Goal: Answer question/provide support: Share knowledge or assist other users

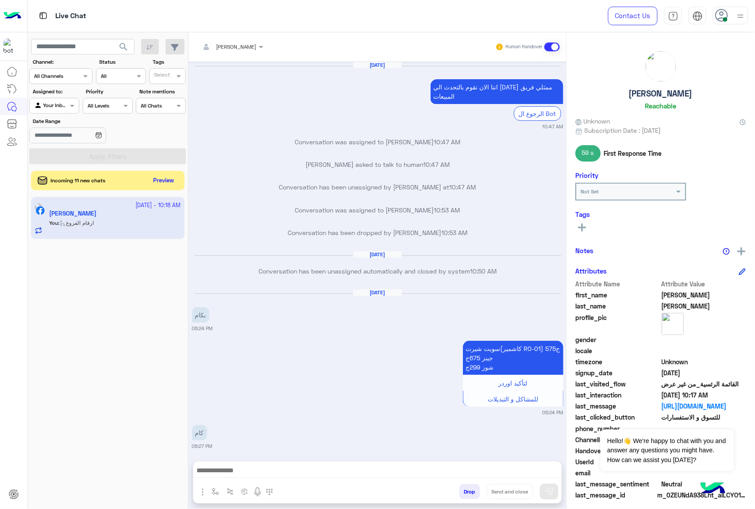
scroll to position [1306, 0]
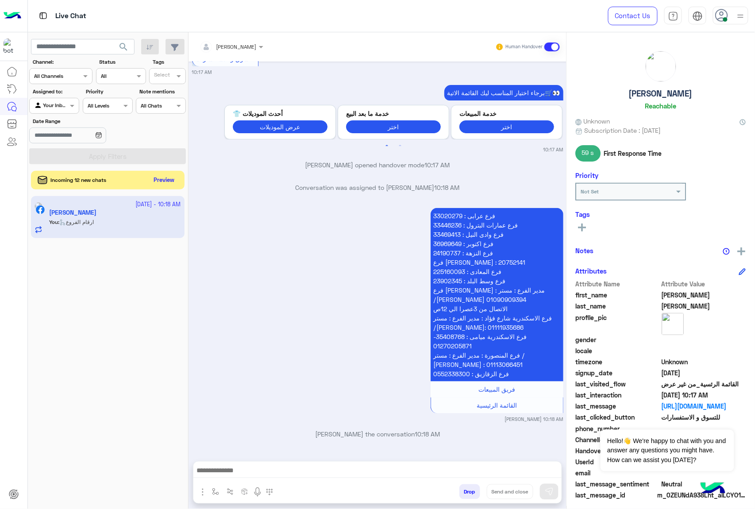
click at [163, 185] on button "Preview" at bounding box center [164, 180] width 27 height 12
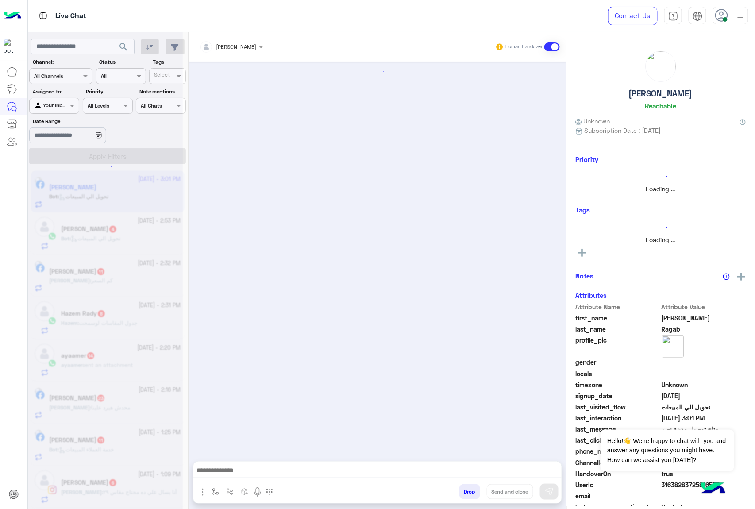
scroll to position [568, 0]
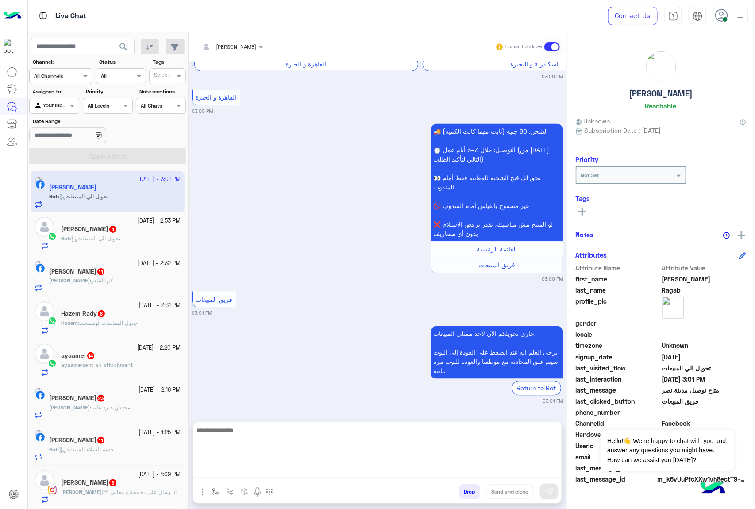
click at [245, 473] on textarea at bounding box center [377, 451] width 368 height 53
paste textarea "**********"
type textarea "**********"
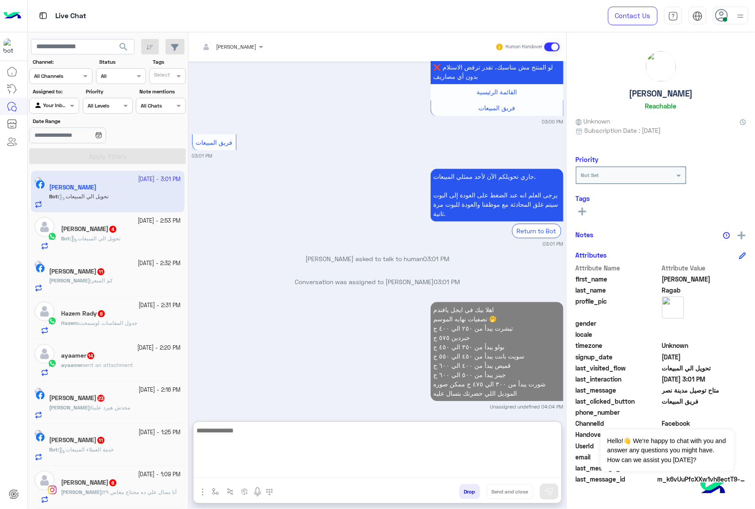
scroll to position [748, 0]
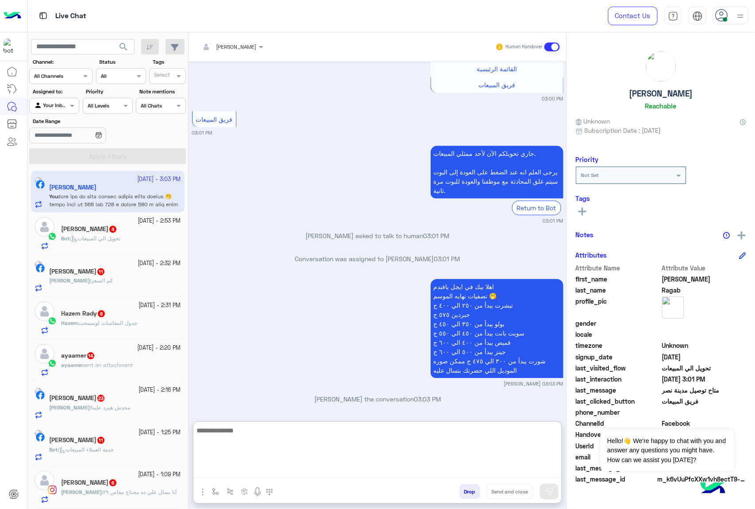
click at [106, 240] on span "تحويل الي المبيعات" at bounding box center [96, 238] width 50 height 7
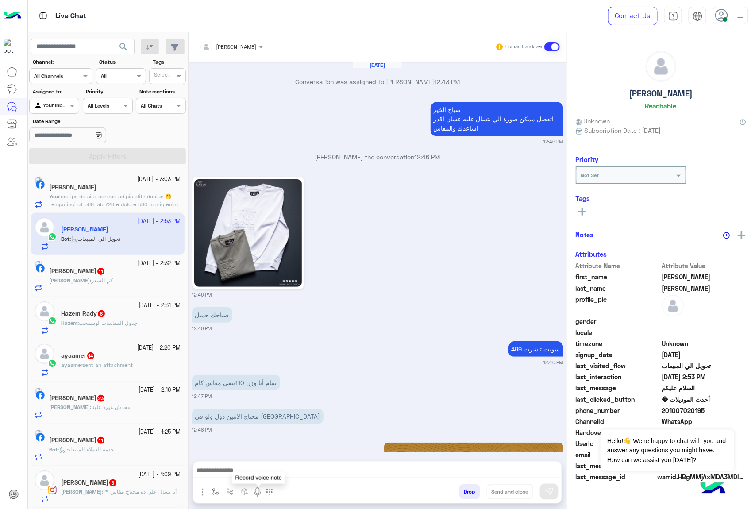
scroll to position [1075, 0]
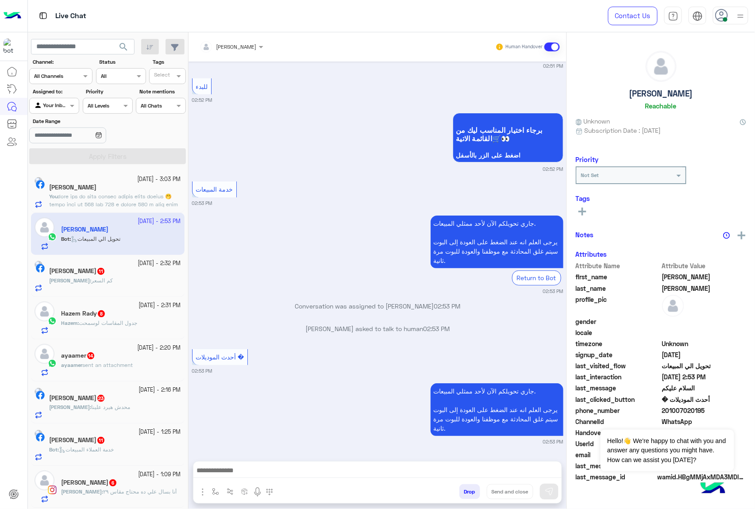
click at [251, 473] on textarea at bounding box center [377, 471] width 368 height 13
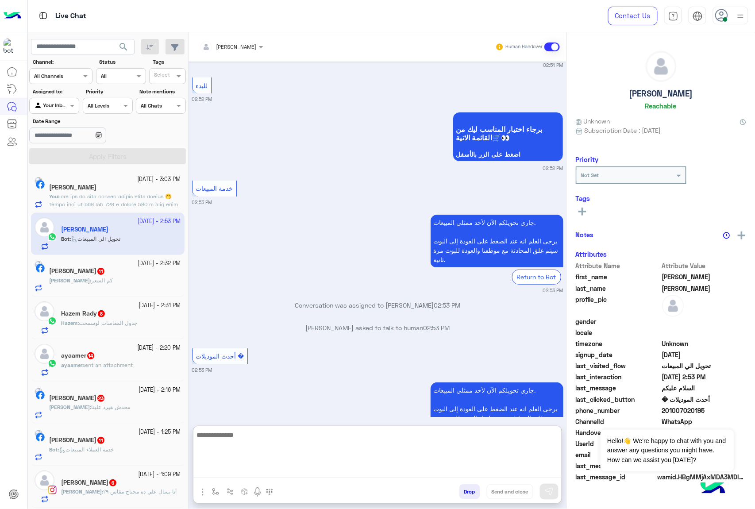
paste textarea "**********"
type textarea "**********"
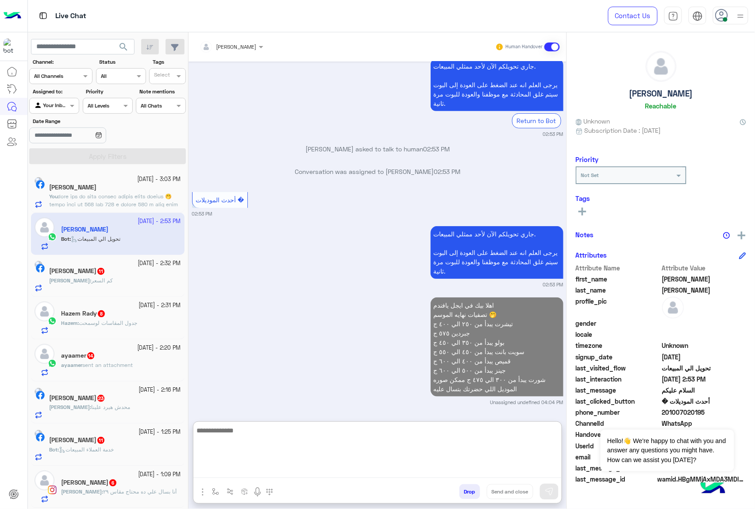
click at [107, 277] on div "[PERSON_NAME] : كم السعر" at bounding box center [115, 284] width 132 height 15
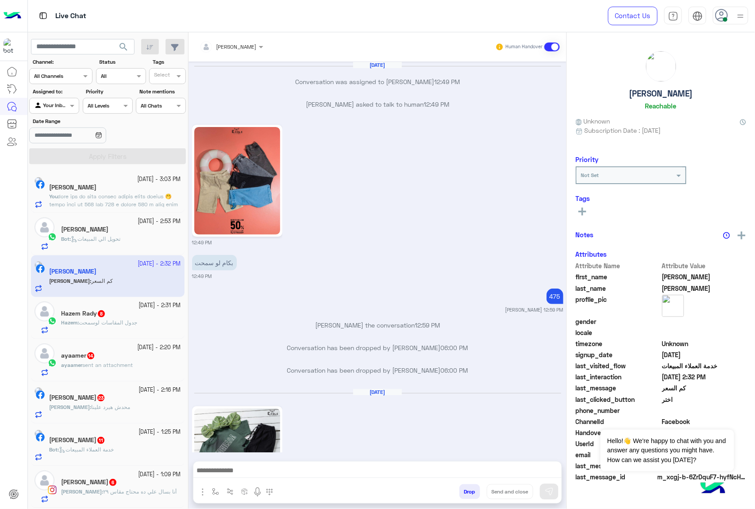
scroll to position [1293, 0]
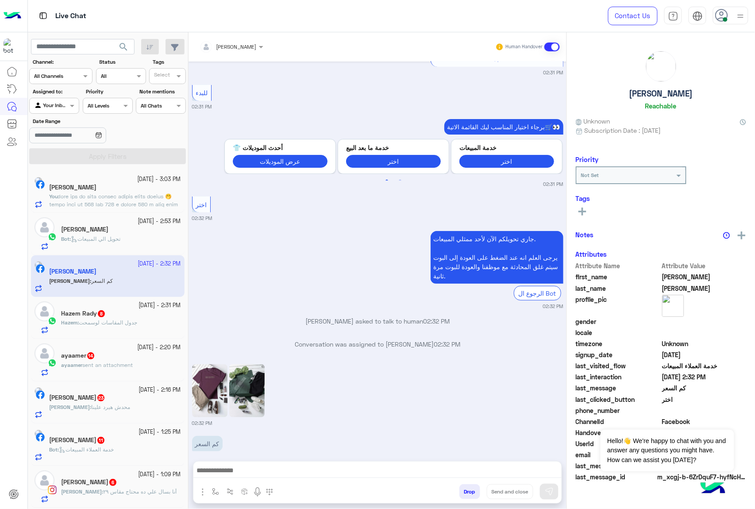
click at [243, 467] on textarea at bounding box center [377, 471] width 368 height 13
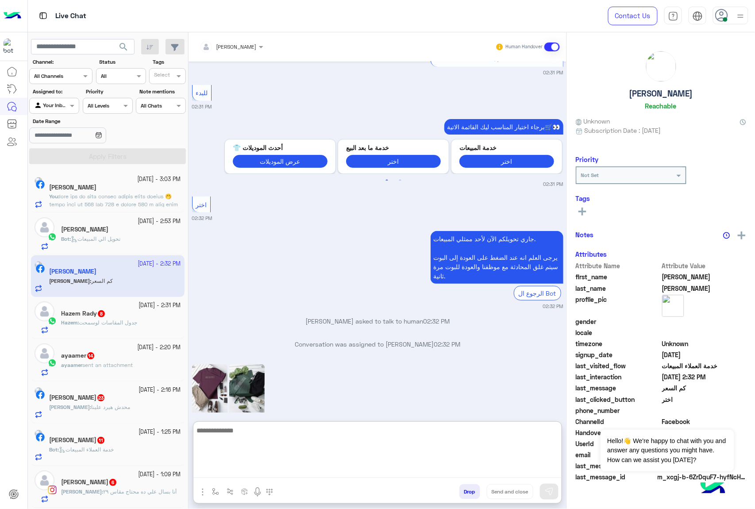
scroll to position [1333, 0]
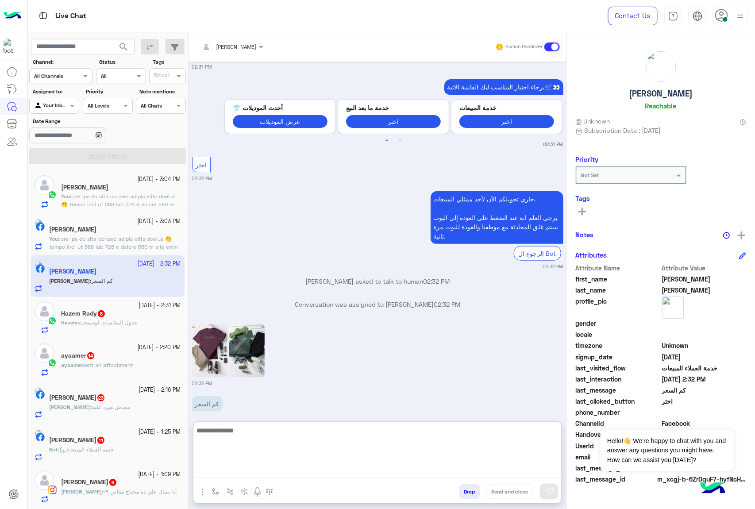
paste textarea "**********"
type textarea "**********"
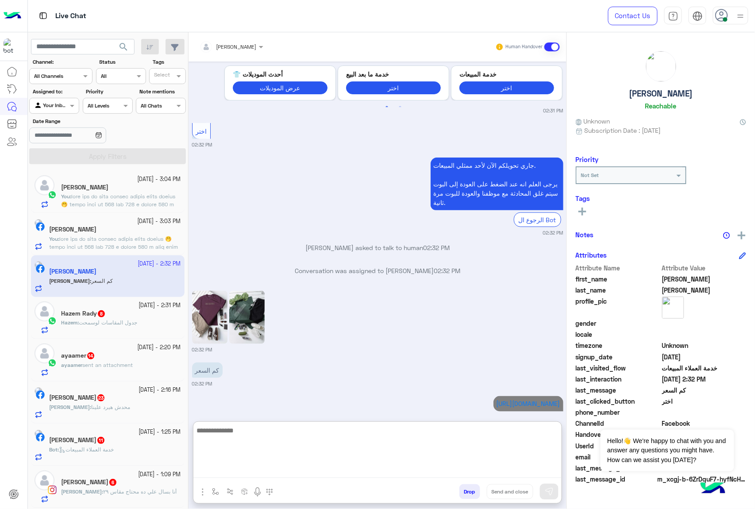
click at [107, 332] on div "Hazem : جدول المقاسات لوسمحت" at bounding box center [121, 326] width 120 height 15
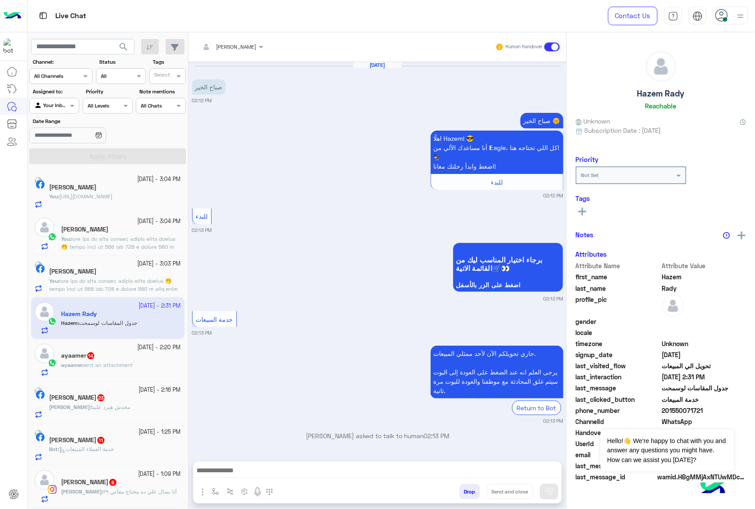
scroll to position [1442, 0]
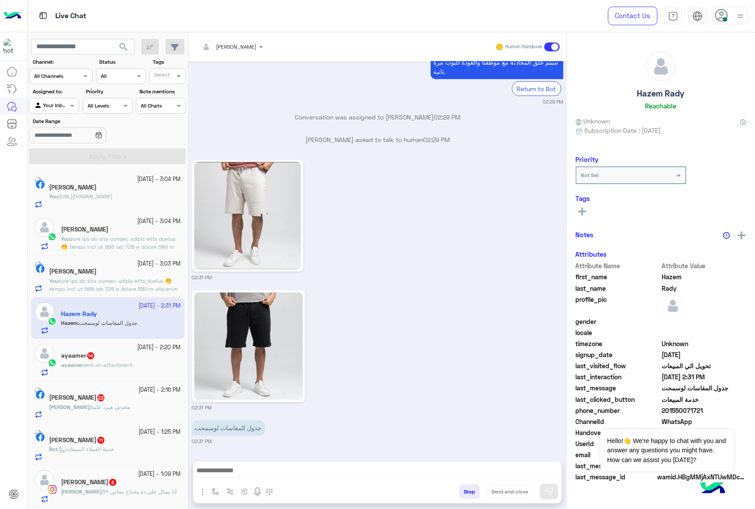
click at [234, 473] on textarea at bounding box center [377, 471] width 368 height 13
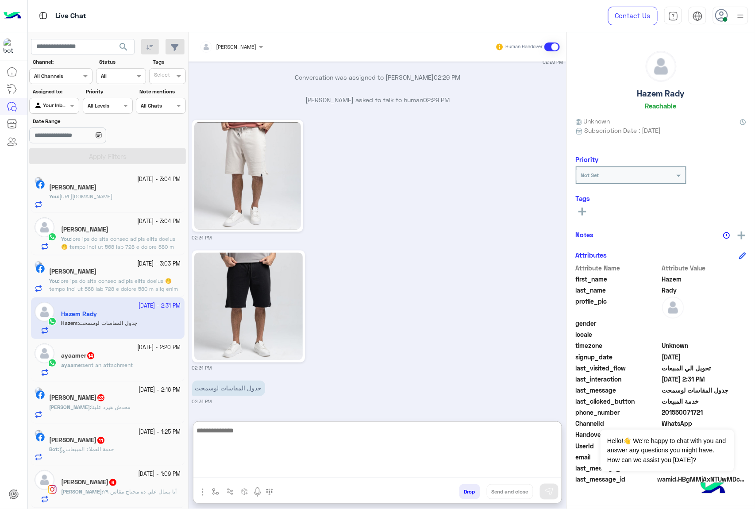
click at [466, 491] on button "Drop" at bounding box center [470, 491] width 21 height 15
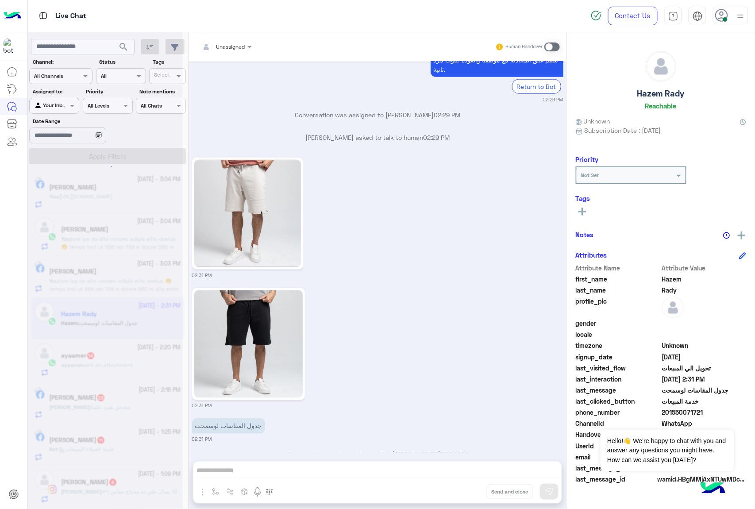
scroll to position [1464, 0]
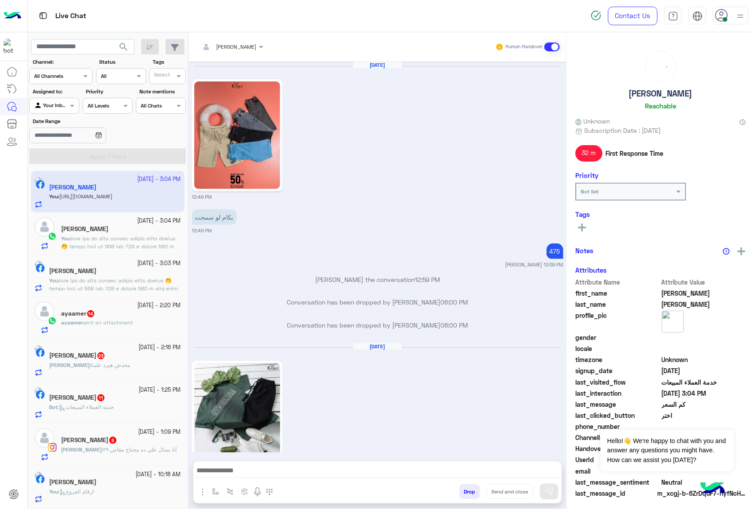
scroll to position [1304, 0]
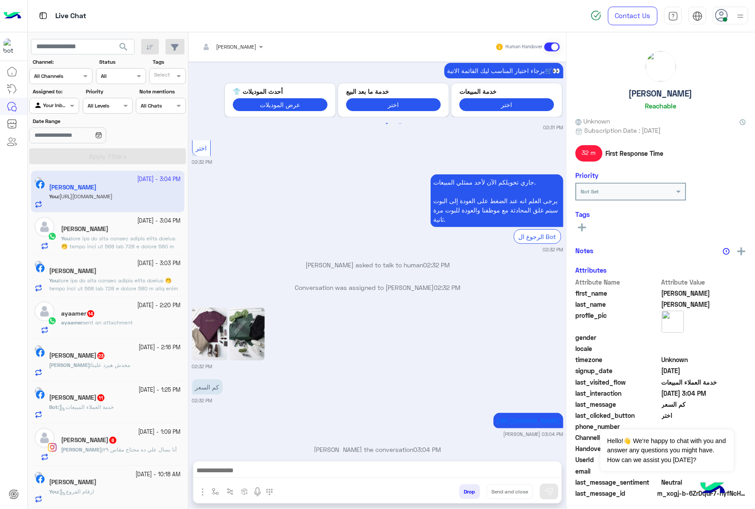
click at [110, 327] on p "[PERSON_NAME] sent an attachment" at bounding box center [97, 323] width 72 height 8
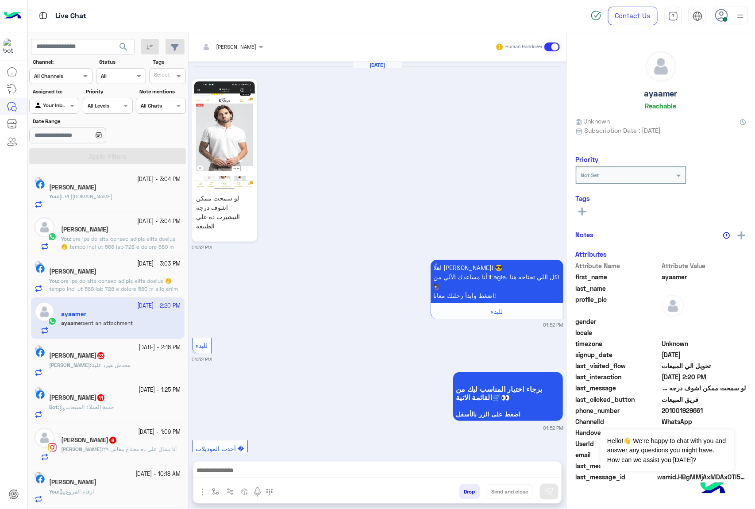
scroll to position [1679, 0]
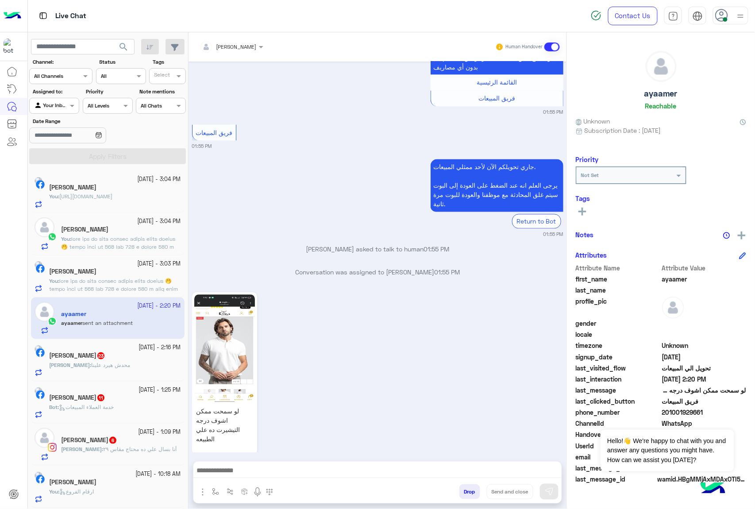
click at [252, 475] on textarea at bounding box center [377, 471] width 368 height 13
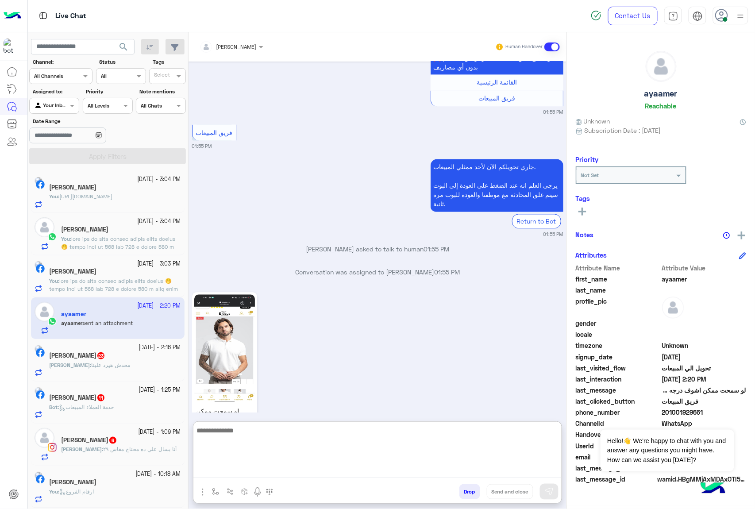
scroll to position [1719, 0]
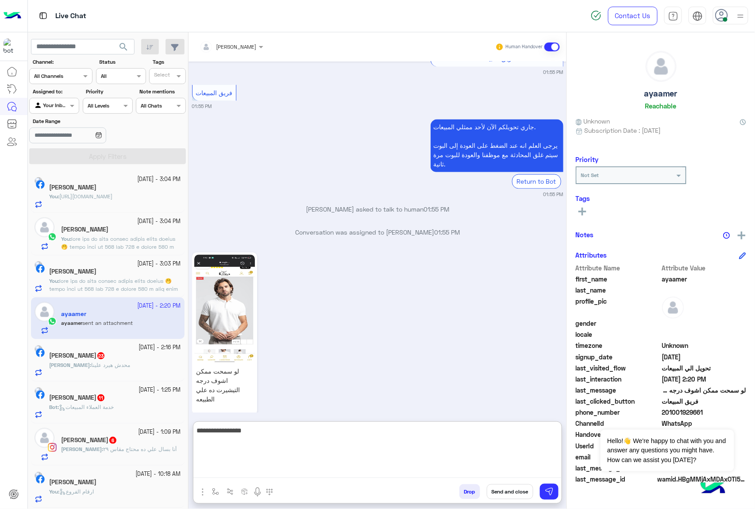
type textarea "**********"
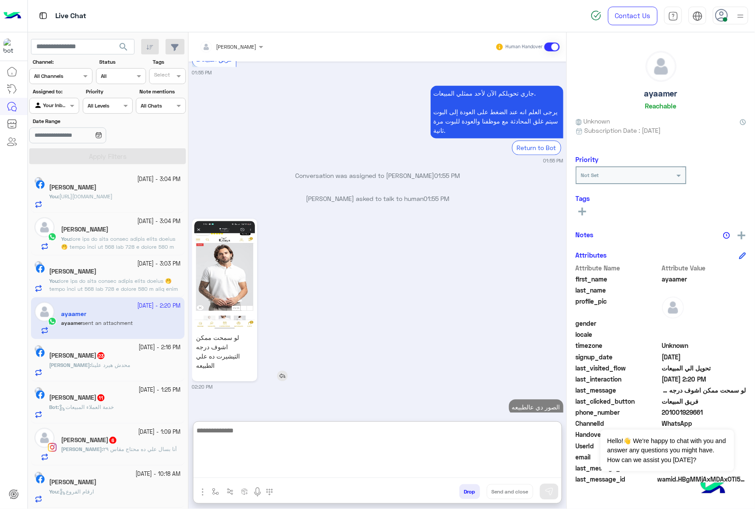
scroll to position [1775, 0]
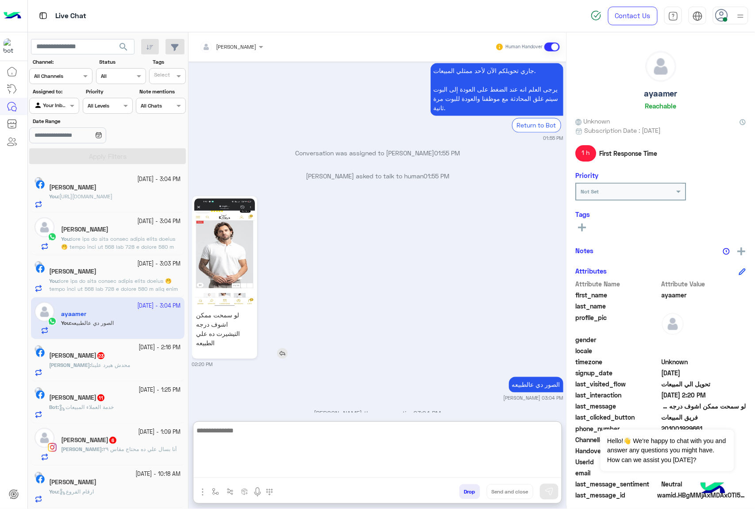
click at [232, 254] on img at bounding box center [224, 252] width 61 height 108
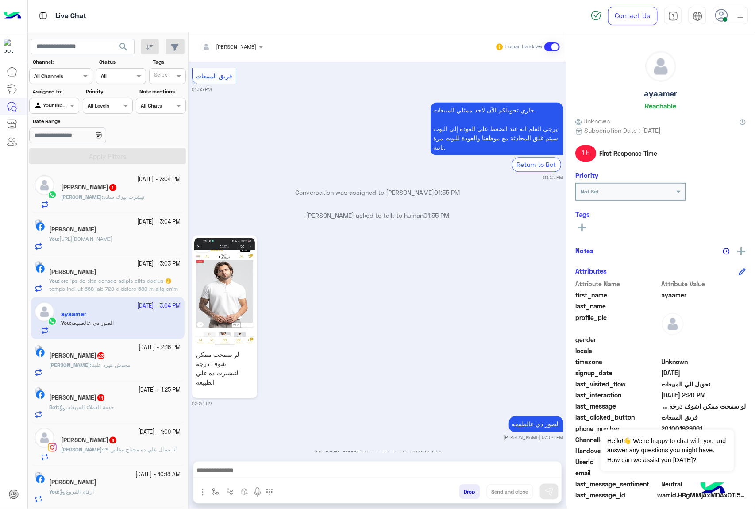
scroll to position [0, 0]
click at [109, 370] on div "[PERSON_NAME] : محدش [PERSON_NAME]" at bounding box center [115, 368] width 132 height 15
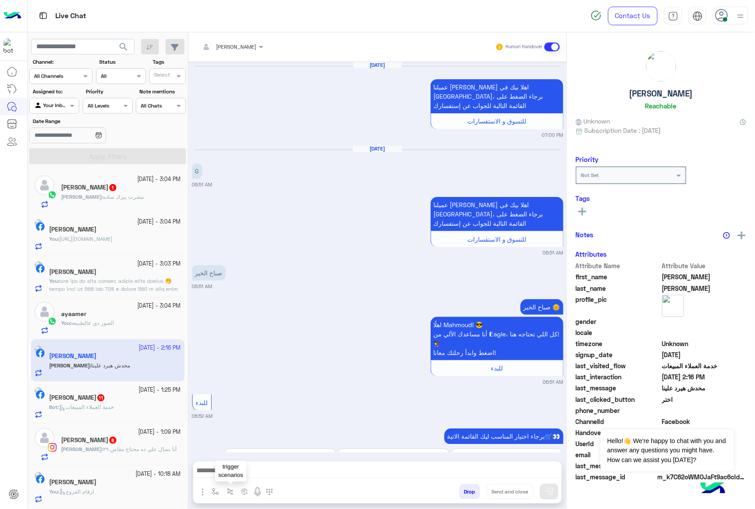
scroll to position [1264, 0]
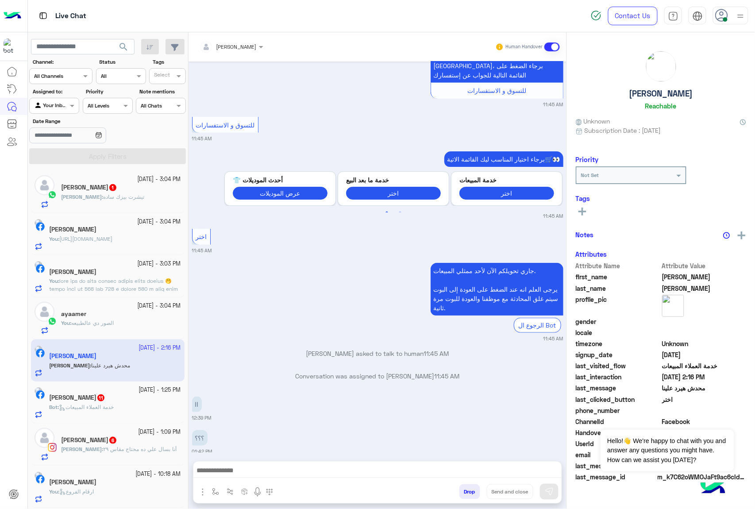
click at [238, 465] on textarea at bounding box center [377, 471] width 368 height 13
click at [239, 475] on textarea at bounding box center [377, 471] width 368 height 13
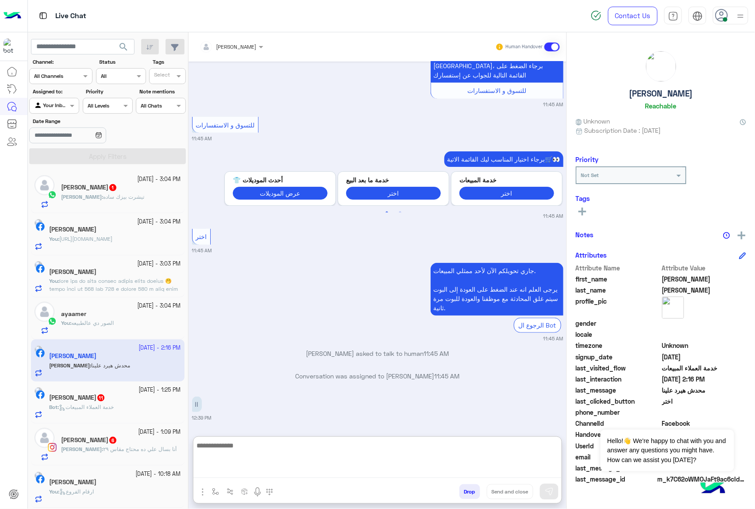
paste textarea "**********"
type textarea "**********"
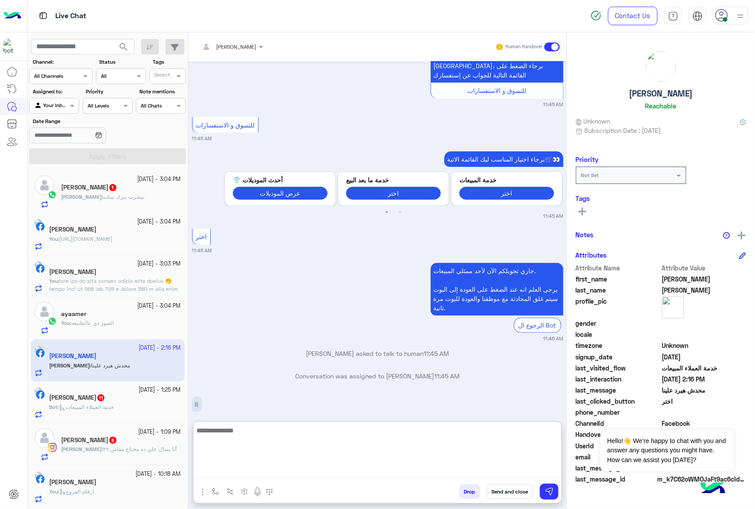
scroll to position [0, 0]
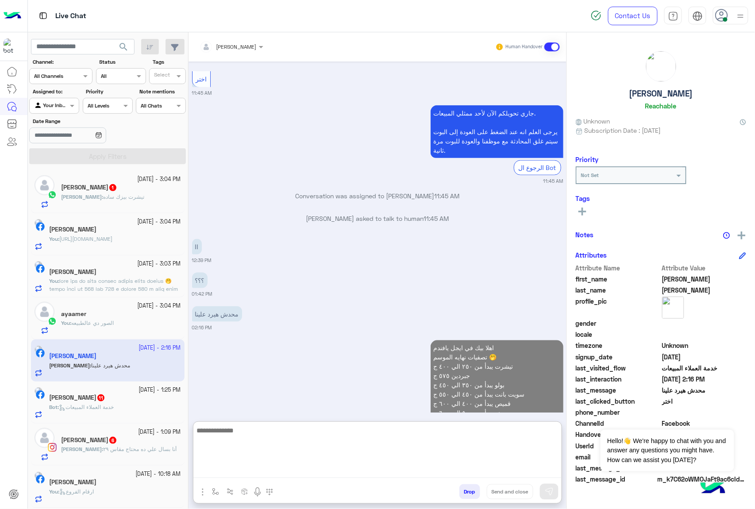
click at [114, 404] on span "Bot : خدمة العملاء المبيعات" at bounding box center [81, 407] width 65 height 7
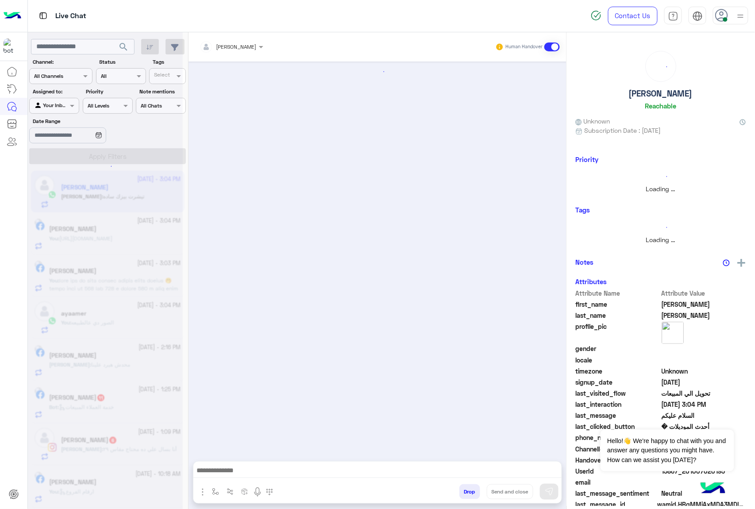
click at [236, 471] on textarea at bounding box center [377, 471] width 368 height 13
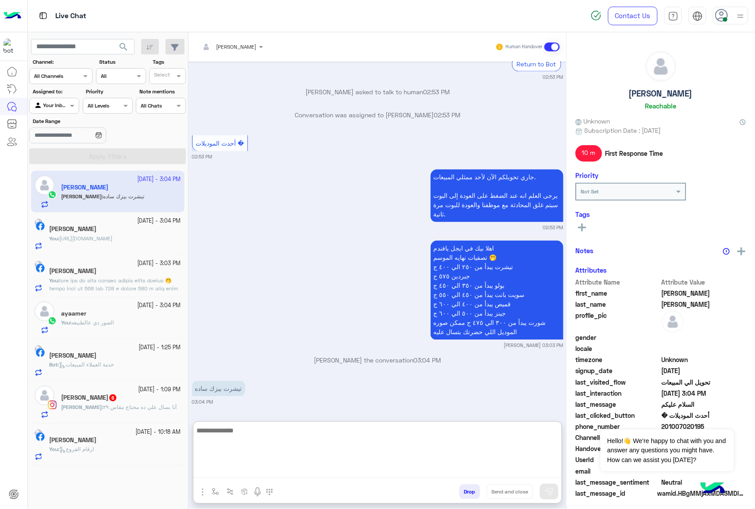
paste textarea "**********"
type textarea "**********"
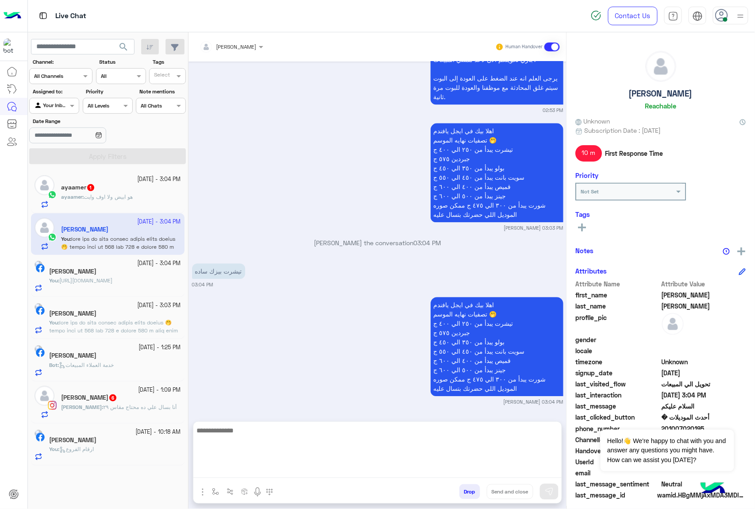
click at [112, 376] on div "Bot : خدمة العملاء المبيعات" at bounding box center [115, 368] width 132 height 15
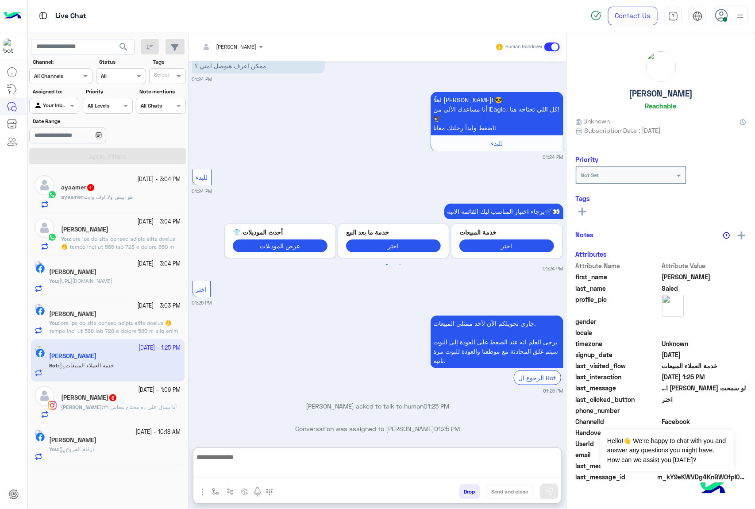
click at [250, 472] on textarea at bounding box center [377, 465] width 368 height 27
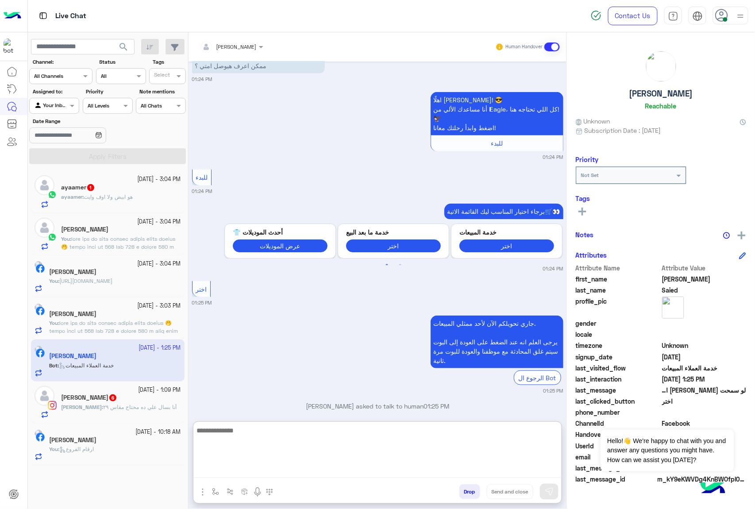
paste textarea "**********"
type textarea "**********"
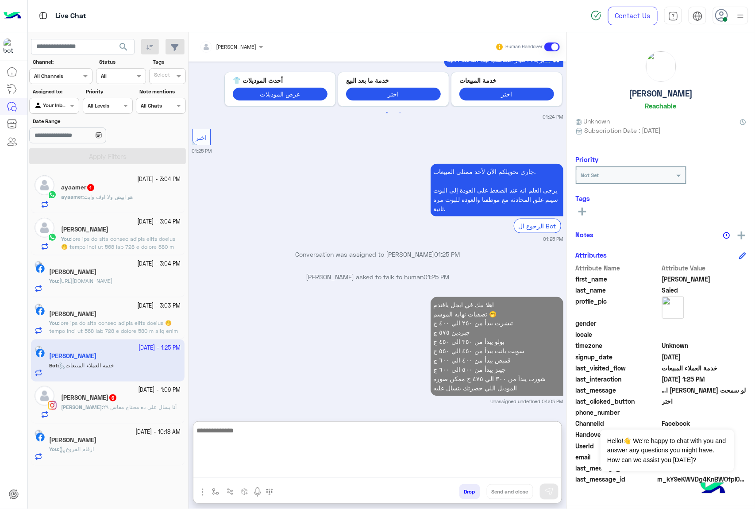
click at [135, 408] on span "أنا بسال علي ده محتاج مقاس ٢٩" at bounding box center [139, 407] width 73 height 7
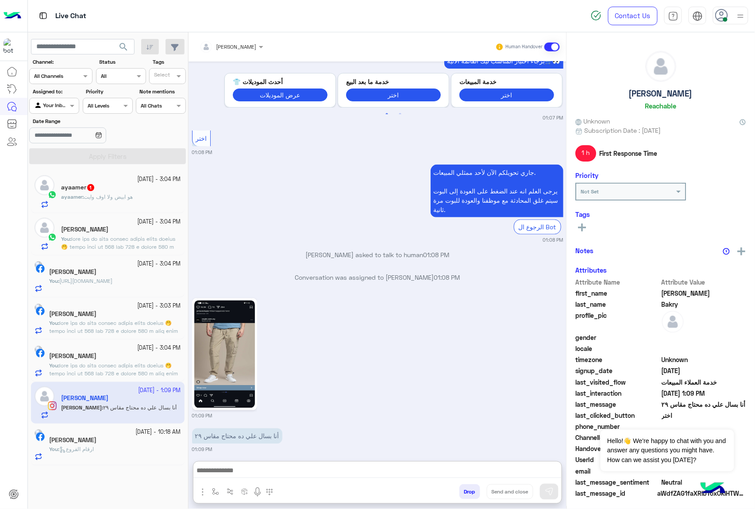
click at [247, 471] on textarea at bounding box center [377, 471] width 368 height 13
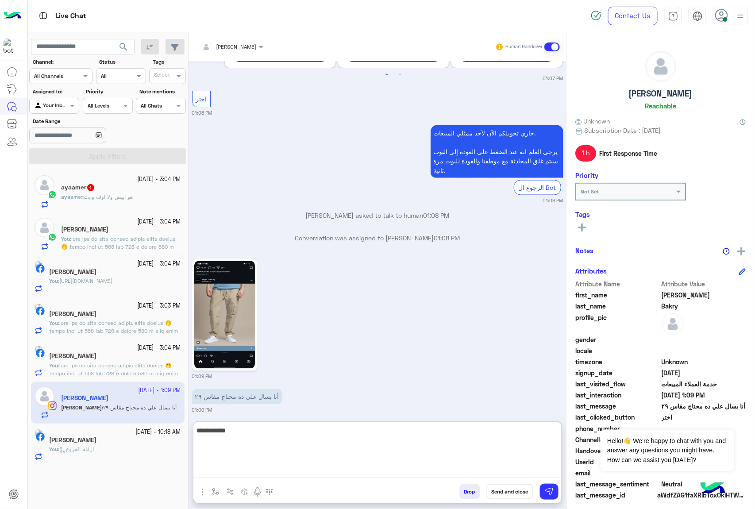
type textarea "**********"
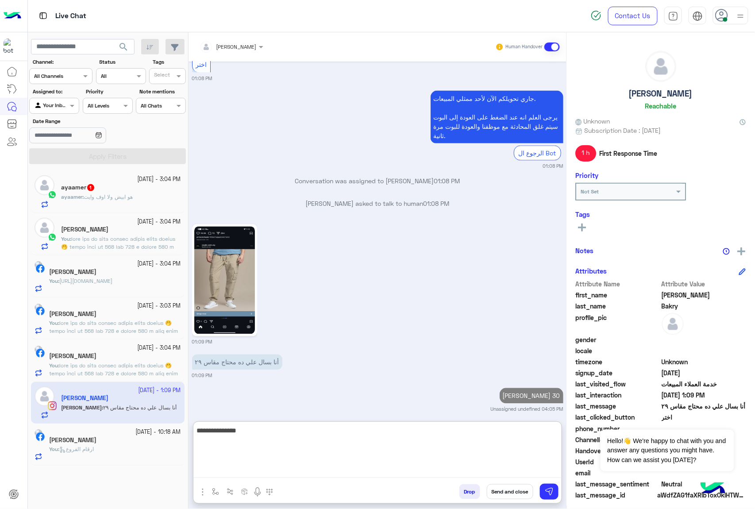
type textarea "**********"
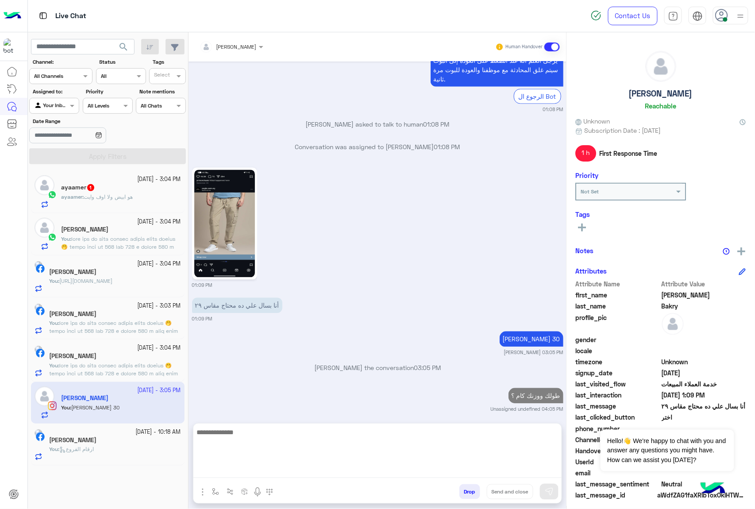
click at [125, 197] on span "هو ابيض ولا اوف وايت" at bounding box center [108, 196] width 49 height 7
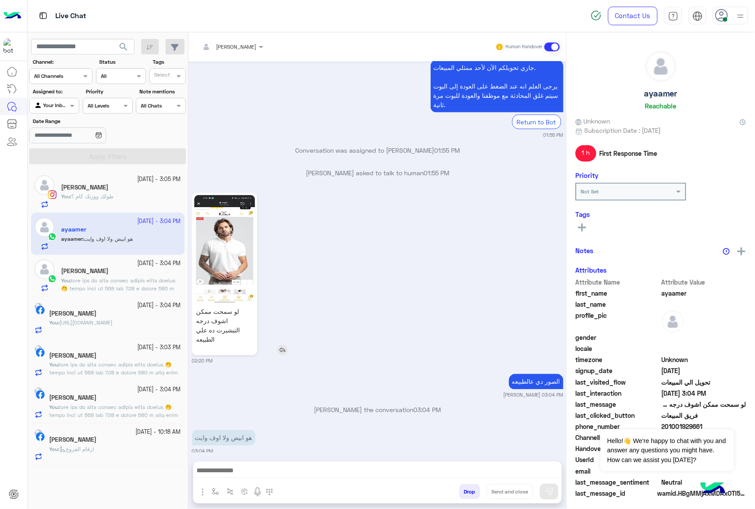
click at [223, 244] on img at bounding box center [224, 249] width 61 height 108
click at [251, 468] on textarea at bounding box center [377, 471] width 368 height 13
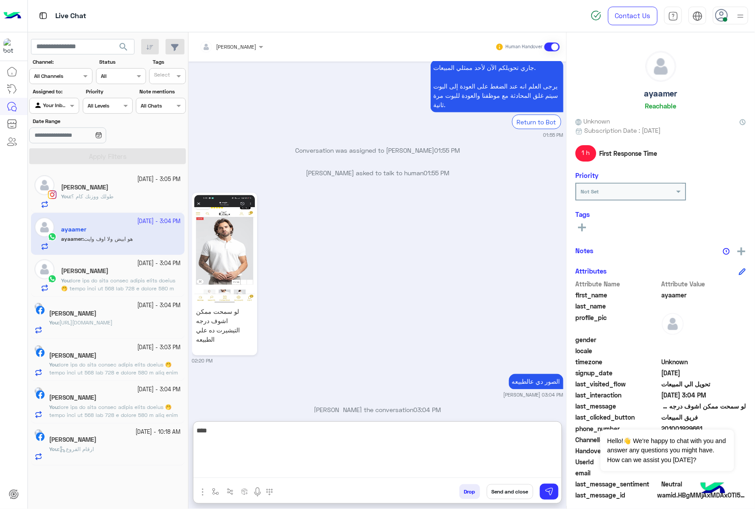
type textarea "****"
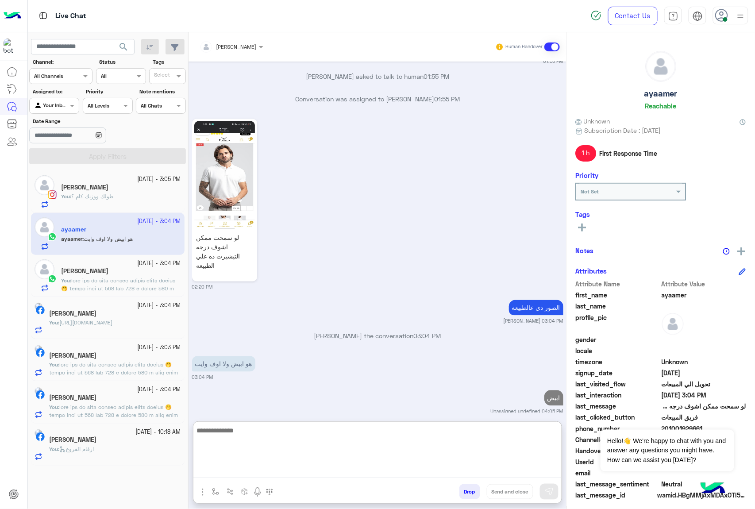
click at [110, 443] on div "[PERSON_NAME]" at bounding box center [115, 440] width 132 height 9
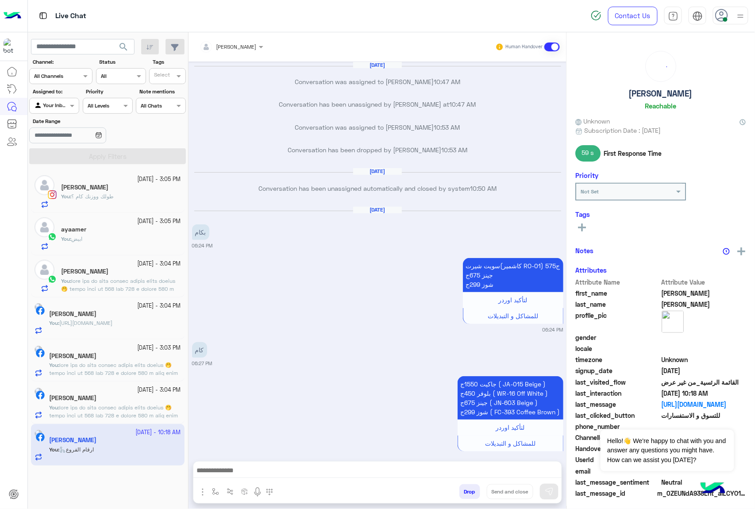
scroll to position [1223, 0]
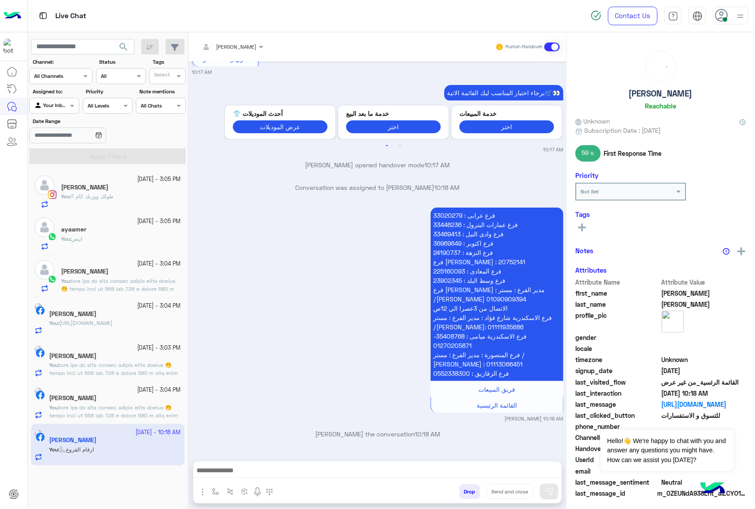
click at [475, 492] on button "Drop" at bounding box center [470, 491] width 21 height 15
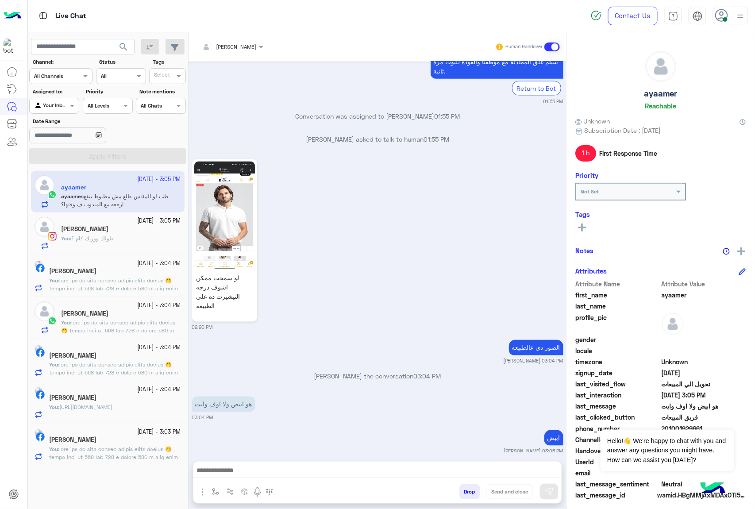
scroll to position [1562, 0]
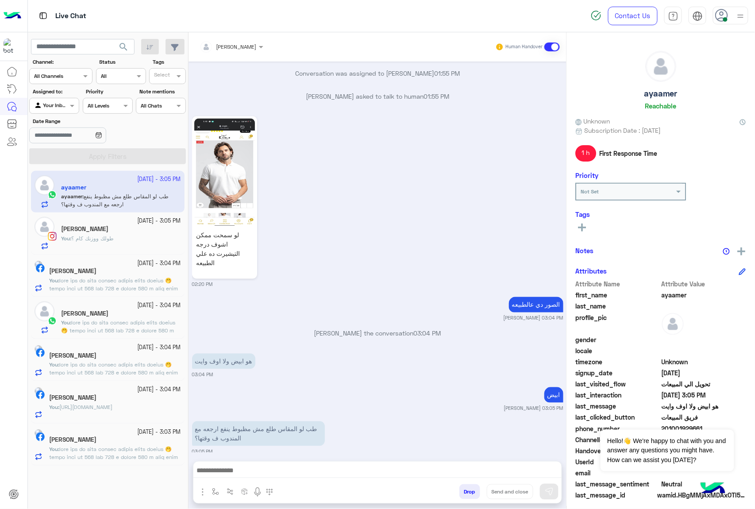
click at [266, 474] on textarea at bounding box center [377, 471] width 368 height 13
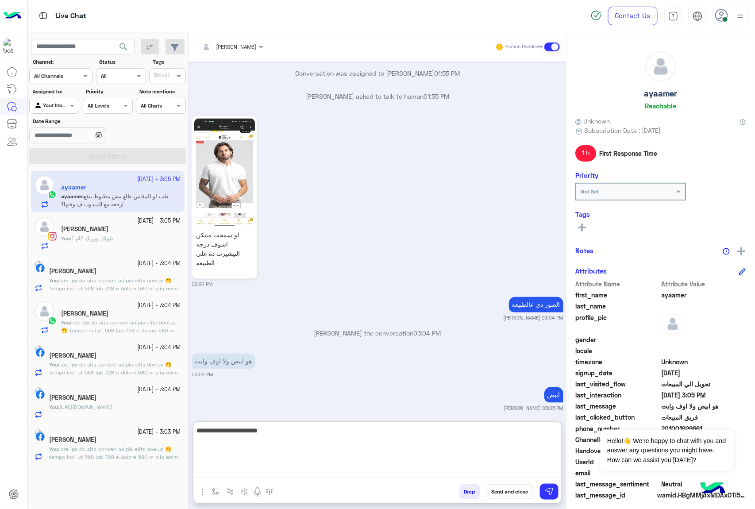
type textarea "**********"
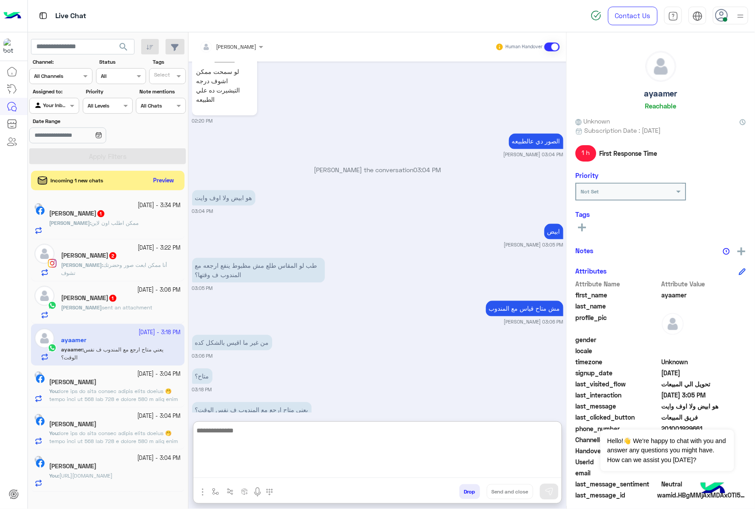
scroll to position [1738, 0]
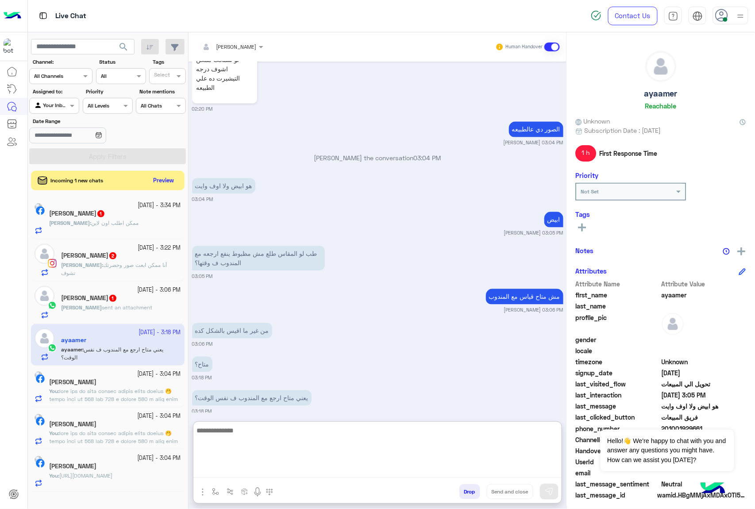
click at [250, 438] on textarea at bounding box center [377, 451] width 368 height 53
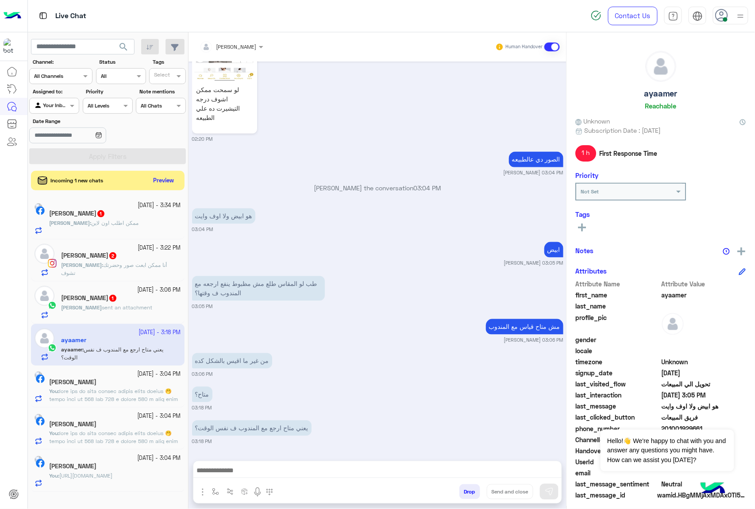
scroll to position [1697, 0]
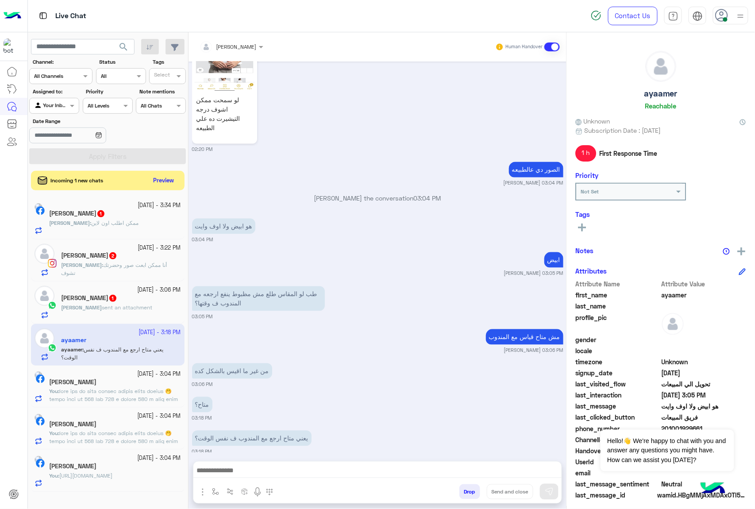
click at [251, 475] on textarea at bounding box center [377, 471] width 368 height 13
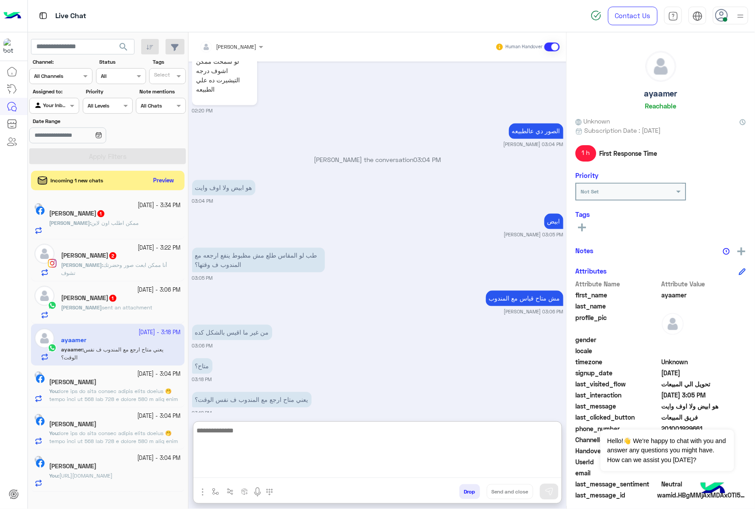
paste textarea "**********"
type textarea "**********"
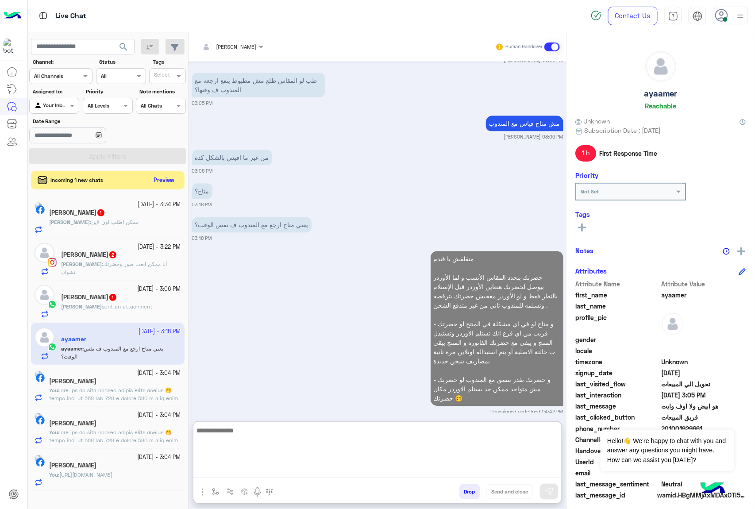
click at [169, 185] on button "Preview" at bounding box center [164, 180] width 27 height 12
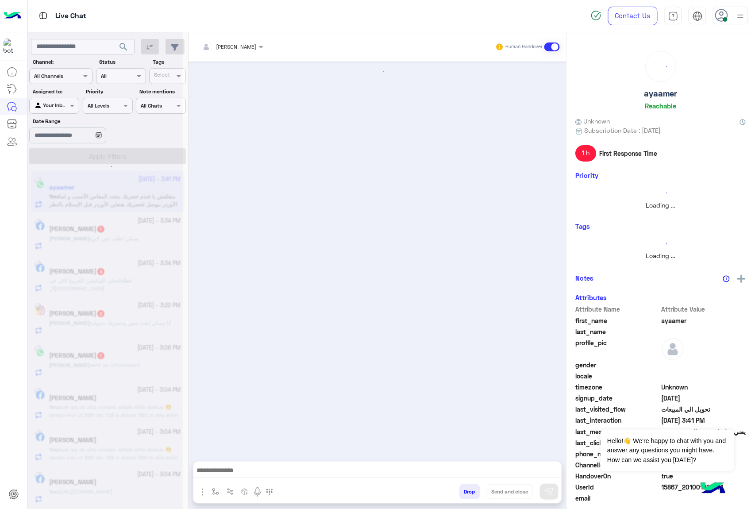
scroll to position [0, 0]
click at [126, 220] on div at bounding box center [105, 258] width 155 height 509
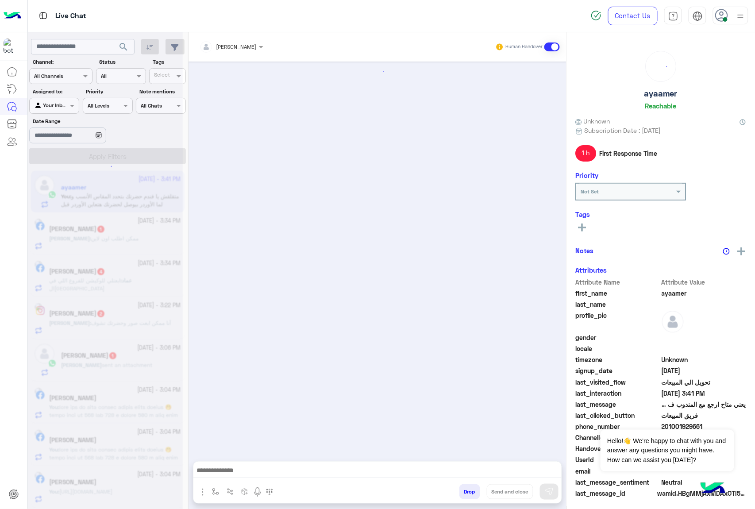
scroll to position [1424, 0]
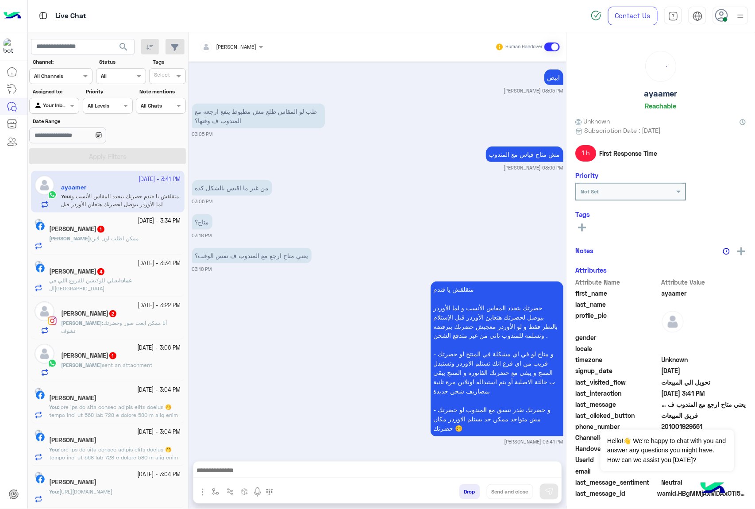
click at [137, 239] on div "[PERSON_NAME] : ممكن اطلب اون لاين" at bounding box center [115, 242] width 132 height 15
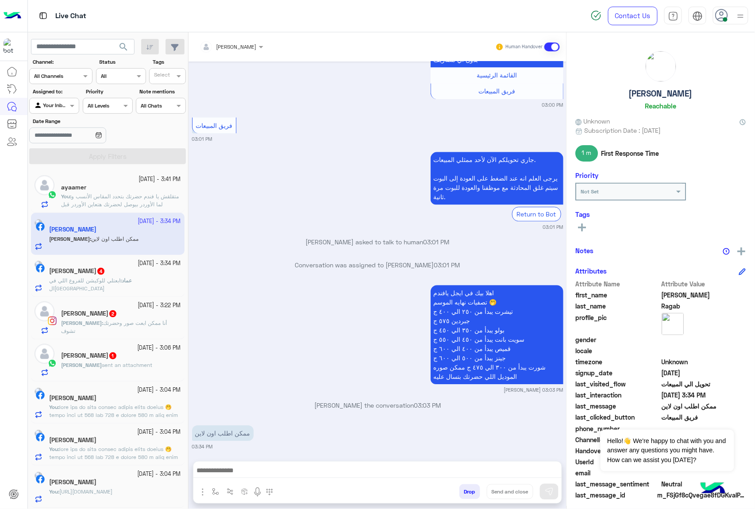
click at [239, 473] on textarea at bounding box center [377, 471] width 368 height 13
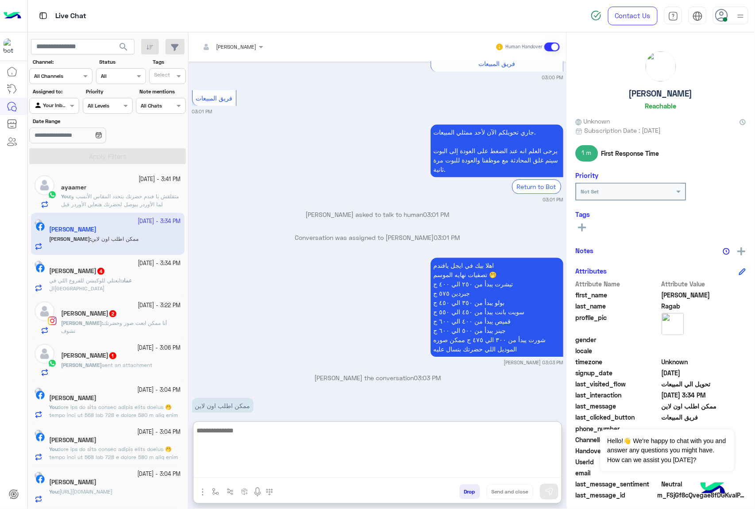
scroll to position [782, 0]
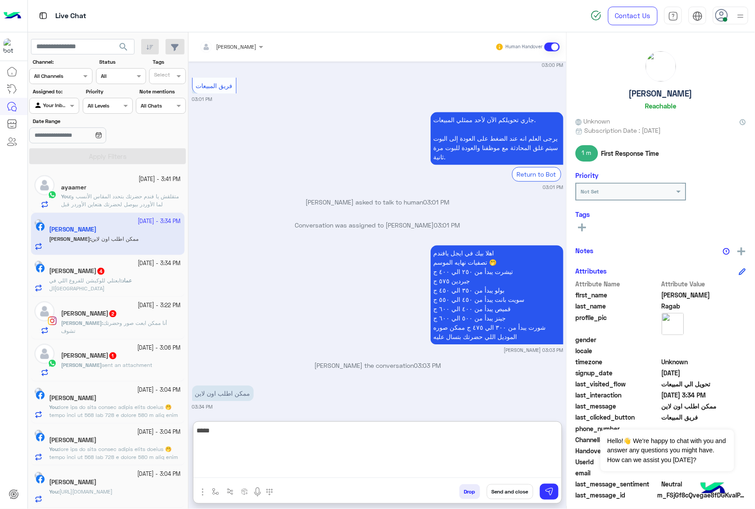
type textarea "*****"
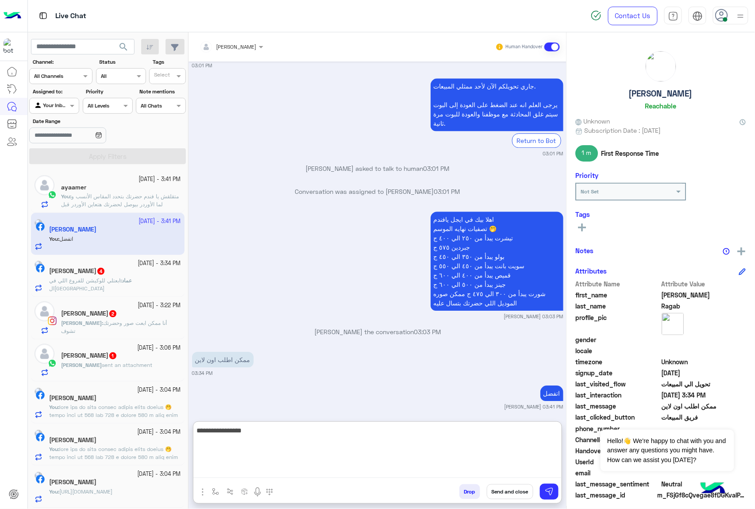
type textarea "**********"
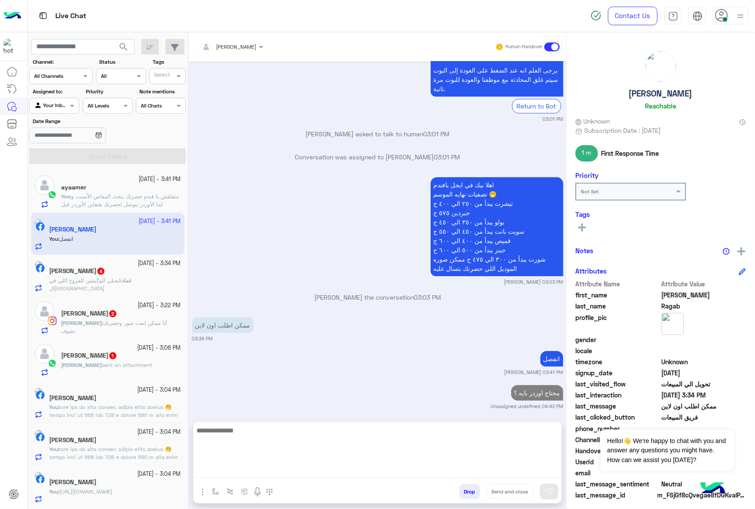
click at [93, 273] on h5 "[PERSON_NAME] 4" at bounding box center [77, 271] width 56 height 8
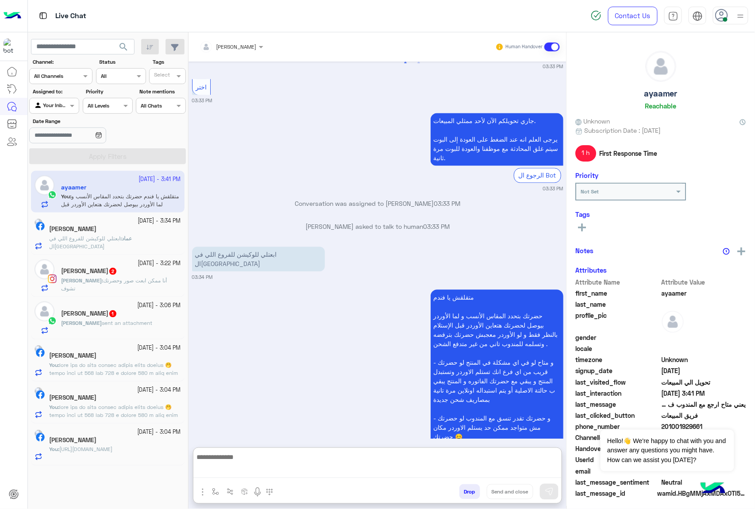
click at [249, 472] on textarea at bounding box center [377, 465] width 368 height 27
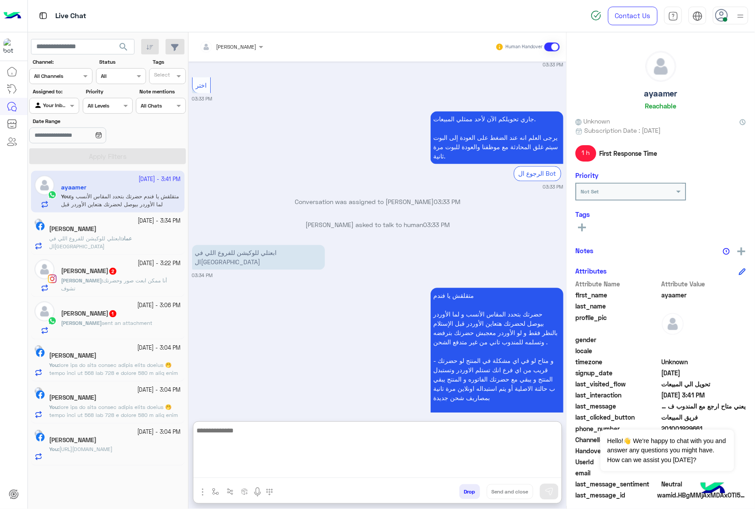
scroll to position [2951, 0]
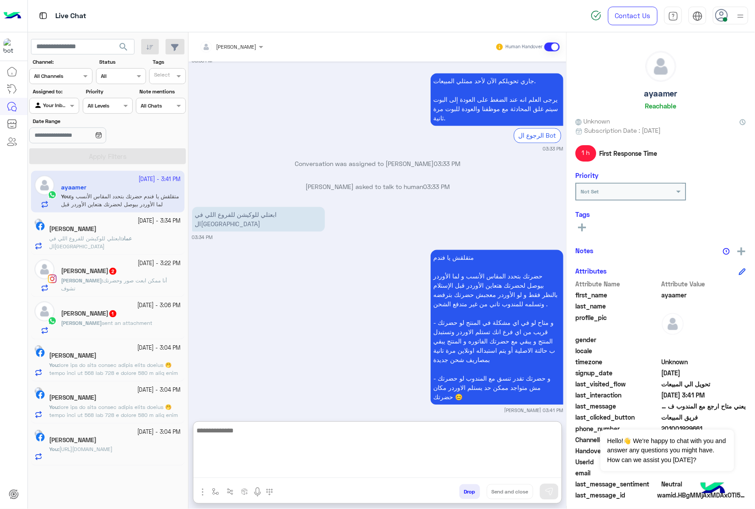
click at [94, 247] on div "عماد : ابعتلي للوكيشن للفروع اللي في ال[GEOGRAPHIC_DATA]" at bounding box center [115, 242] width 132 height 15
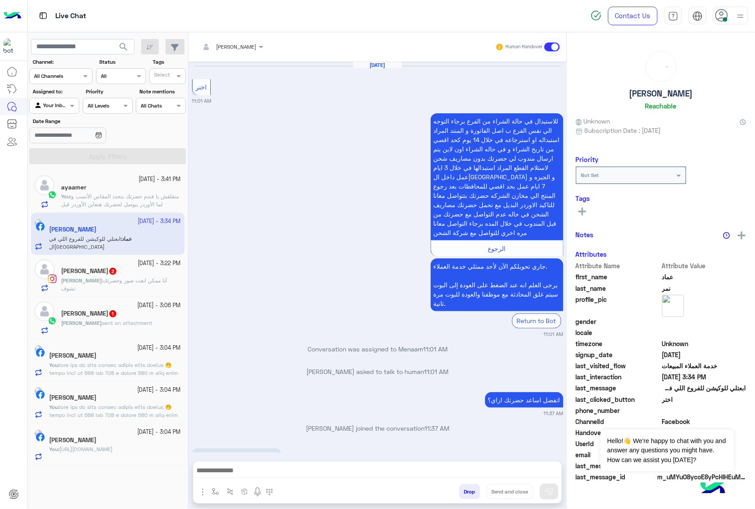
scroll to position [1112, 0]
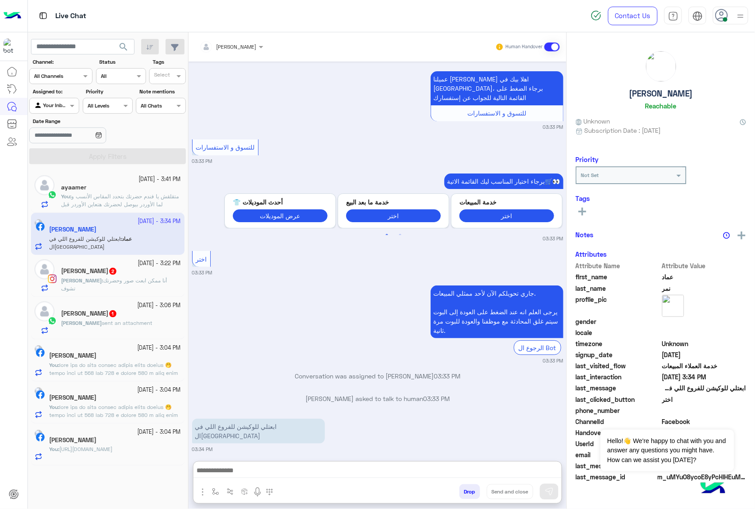
click at [254, 465] on textarea at bounding box center [377, 471] width 368 height 13
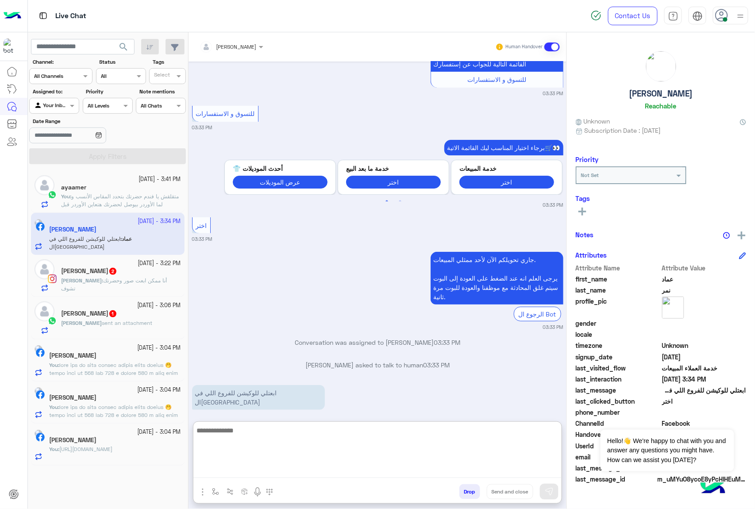
scroll to position [1153, 0]
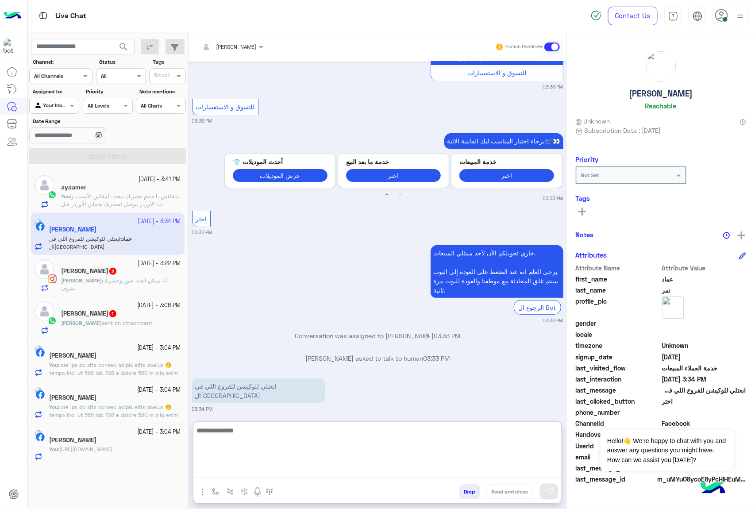
click at [239, 438] on textarea at bounding box center [377, 451] width 368 height 53
click at [202, 493] on img "button" at bounding box center [202, 492] width 11 height 11
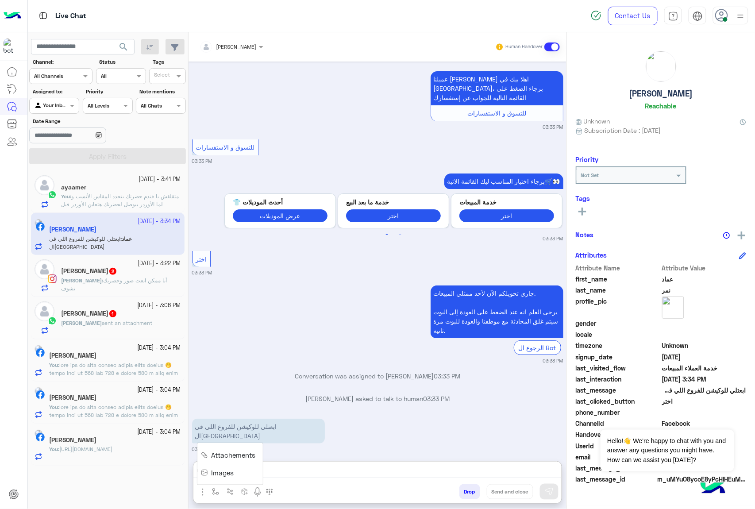
click at [281, 470] on textarea at bounding box center [377, 471] width 368 height 13
drag, startPoint x: 266, startPoint y: 468, endPoint x: 257, endPoint y: 470, distance: 9.0
click at [266, 468] on textarea at bounding box center [377, 471] width 368 height 13
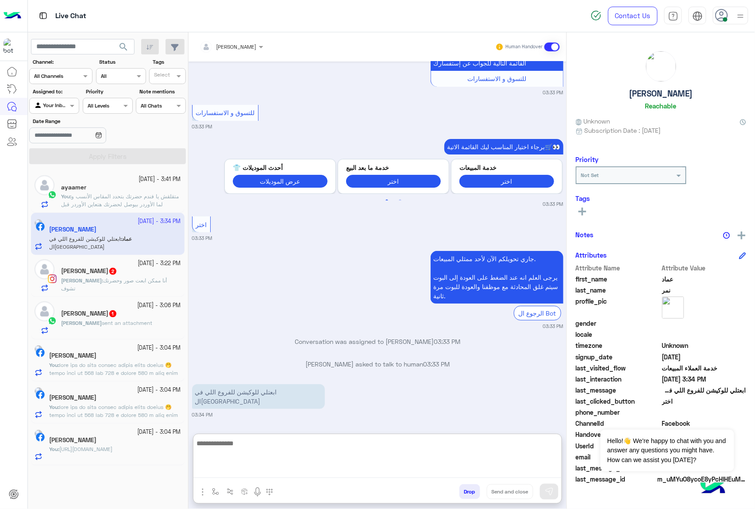
paste textarea "**********"
type textarea "**********"
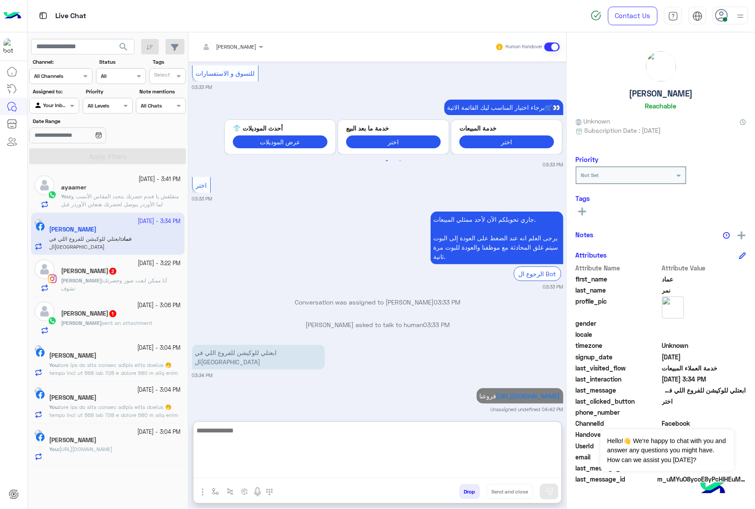
scroll to position [1209, 0]
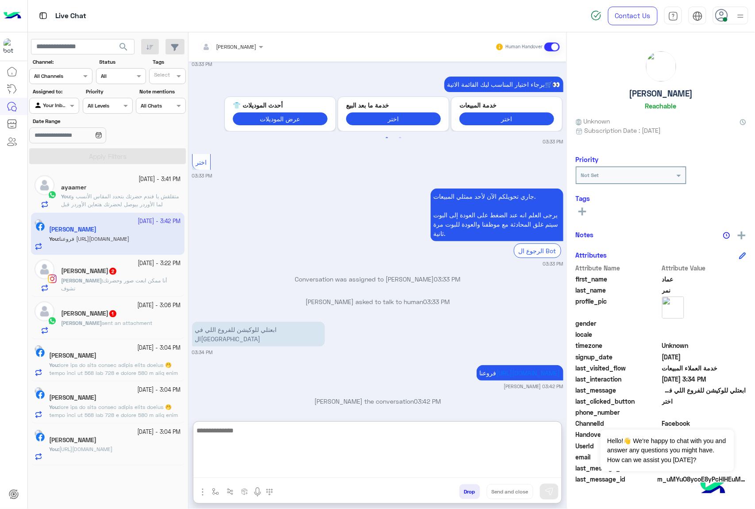
click at [139, 277] on div "[PERSON_NAME] 2" at bounding box center [121, 271] width 120 height 9
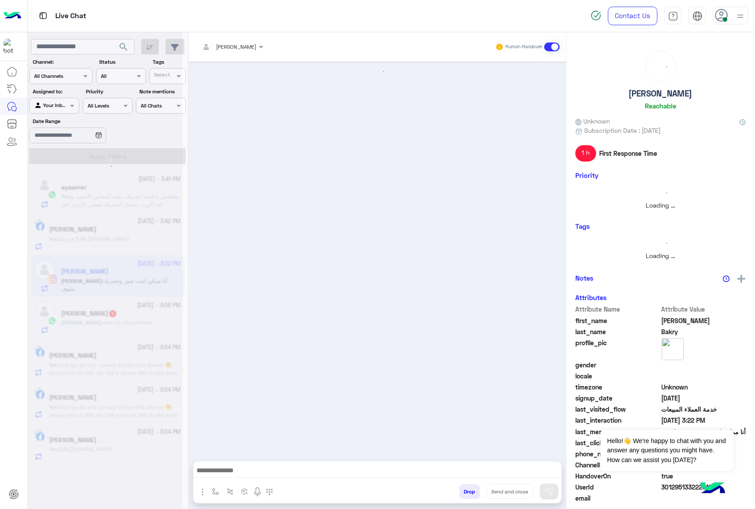
scroll to position [546, 0]
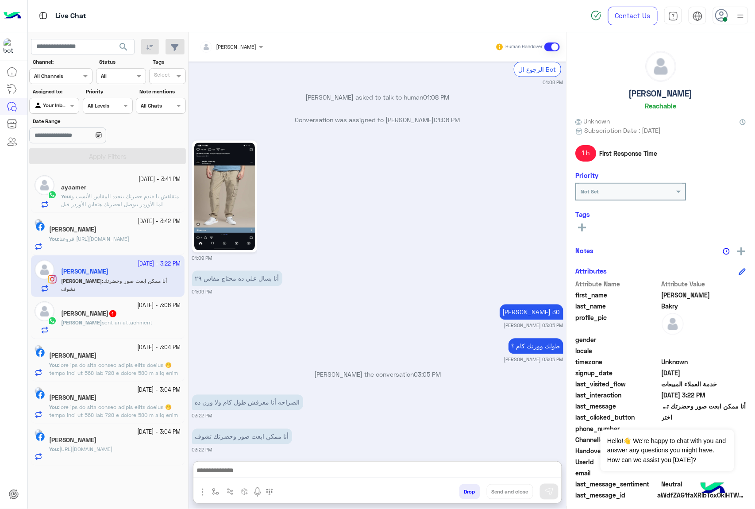
click at [250, 474] on textarea at bounding box center [377, 471] width 368 height 13
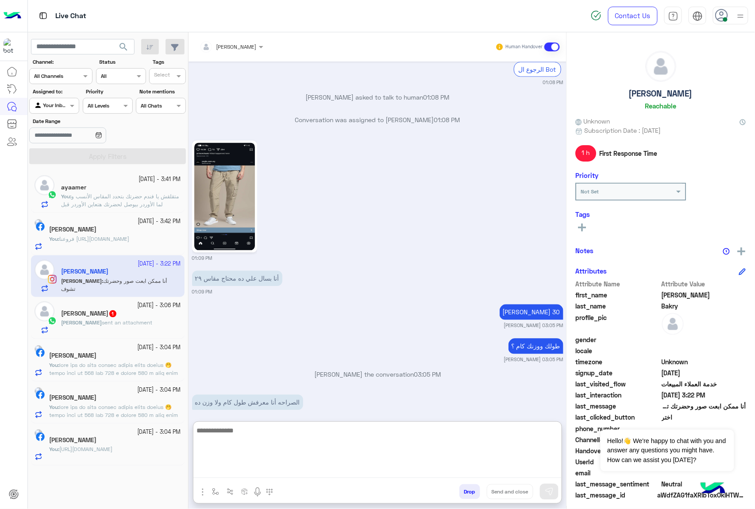
scroll to position [586, 0]
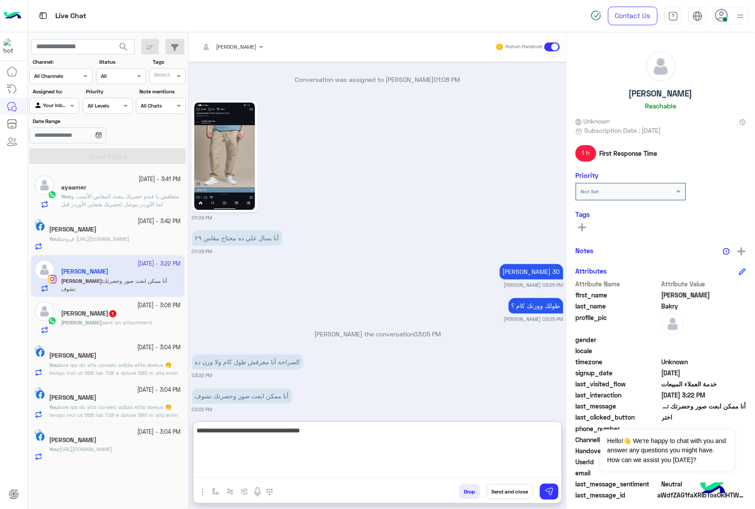
type textarea "**********"
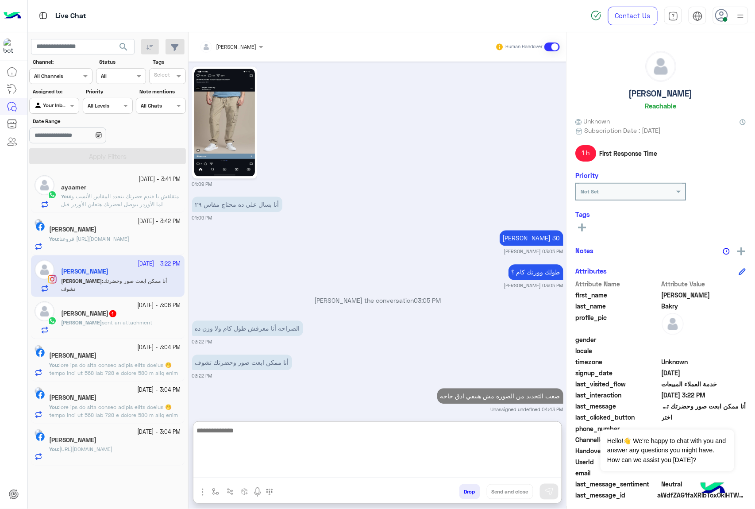
click at [133, 330] on div "[PERSON_NAME] sent an attachment" at bounding box center [121, 326] width 120 height 15
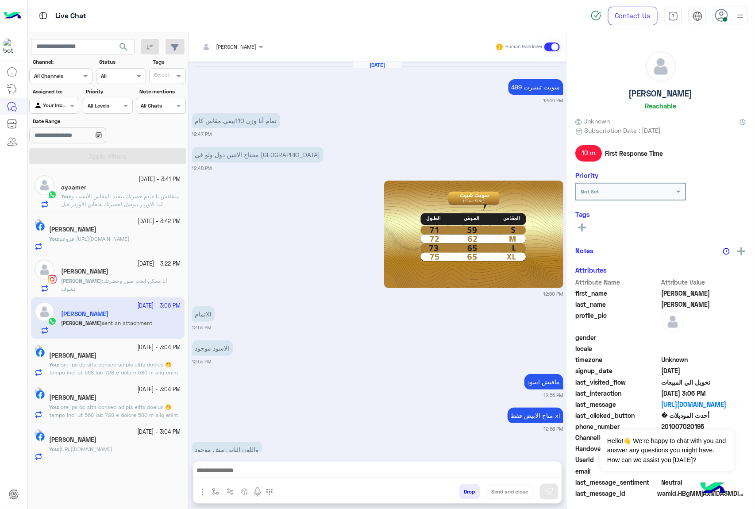
scroll to position [1235, 0]
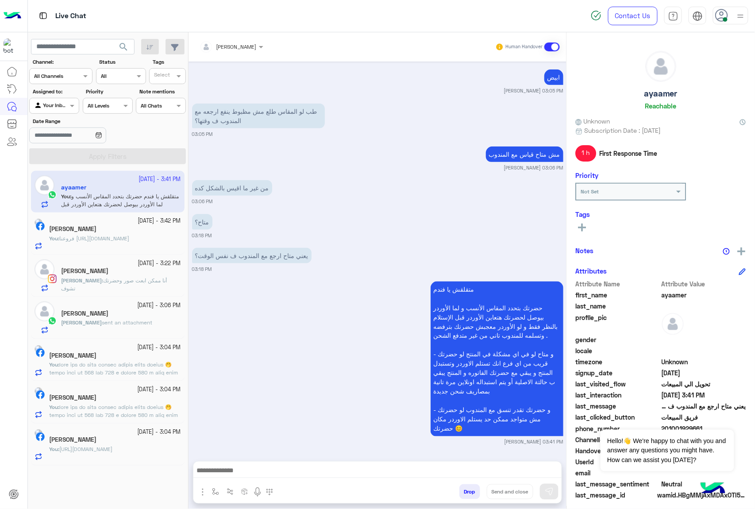
click at [259, 471] on textarea at bounding box center [377, 471] width 368 height 13
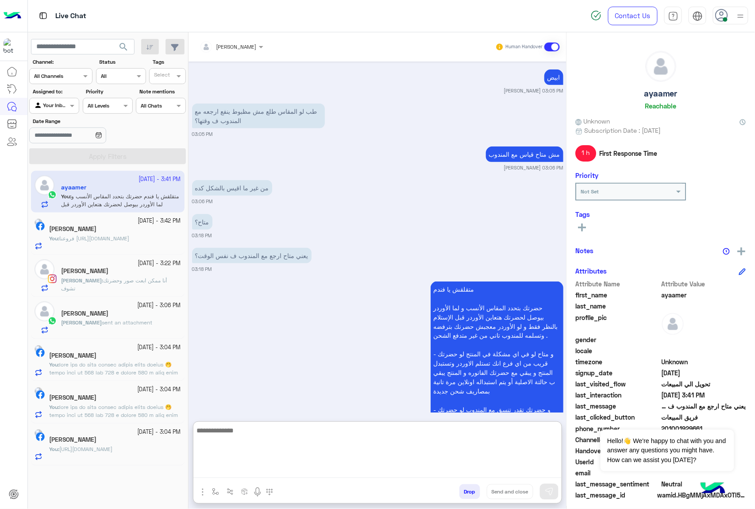
scroll to position [1463, 0]
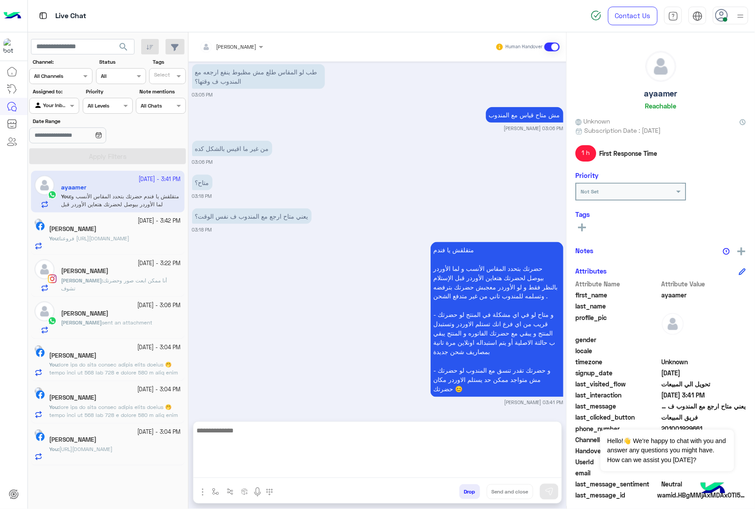
click at [114, 329] on div "[PERSON_NAME] sent an attachment" at bounding box center [121, 326] width 120 height 15
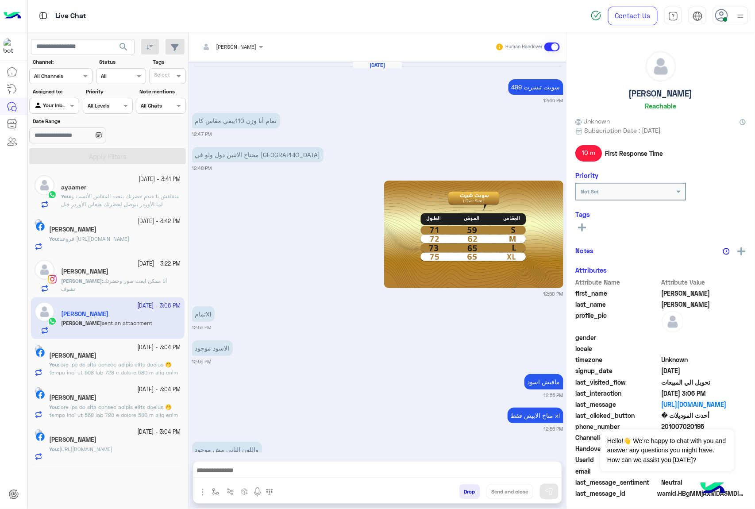
scroll to position [1235, 0]
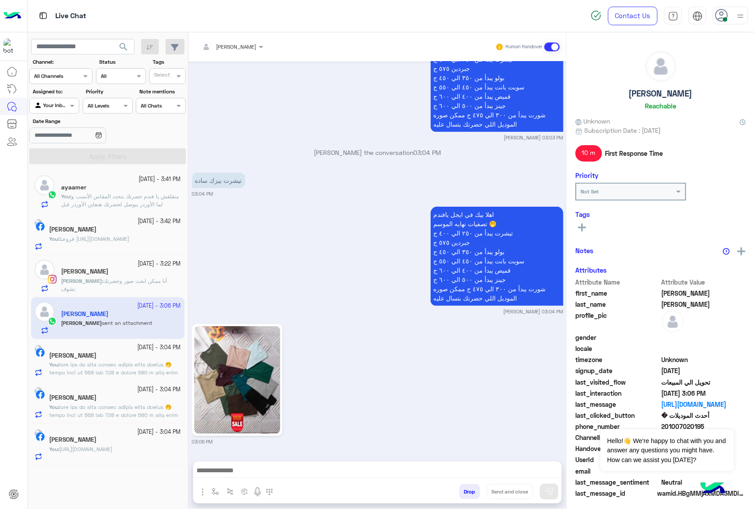
click at [241, 471] on textarea at bounding box center [377, 471] width 368 height 13
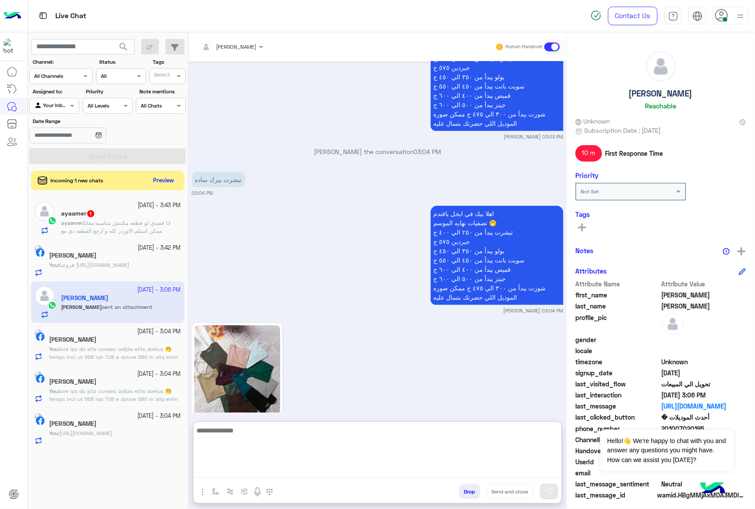
scroll to position [1275, 0]
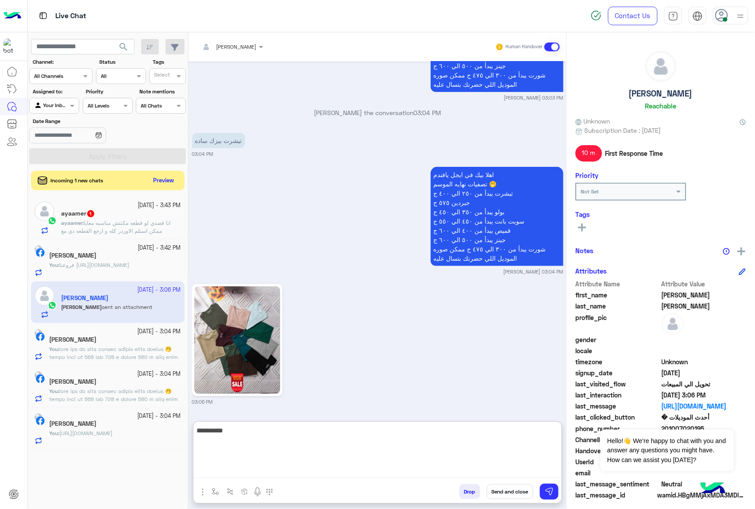
type textarea "**********"
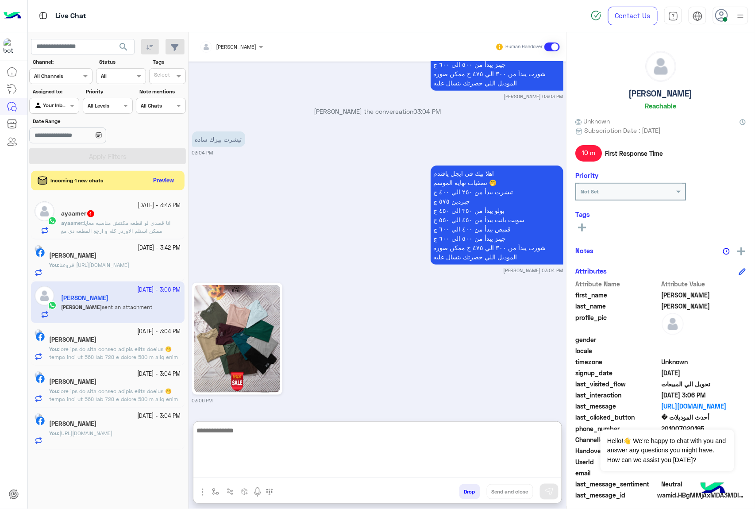
scroll to position [1309, 0]
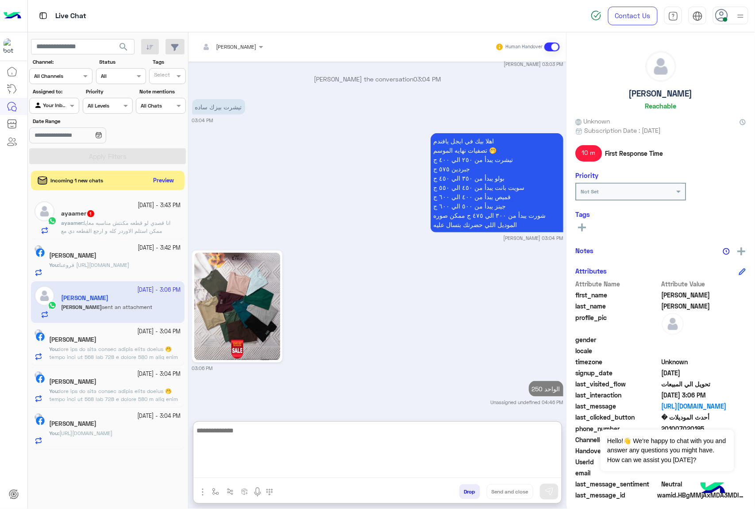
click at [135, 240] on div "[DATE] - 3:42 PM [PERSON_NAME] You : فروعنا [URL][DOMAIN_NAME]" at bounding box center [108, 260] width 154 height 42
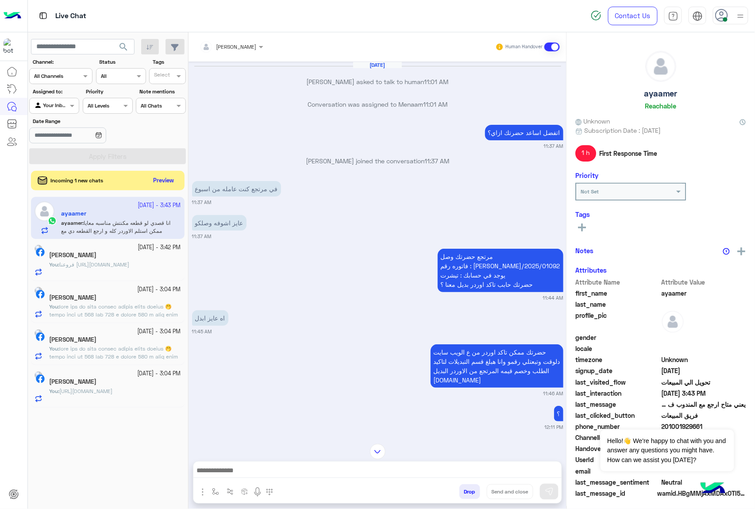
scroll to position [2674, 0]
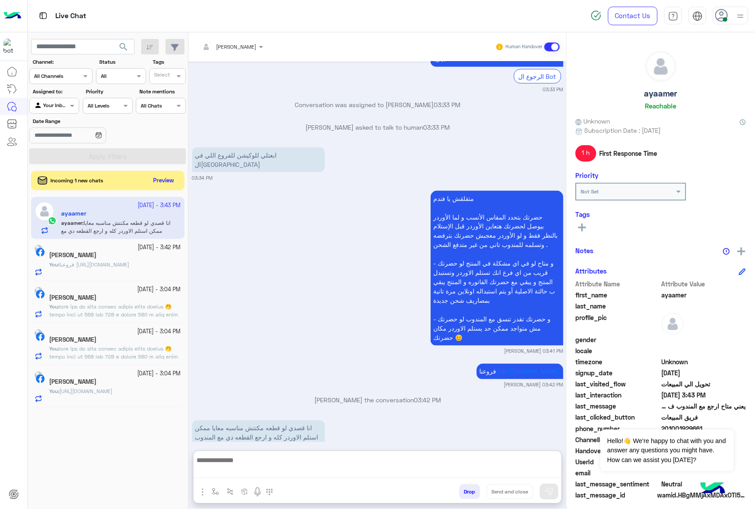
click at [254, 476] on textarea at bounding box center [377, 466] width 368 height 23
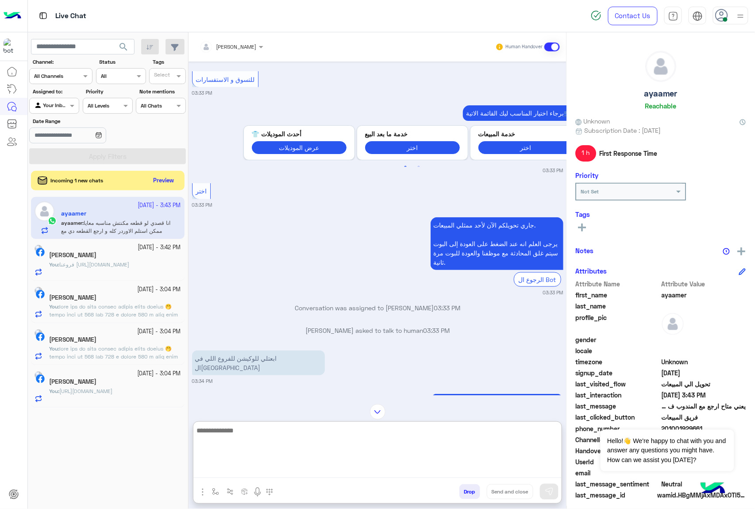
scroll to position [2655, 0]
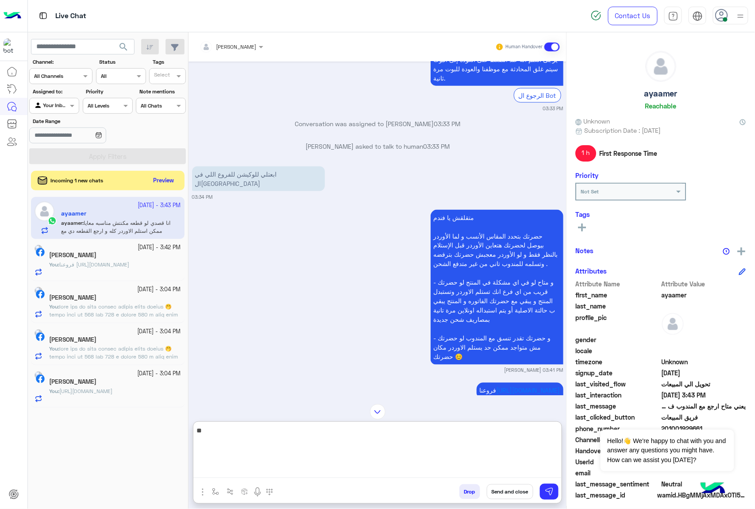
type textarea "*"
type textarea "**********"
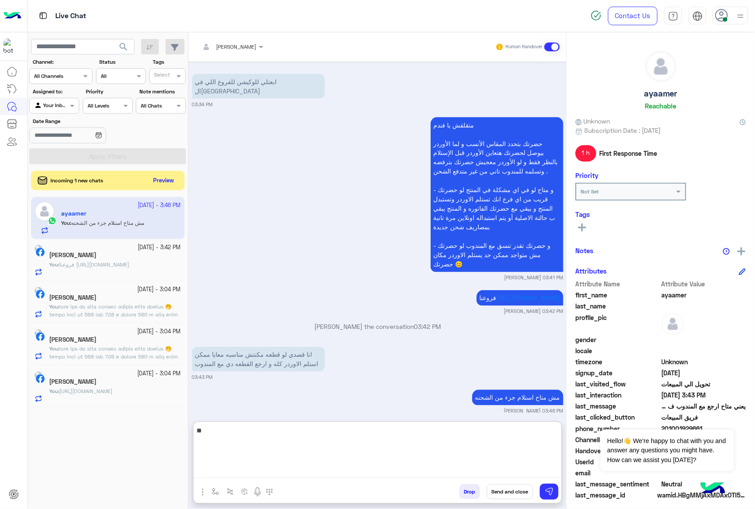
type textarea "*"
click at [167, 185] on button "Preview" at bounding box center [164, 180] width 27 height 12
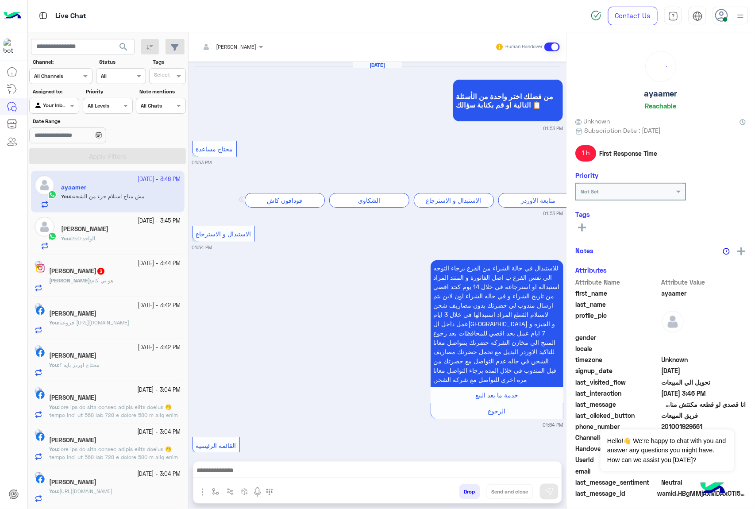
scroll to position [1397, 0]
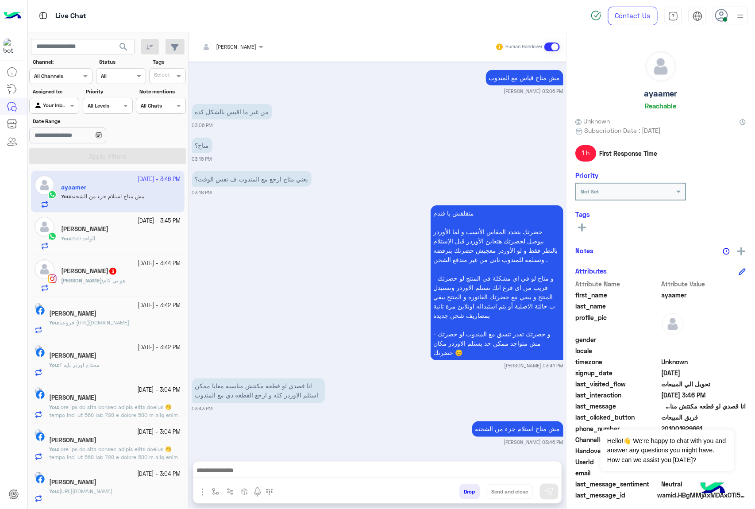
click at [108, 277] on div "[PERSON_NAME] 3" at bounding box center [121, 271] width 120 height 9
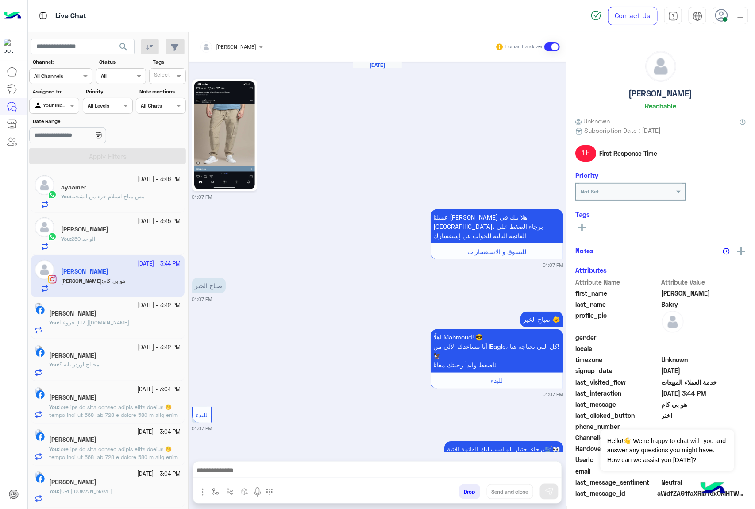
scroll to position [681, 0]
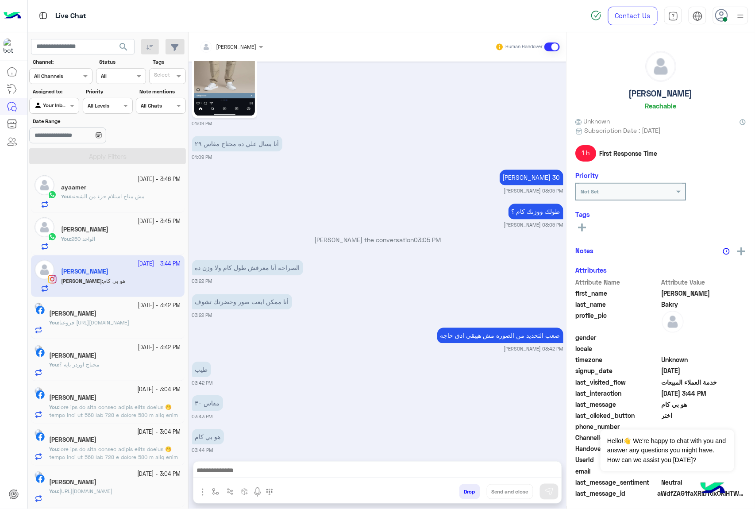
click at [228, 467] on textarea at bounding box center [377, 471] width 368 height 13
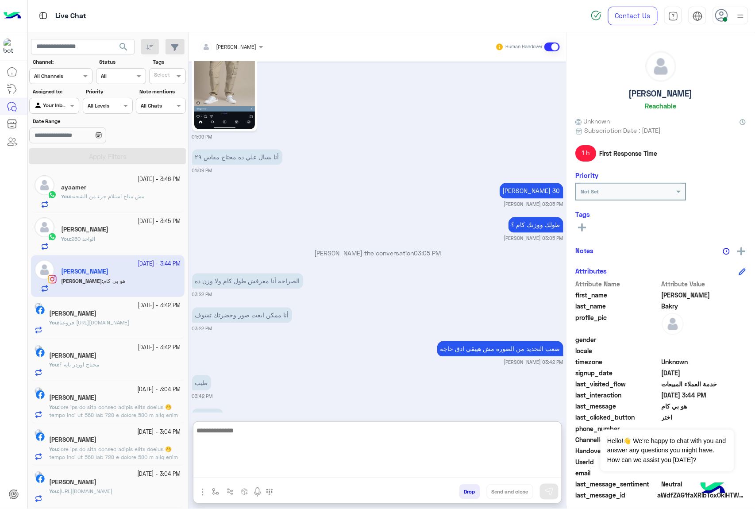
scroll to position [603, 0]
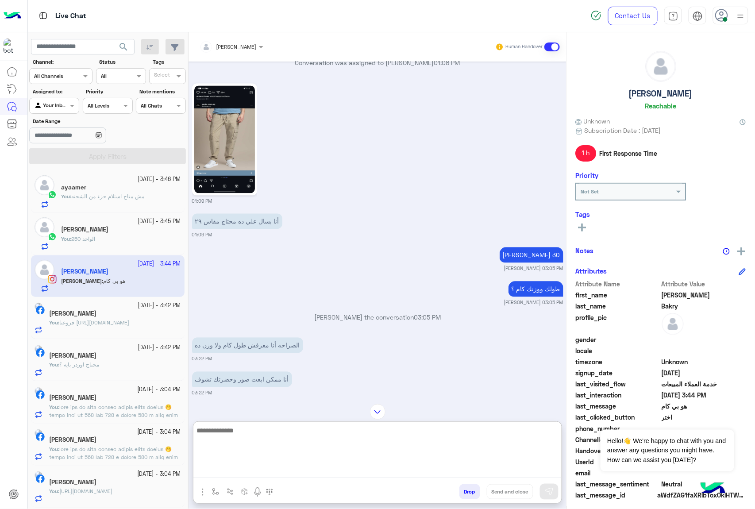
click at [247, 434] on textarea at bounding box center [377, 451] width 368 height 53
type textarea "*******"
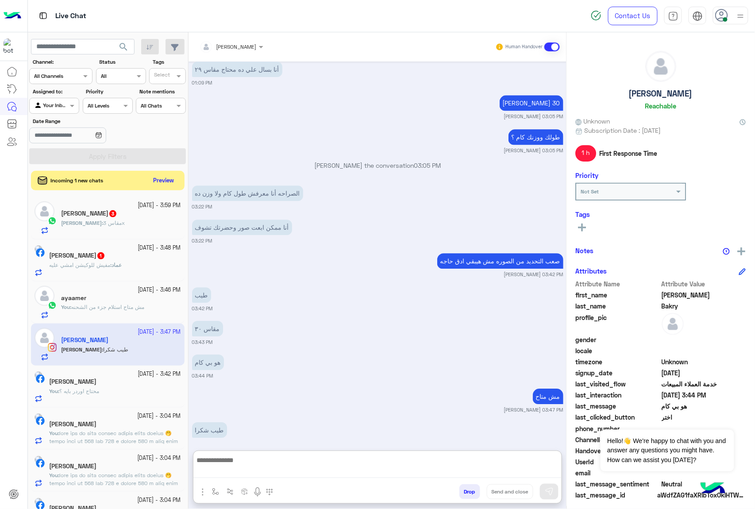
scroll to position [755, 0]
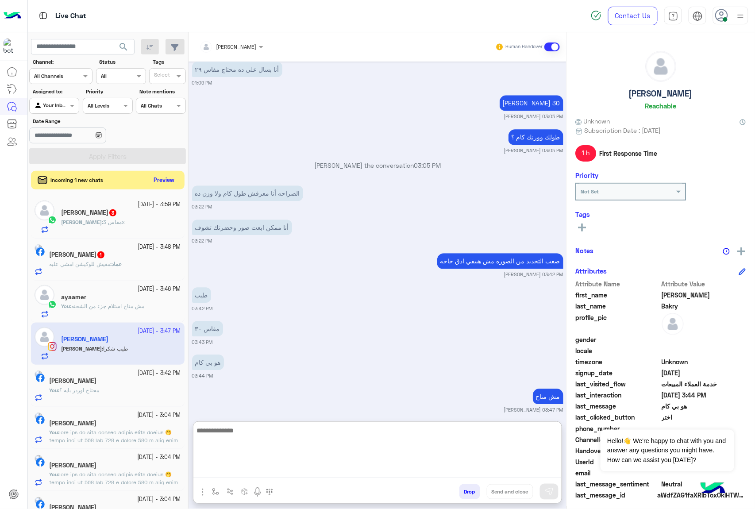
click at [158, 178] on button "Preview" at bounding box center [164, 180] width 27 height 12
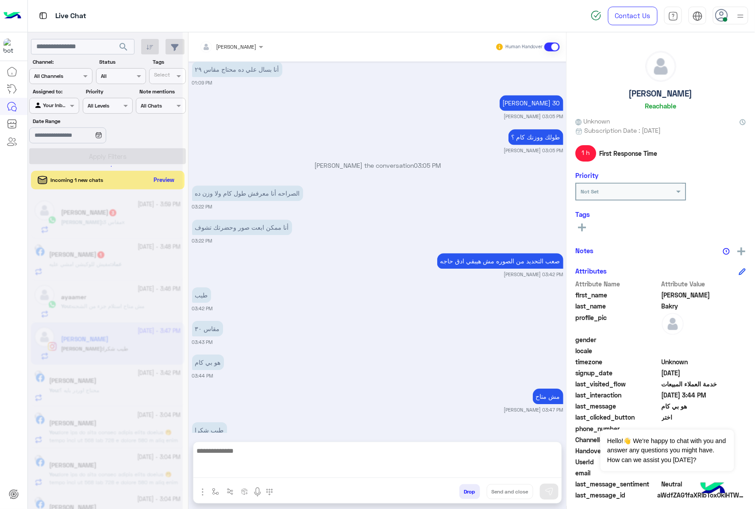
scroll to position [749, 0]
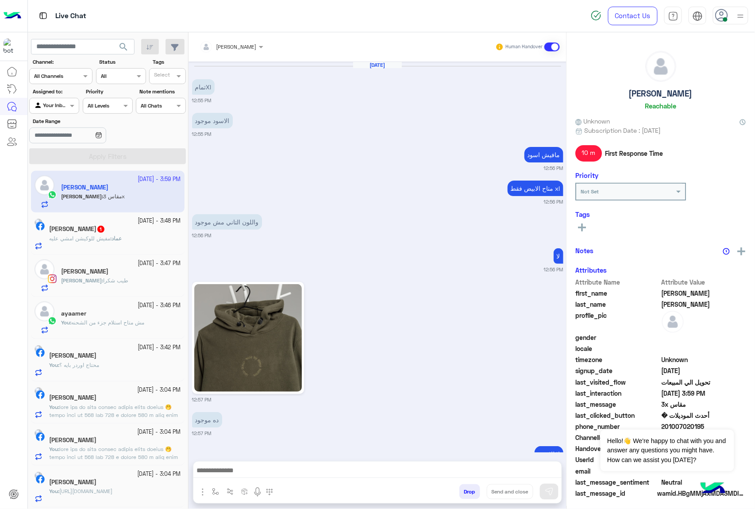
scroll to position [1143, 0]
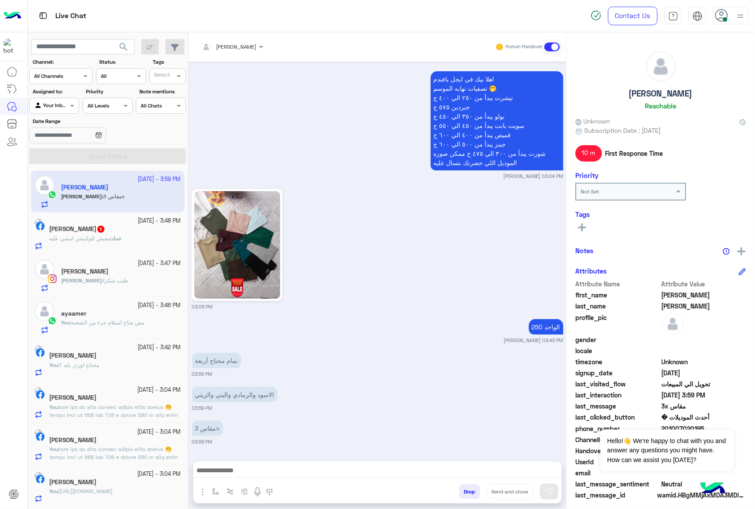
click at [223, 469] on textarea at bounding box center [377, 471] width 368 height 13
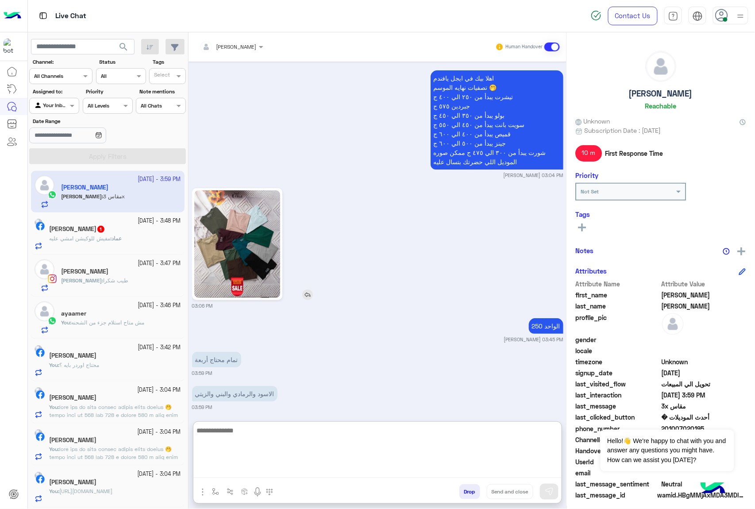
scroll to position [1183, 0]
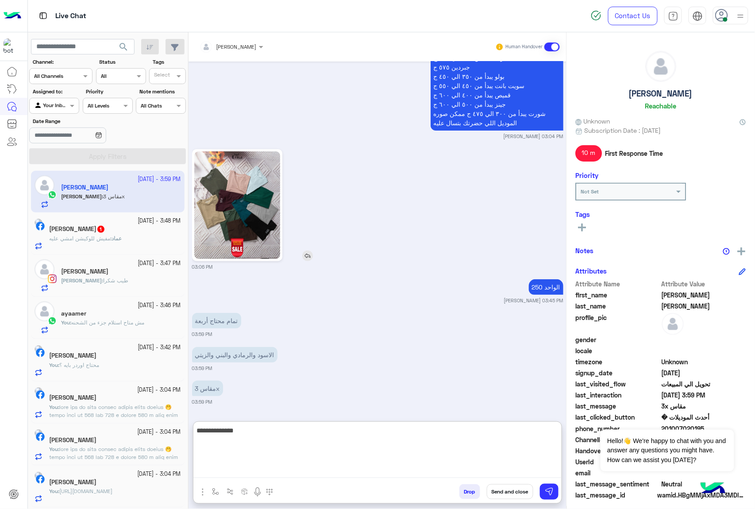
type textarea "**********"
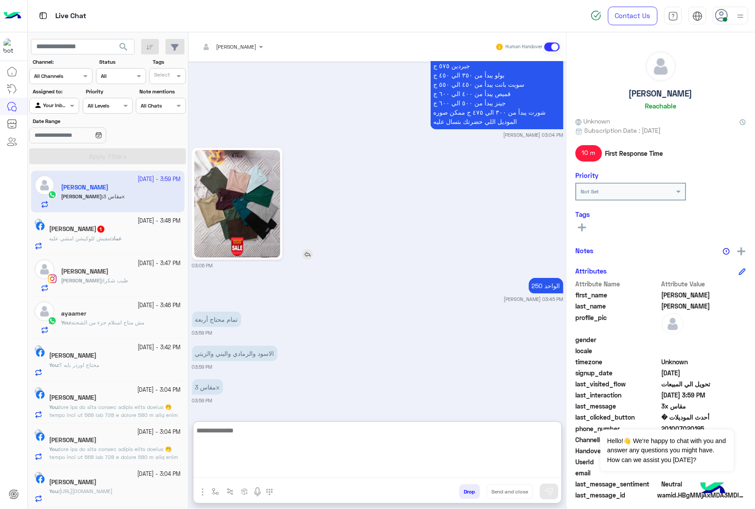
scroll to position [1217, 0]
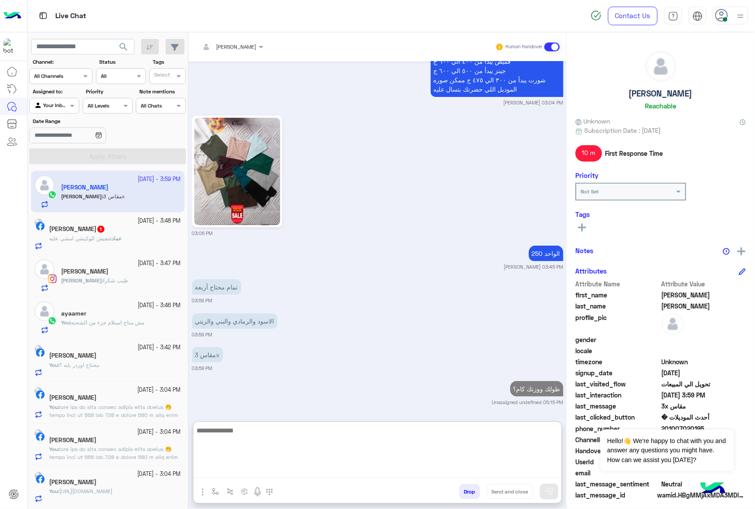
click at [92, 243] on div "[PERSON_NAME] : مفيش للوكيشن امشي عليه" at bounding box center [115, 242] width 132 height 15
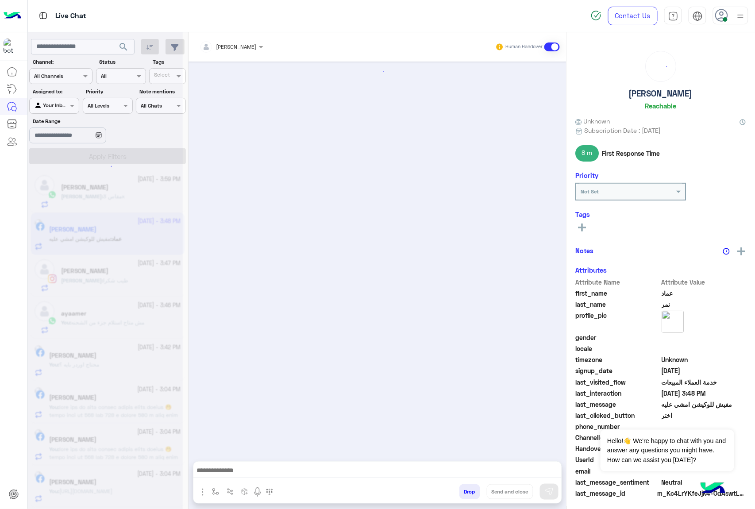
scroll to position [912, 0]
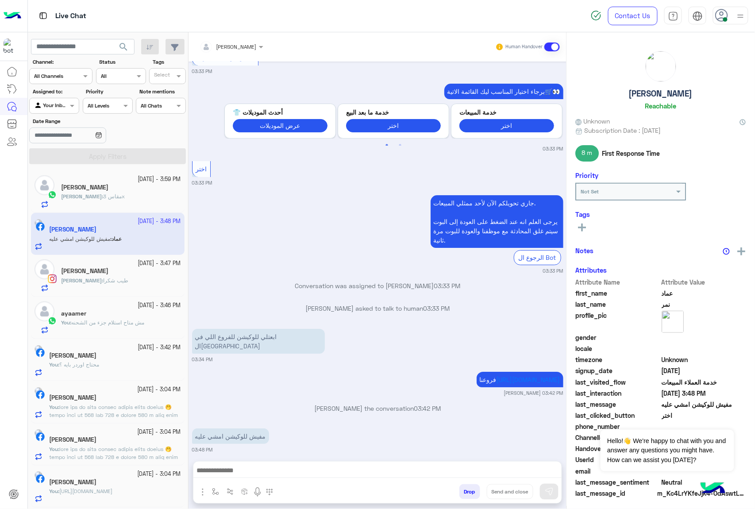
click at [252, 472] on textarea at bounding box center [377, 471] width 368 height 13
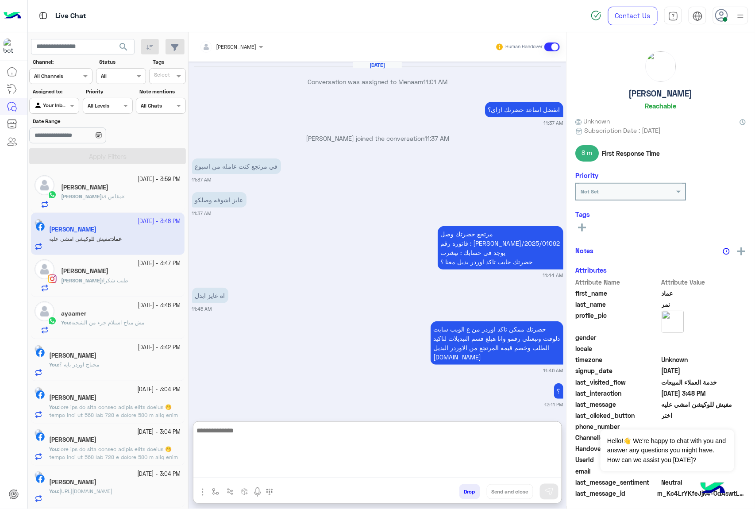
scroll to position [953, 0]
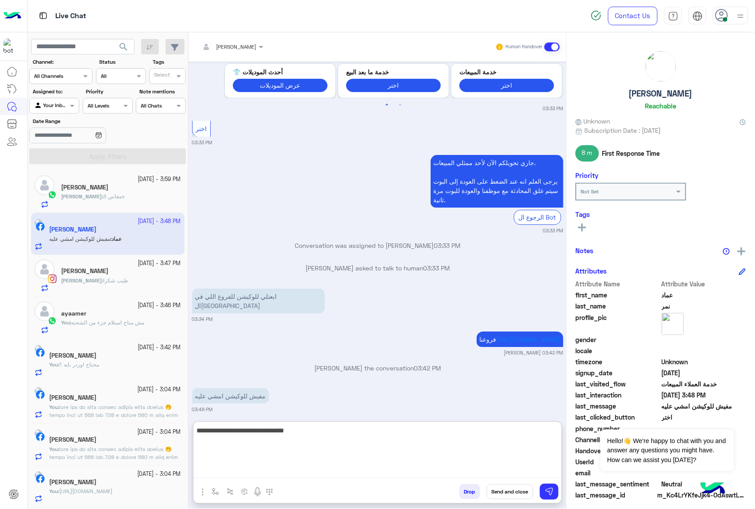
type textarea "**********"
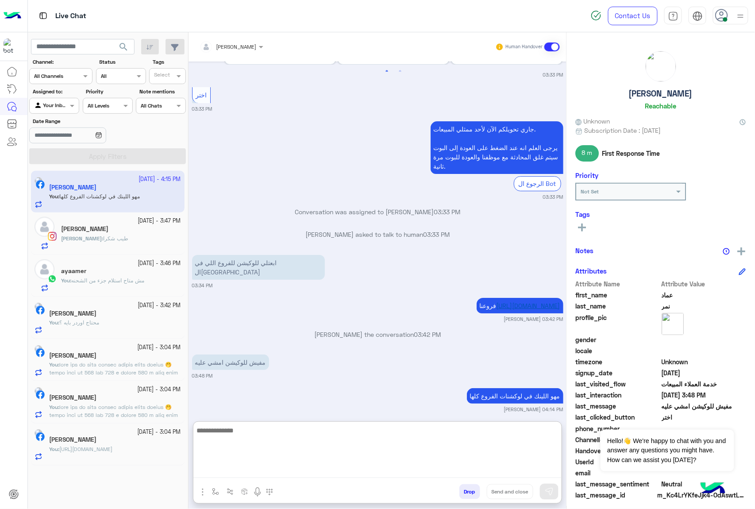
click at [494, 299] on div "[DATE] Conversation was assigned to Menaam 11:01 AM اتفضل اساعد حضرتك ازاي؟ 11:…" at bounding box center [378, 237] width 378 height 351
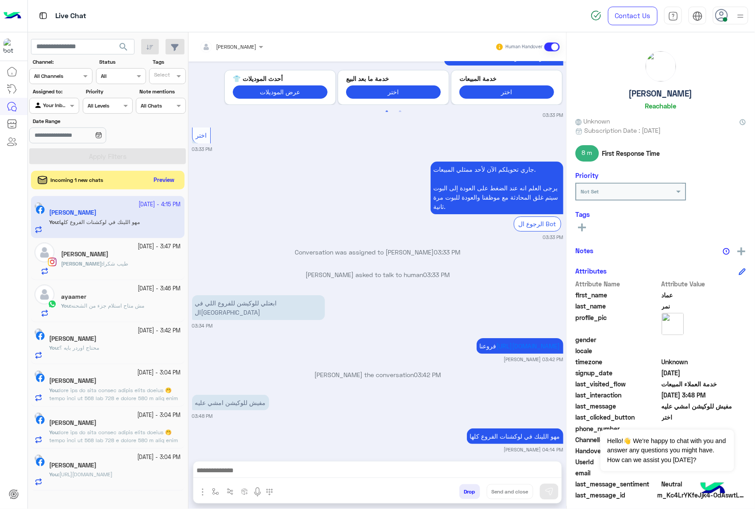
click at [154, 182] on button "Preview" at bounding box center [164, 180] width 27 height 12
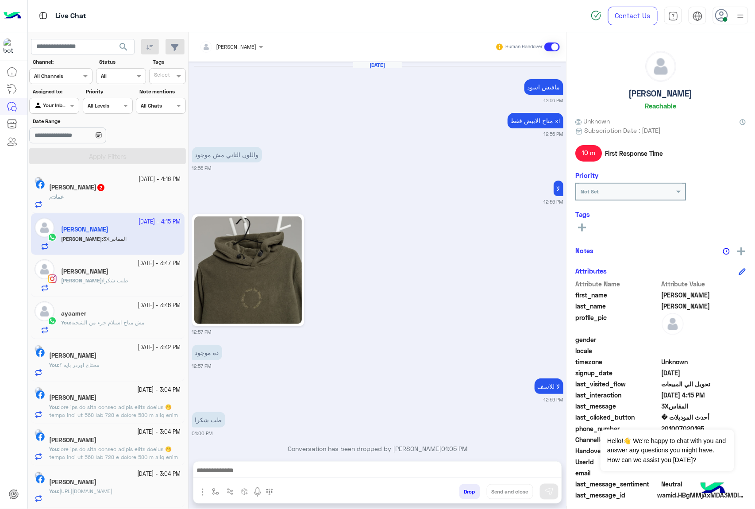
scroll to position [1143, 0]
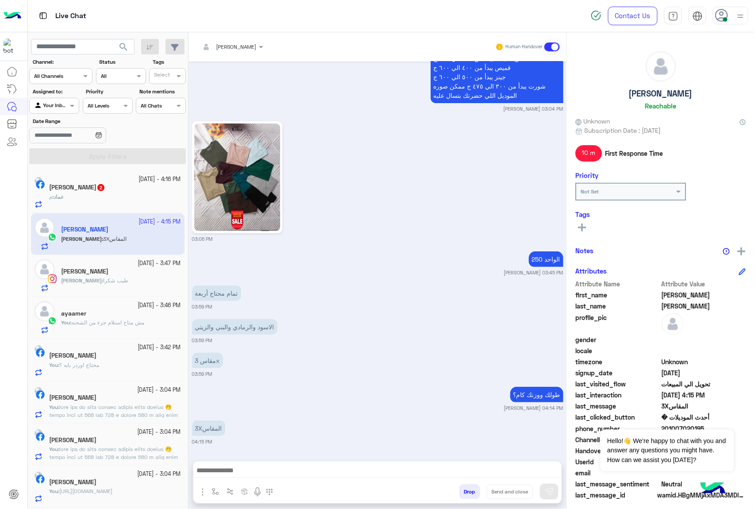
click at [261, 473] on textarea at bounding box center [377, 471] width 368 height 13
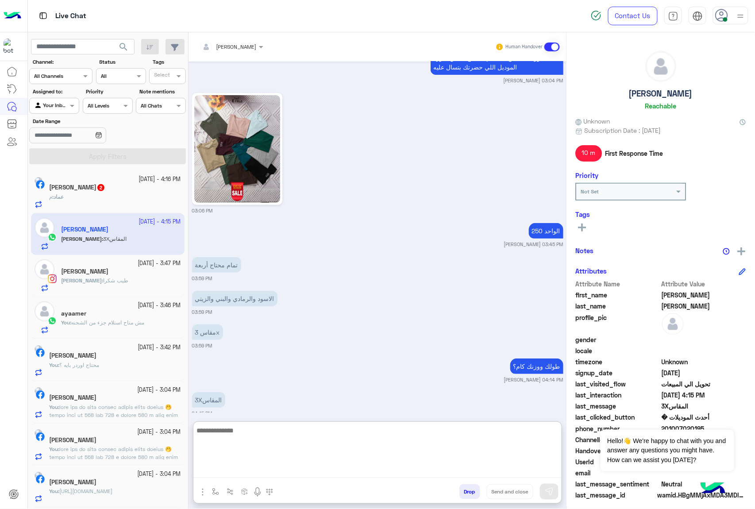
scroll to position [1183, 0]
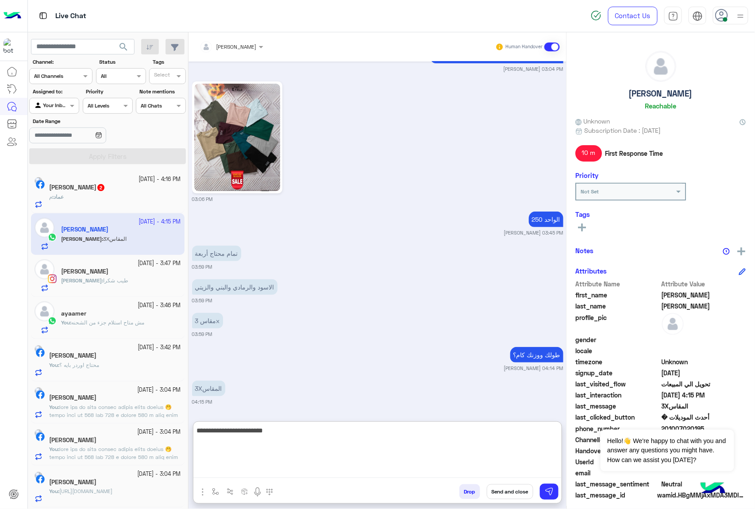
type textarea "**********"
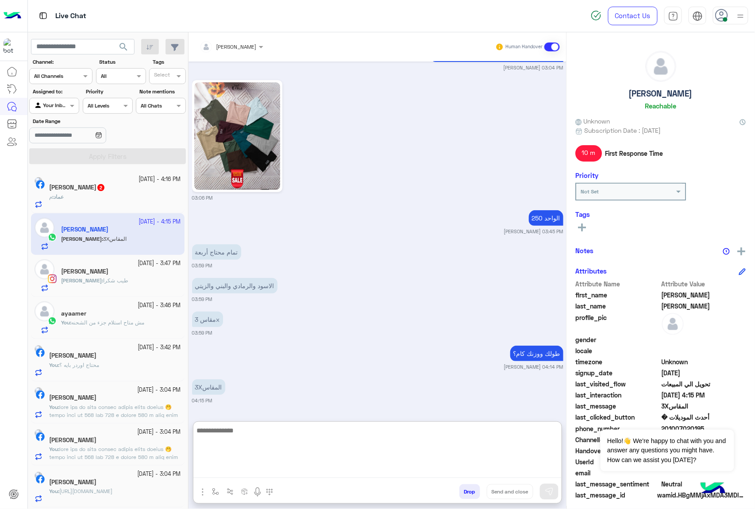
scroll to position [1217, 0]
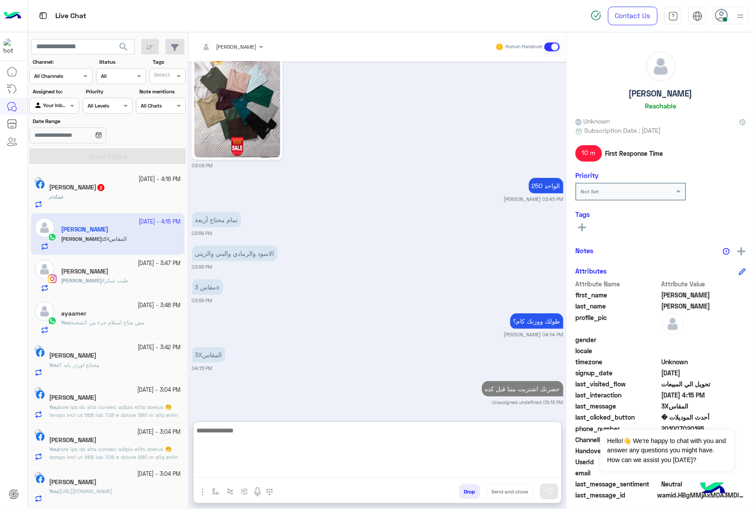
type textarea "*"
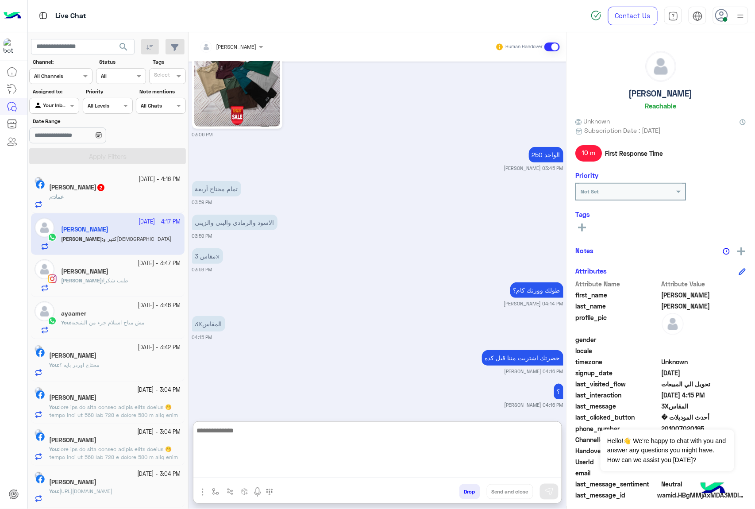
scroll to position [1285, 0]
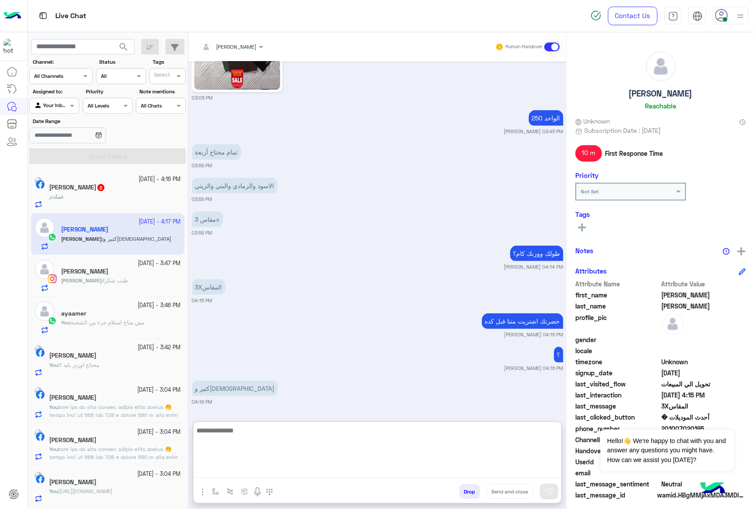
click at [225, 432] on textarea at bounding box center [377, 451] width 368 height 53
type textarea "**********"
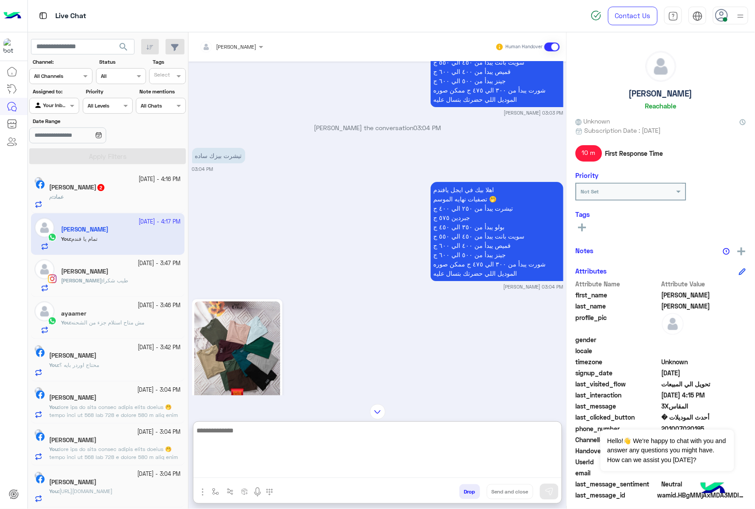
scroll to position [1024, 0]
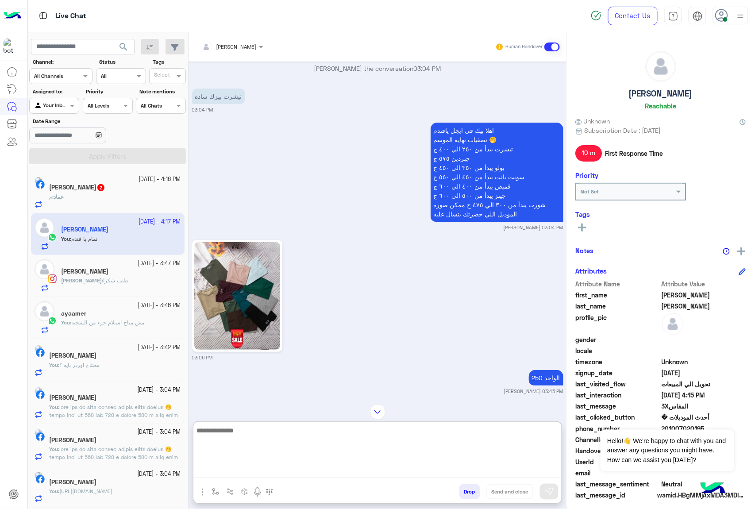
click at [236, 426] on textarea at bounding box center [377, 451] width 368 height 53
type textarea "**********"
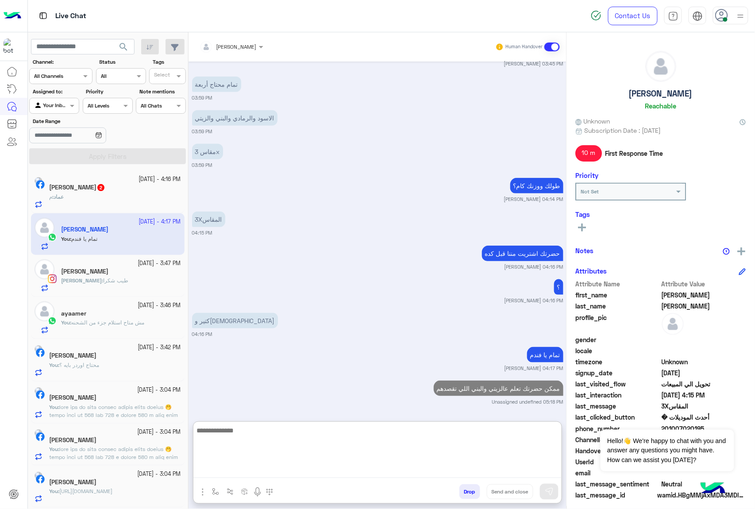
click at [117, 192] on div "[PERSON_NAME] 2" at bounding box center [115, 188] width 132 height 9
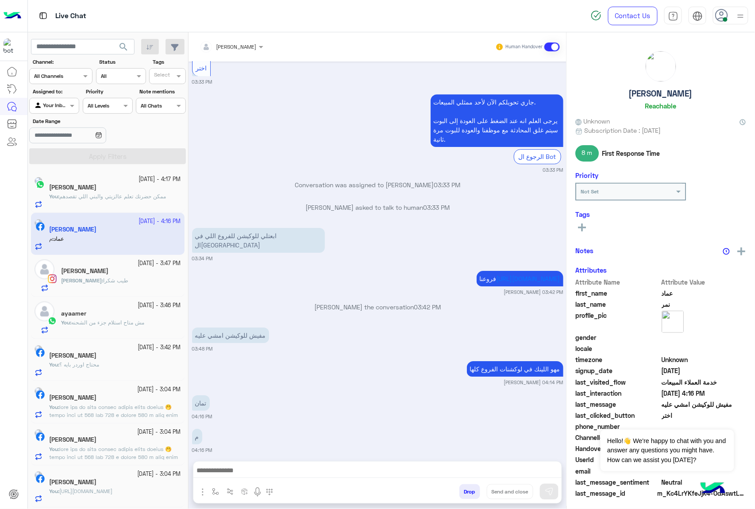
click at [214, 474] on textarea at bounding box center [377, 471] width 368 height 13
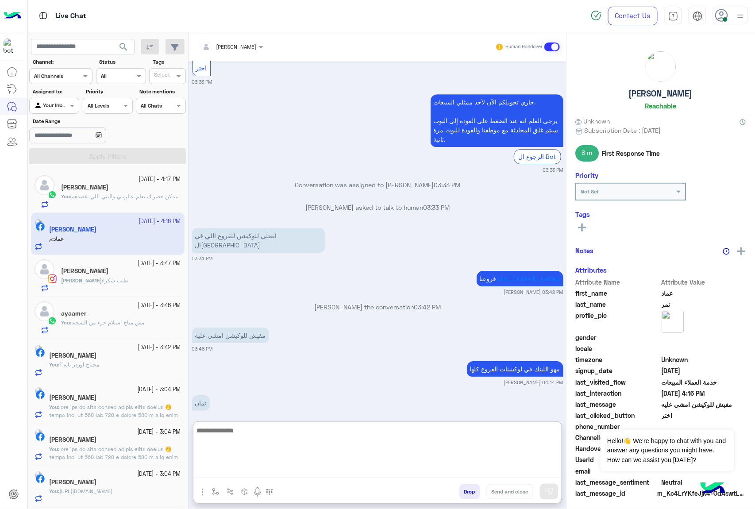
scroll to position [974, 0]
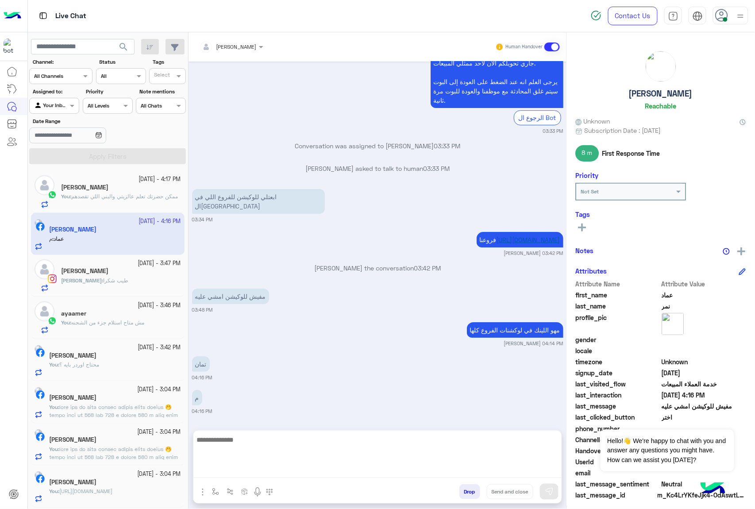
click at [500, 229] on div "[DATE] في مرتجع كنت عامله من اسبوع 11:37 AM عايز اشوفه وصلكو 11:37 AM مرتجع حضر…" at bounding box center [378, 242] width 378 height 360
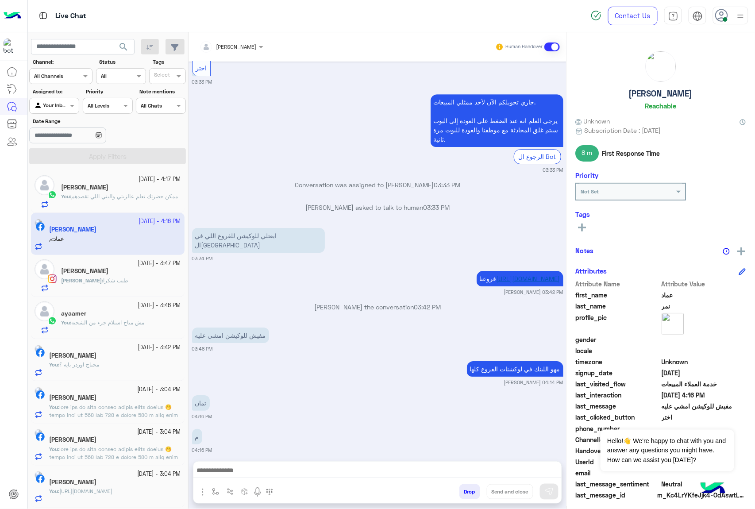
click at [516, 275] on link "[URL][DOMAIN_NAME]" at bounding box center [529, 279] width 64 height 8
click at [112, 195] on span "sent an attachment" at bounding box center [127, 196] width 50 height 7
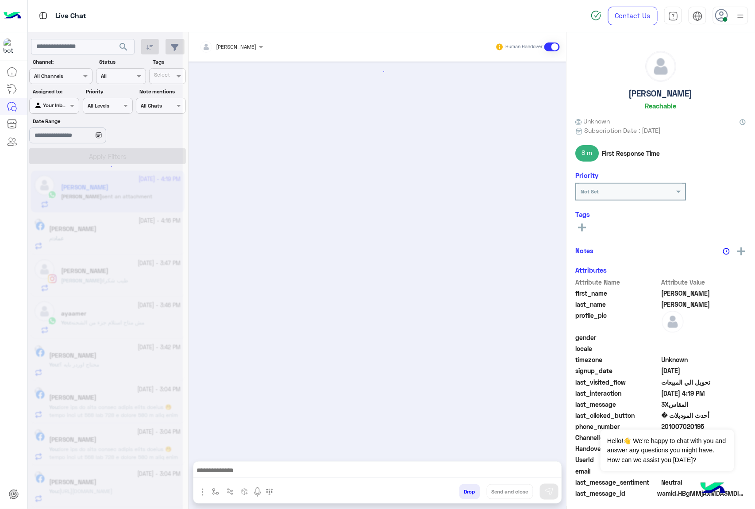
scroll to position [1143, 0]
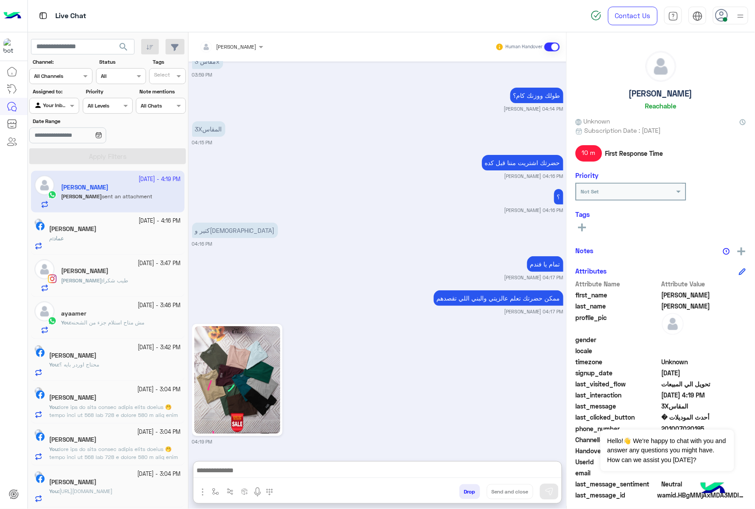
click at [275, 475] on textarea at bounding box center [377, 471] width 368 height 13
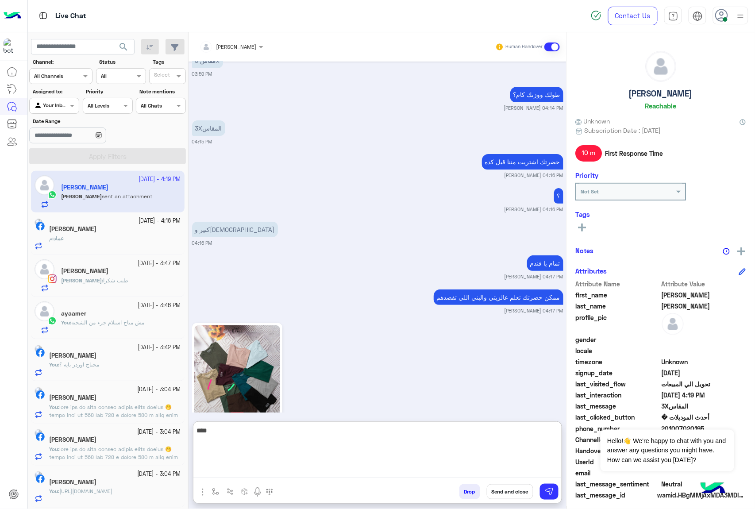
type textarea "****"
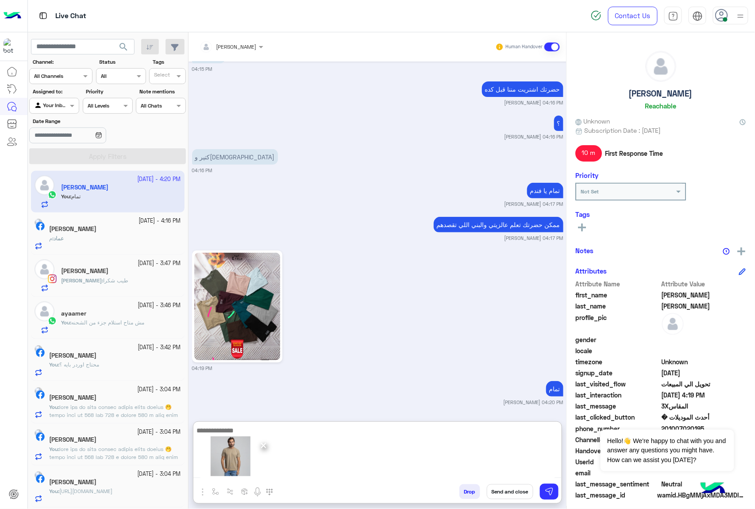
scroll to position [1217, 0]
click at [545, 487] on img at bounding box center [549, 491] width 9 height 9
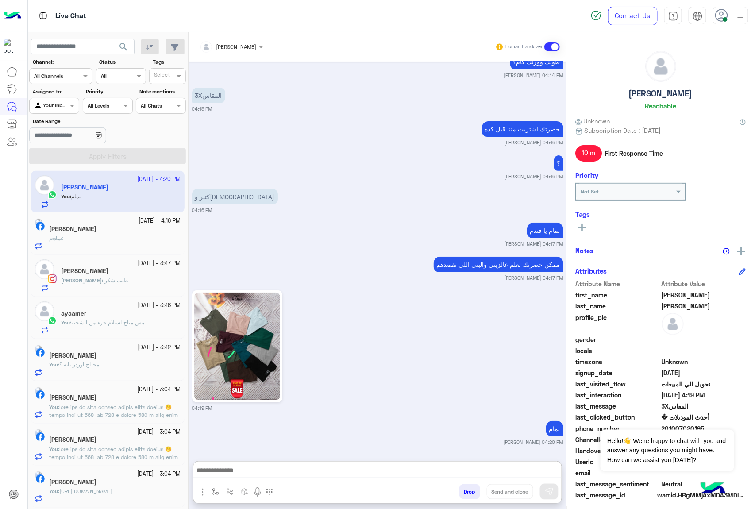
click at [286, 471] on textarea at bounding box center [377, 471] width 368 height 13
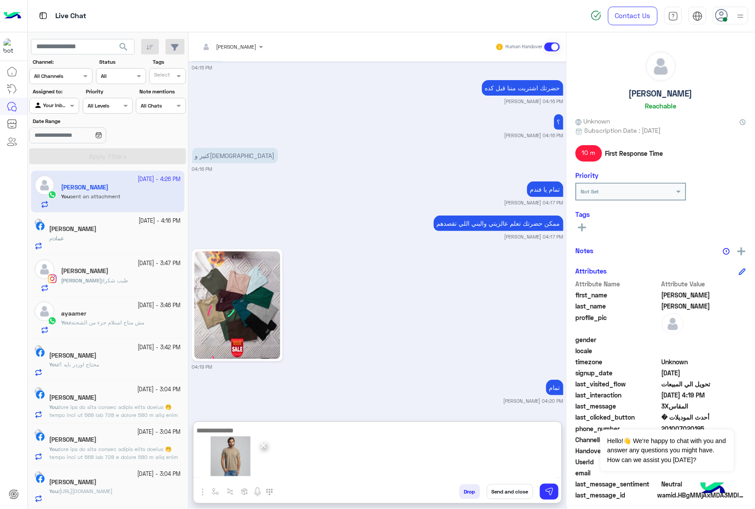
scroll to position [1343, 0]
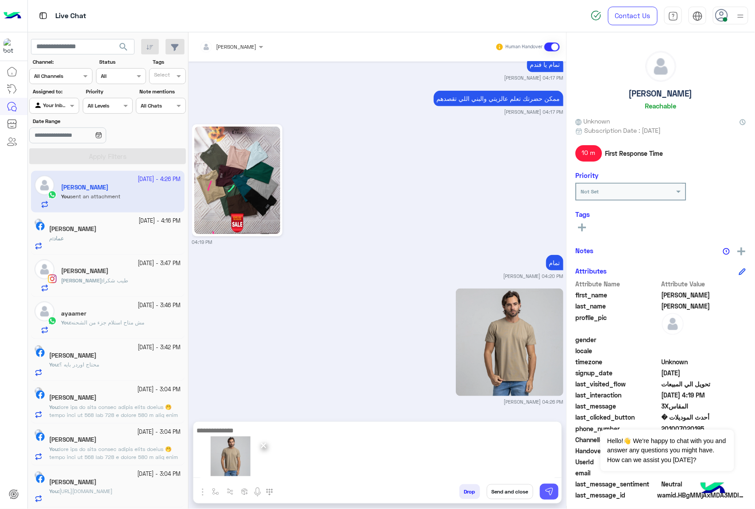
click at [553, 486] on button at bounding box center [549, 492] width 19 height 16
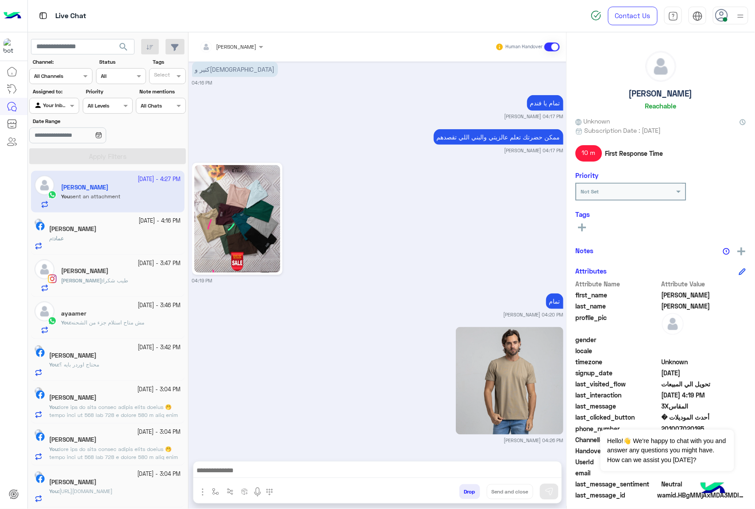
scroll to position [1429, 0]
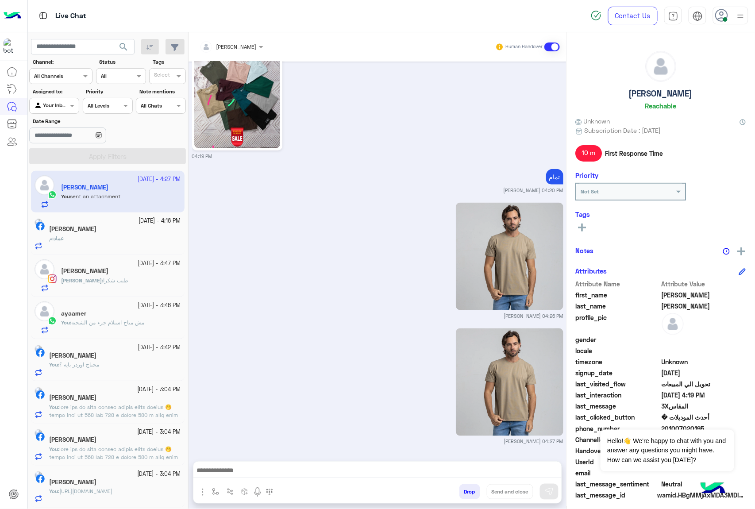
click at [261, 472] on textarea at bounding box center [377, 471] width 368 height 13
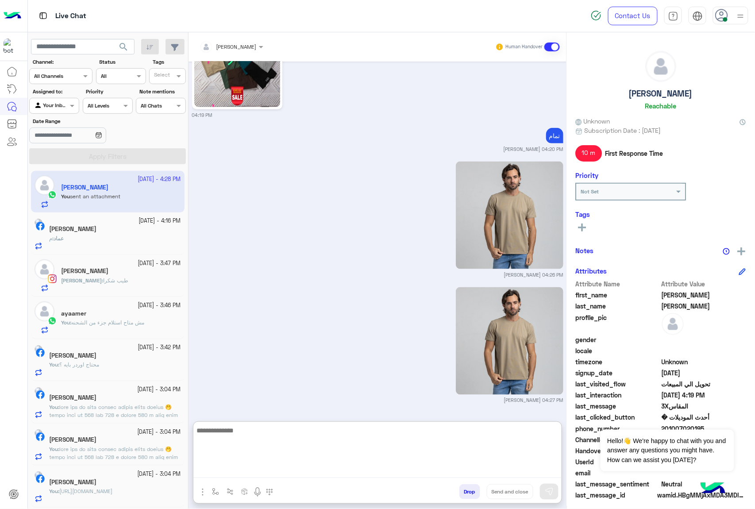
scroll to position [1595, 0]
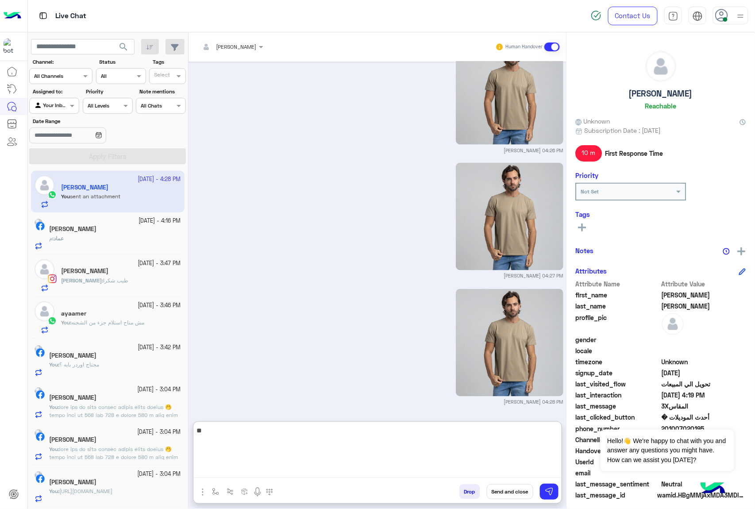
type textarea "*"
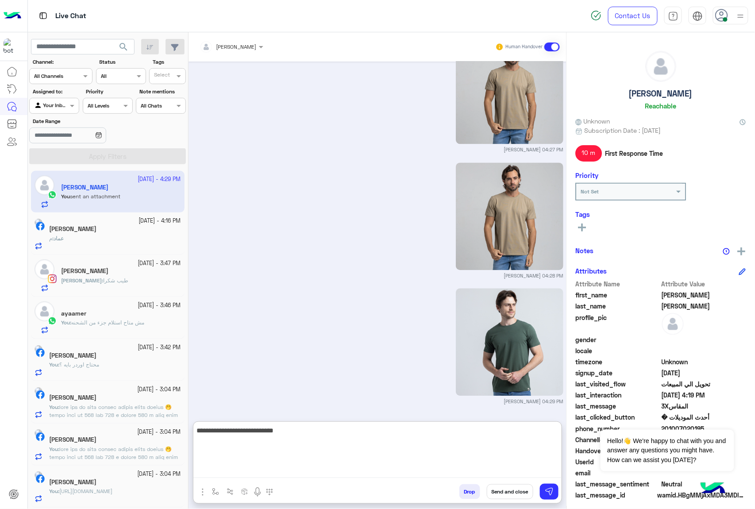
type textarea "**********"
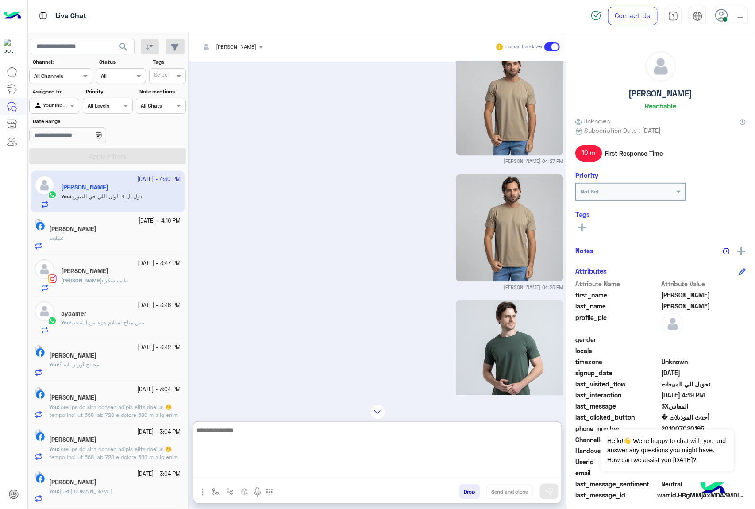
scroll to position [1696, 0]
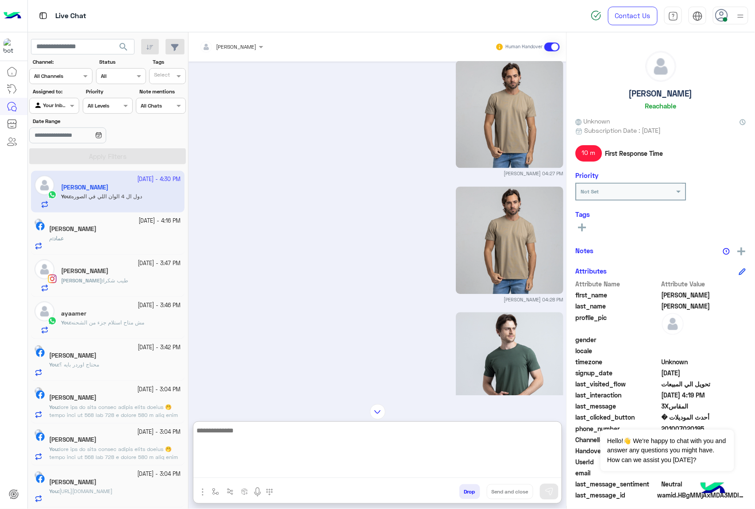
click at [502, 353] on img at bounding box center [510, 367] width 108 height 108
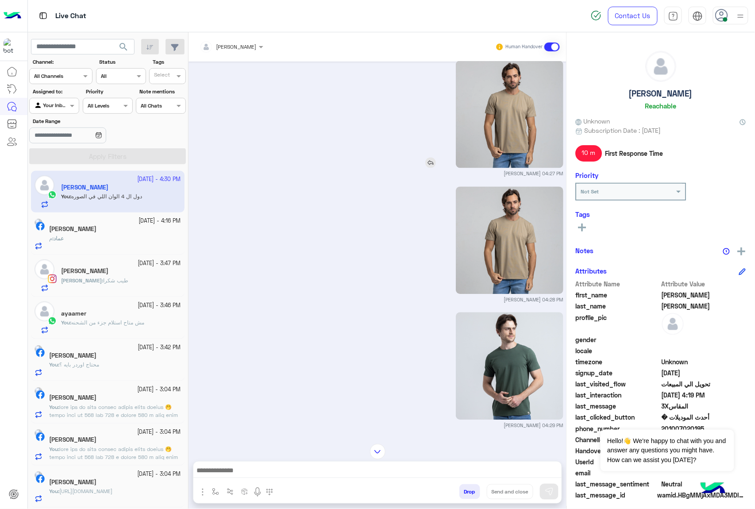
click at [518, 143] on img at bounding box center [510, 115] width 108 height 108
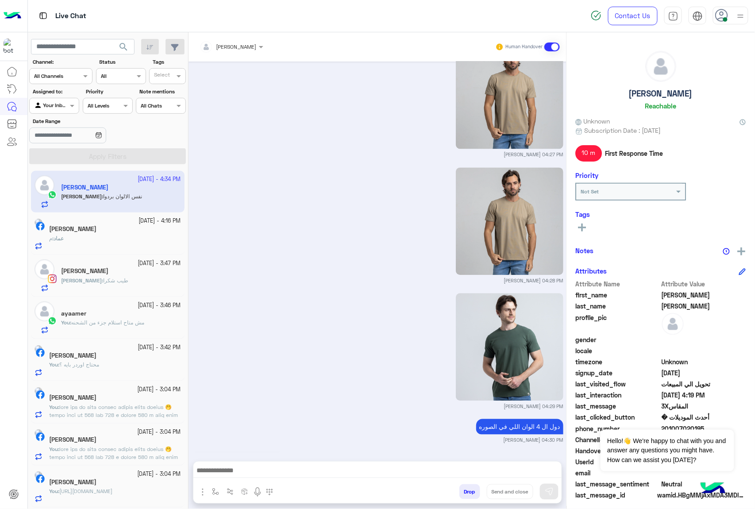
scroll to position [1912, 0]
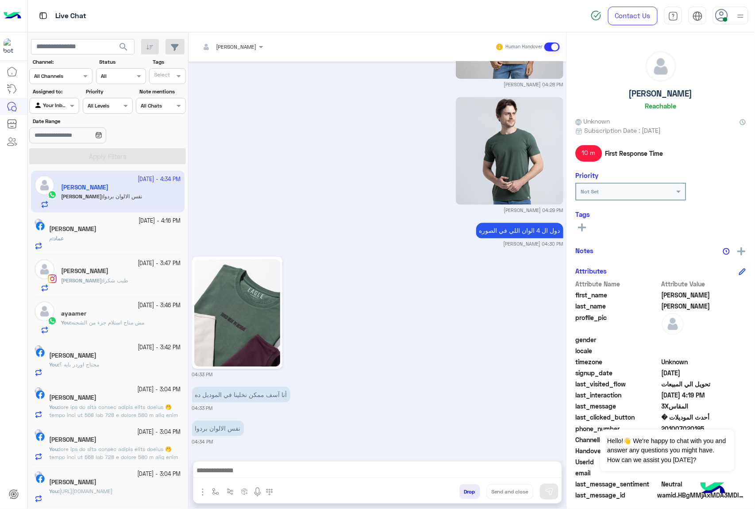
click at [260, 474] on textarea at bounding box center [377, 471] width 368 height 13
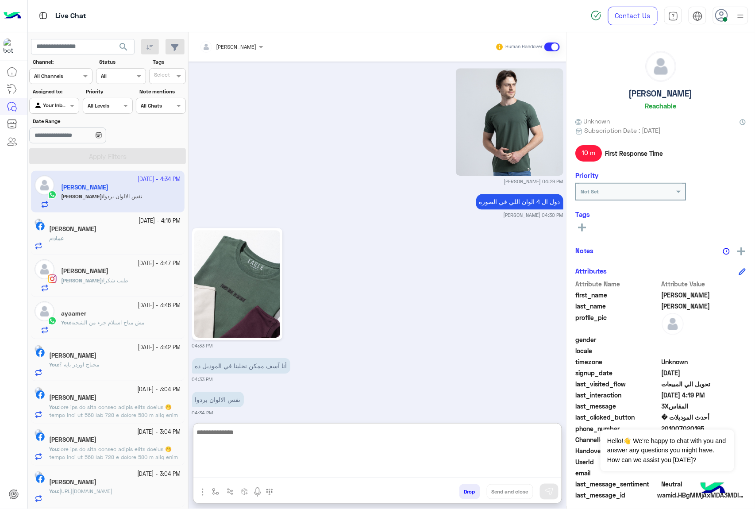
scroll to position [1952, 0]
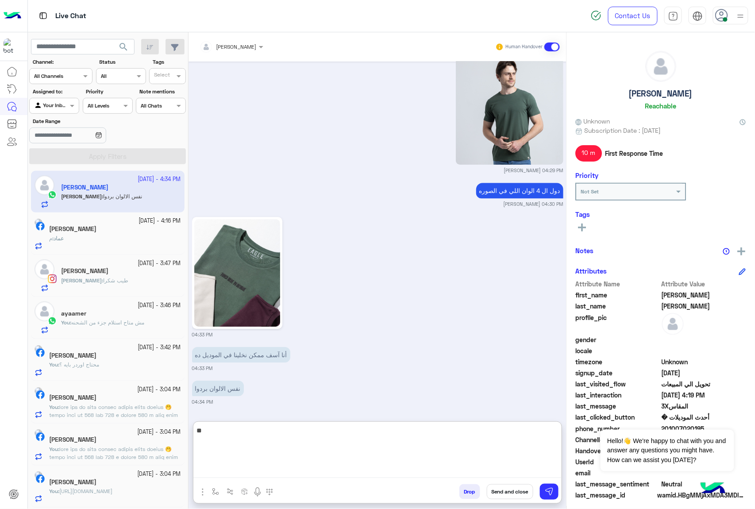
type textarea "*"
type textarea "*******"
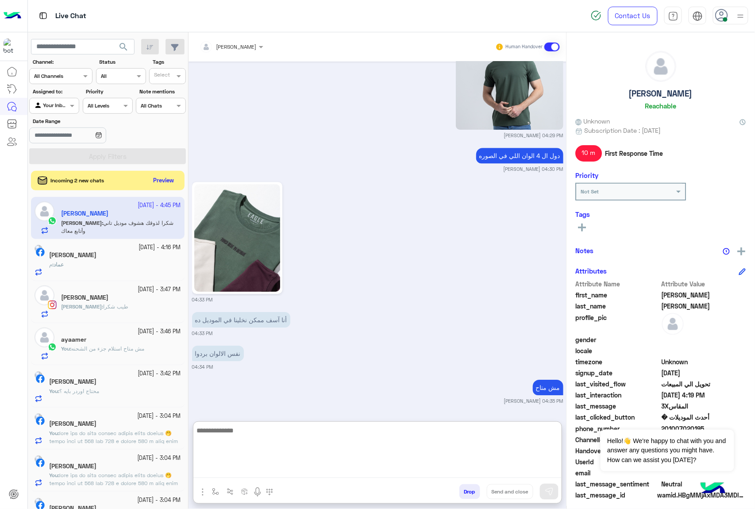
scroll to position [2020, 0]
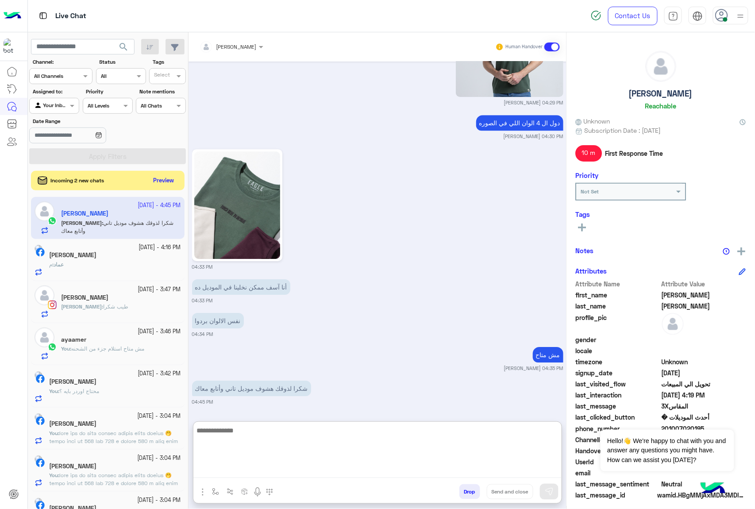
click at [252, 434] on textarea at bounding box center [377, 451] width 368 height 53
type textarea "**********"
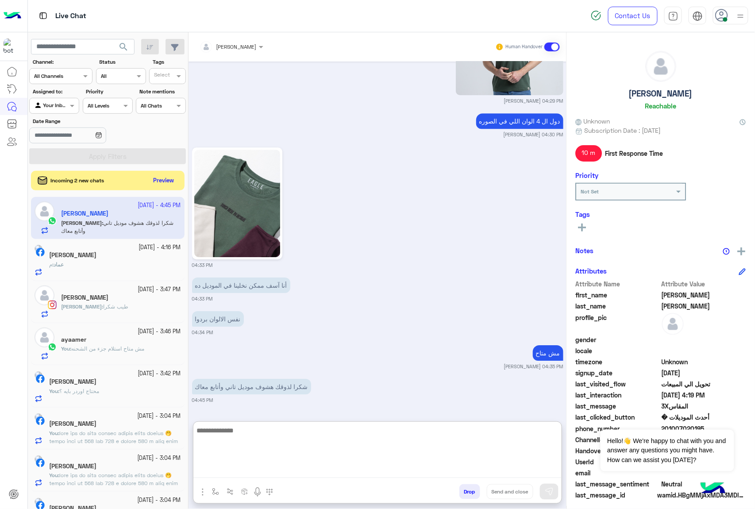
scroll to position [2054, 0]
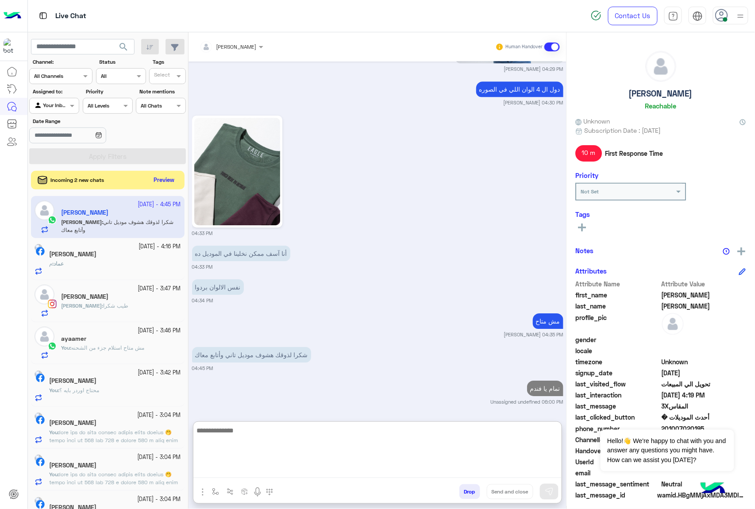
click at [169, 180] on button "Preview" at bounding box center [164, 180] width 27 height 12
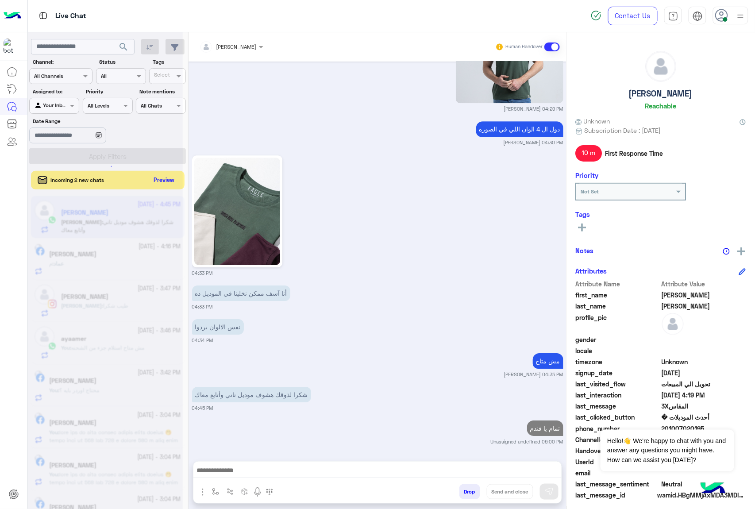
scroll to position [2014, 0]
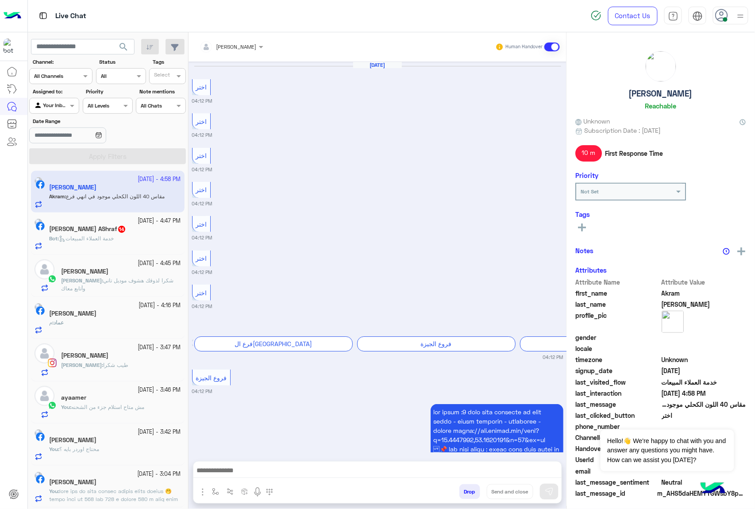
scroll to position [1376, 0]
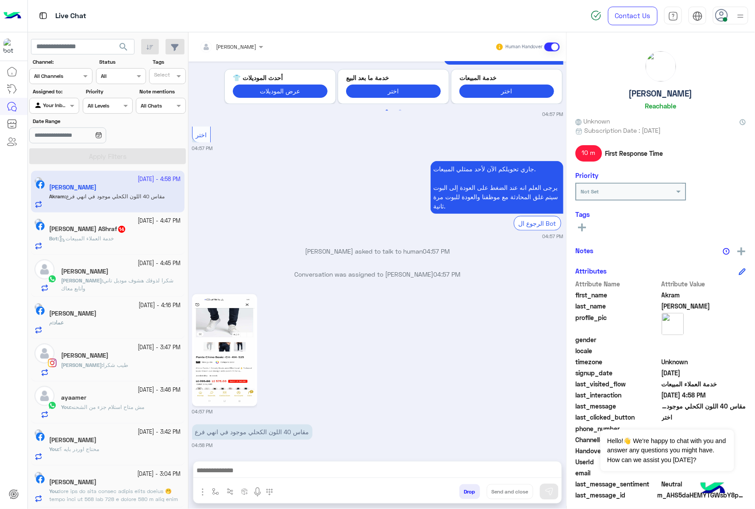
click at [259, 471] on textarea at bounding box center [377, 471] width 368 height 13
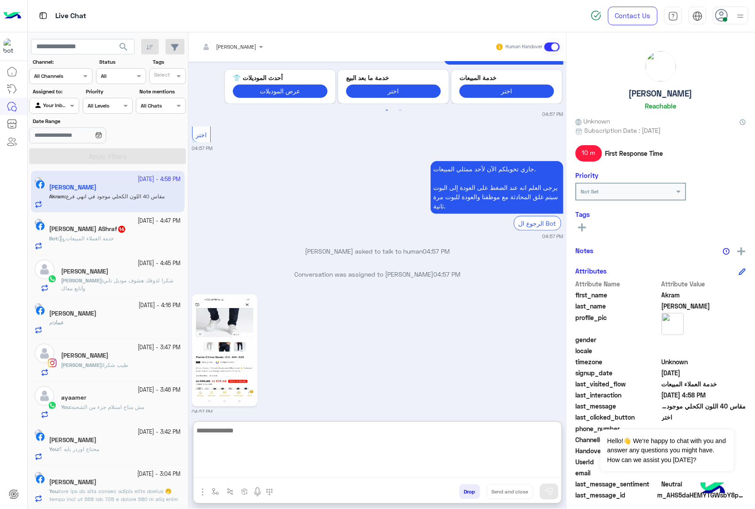
paste textarea "**********"
type textarea "**********"
paste textarea "**********"
type textarea "**********"
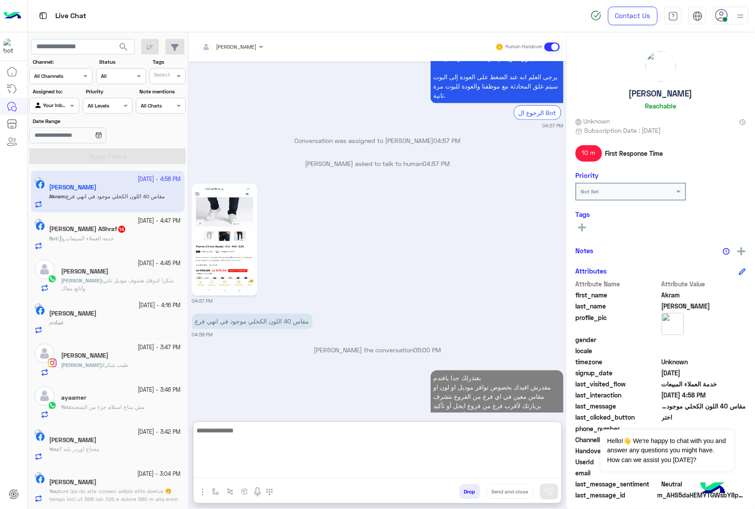
scroll to position [1510, 0]
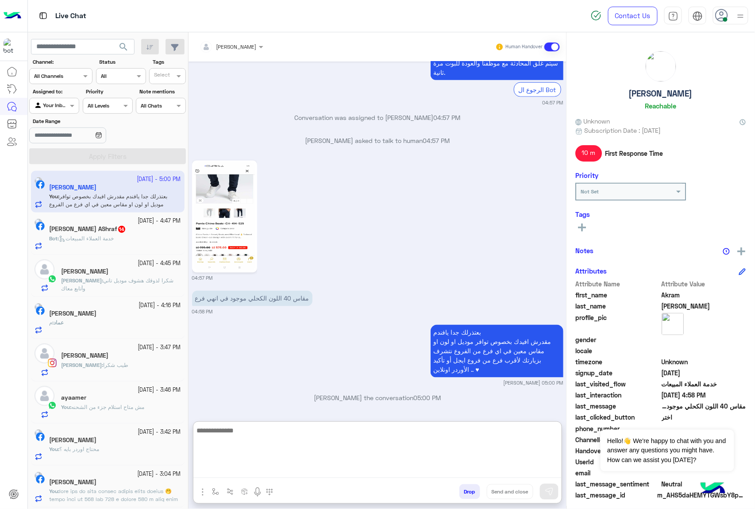
click at [104, 236] on span "خدمة العملاء المبيعات" at bounding box center [86, 238] width 55 height 7
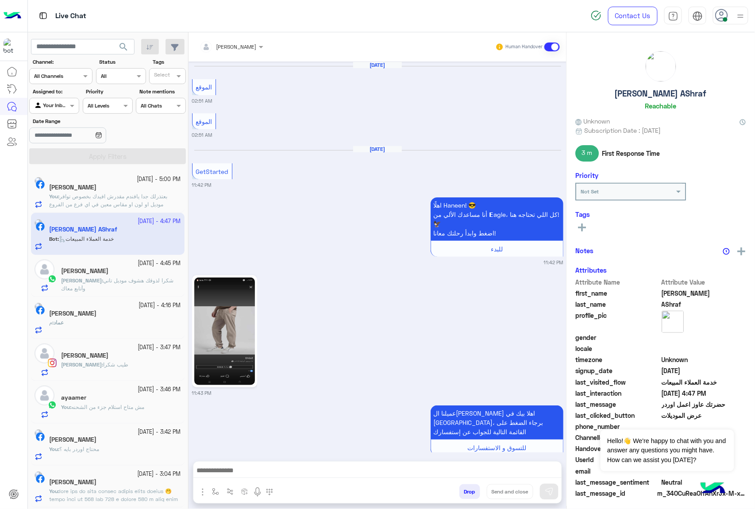
scroll to position [1180, 0]
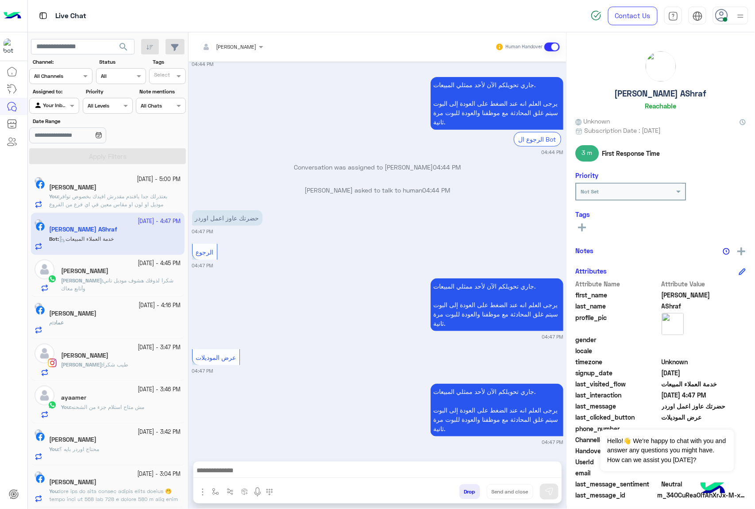
click at [272, 388] on div "جاري تحويلكم الآن لأحد ممثلي المبيعات. يرجى العلم انه عند الضغط على العودة إلى …" at bounding box center [377, 414] width 371 height 64
click at [234, 474] on textarea at bounding box center [377, 471] width 368 height 13
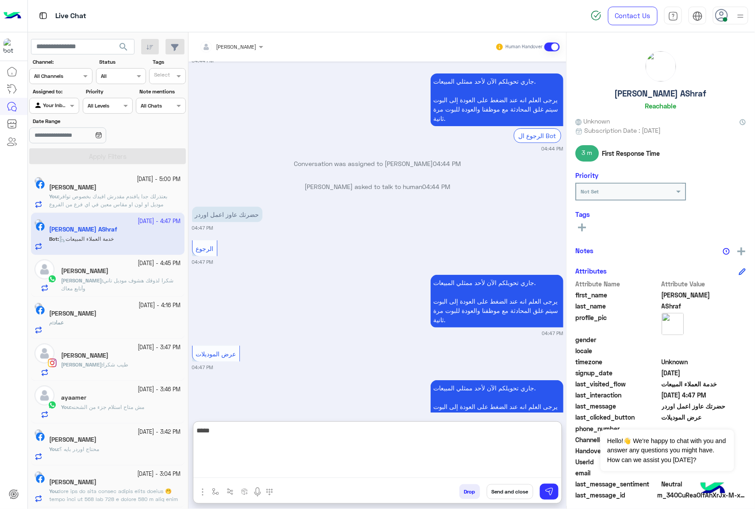
type textarea "*****"
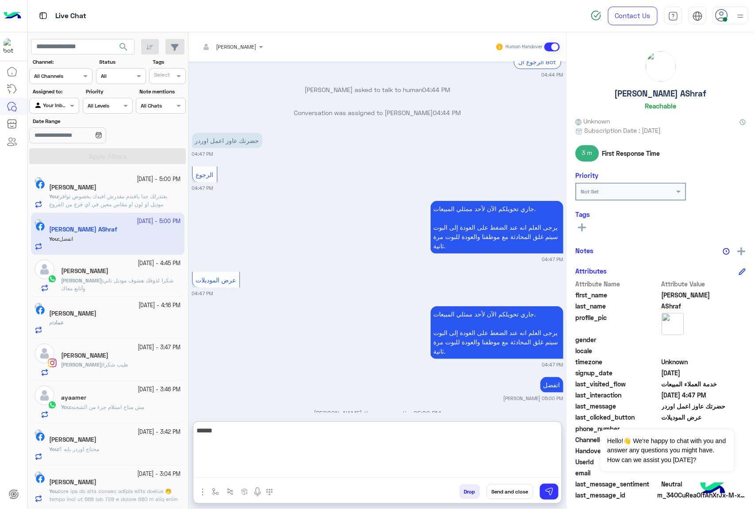
scroll to position [1277, 0]
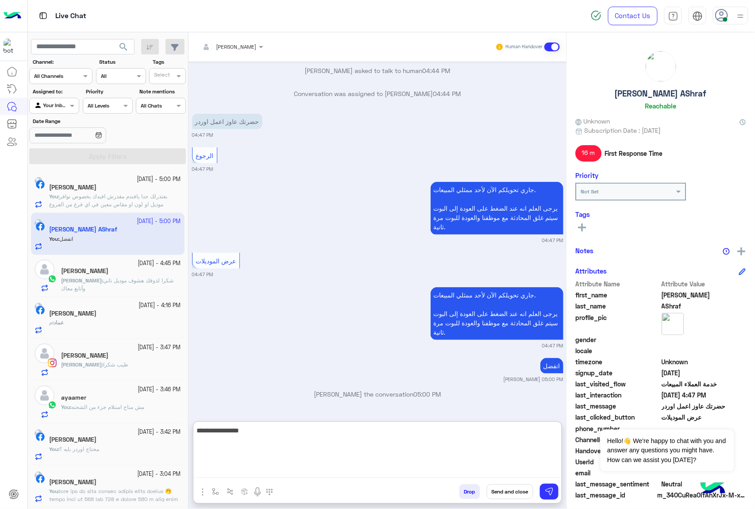
type textarea "**********"
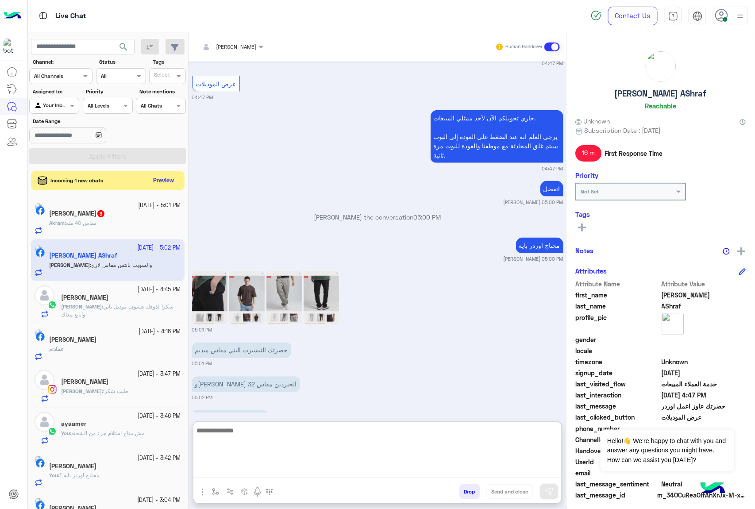
scroll to position [1484, 0]
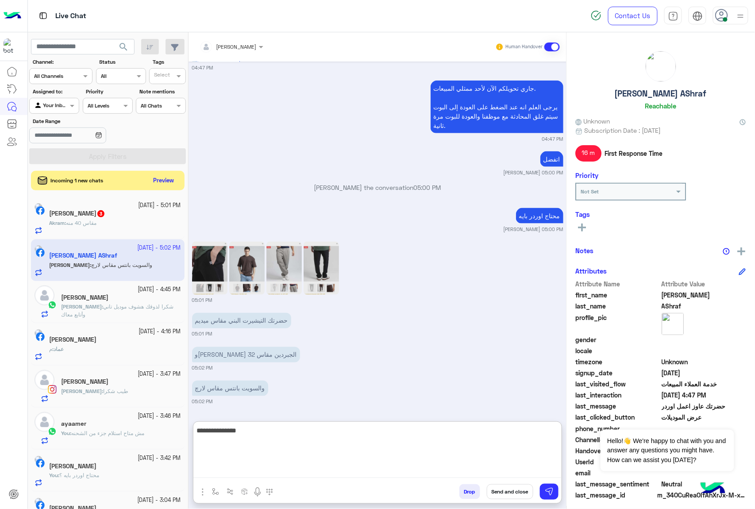
type textarea "**********"
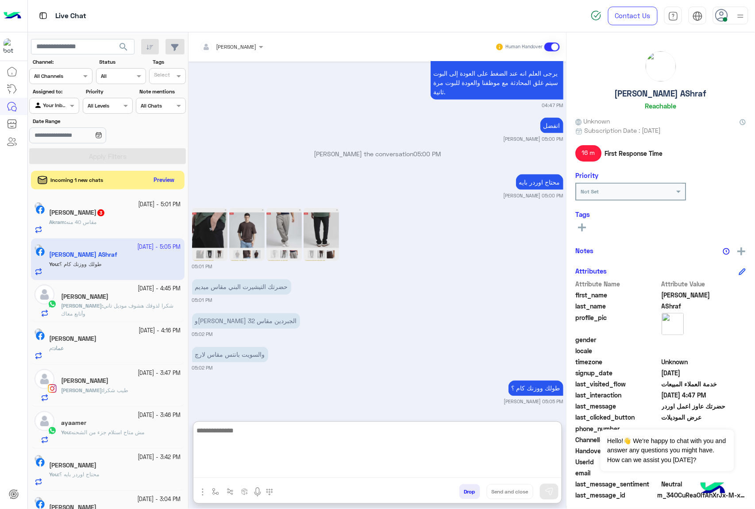
click at [163, 176] on button "Preview" at bounding box center [164, 180] width 27 height 12
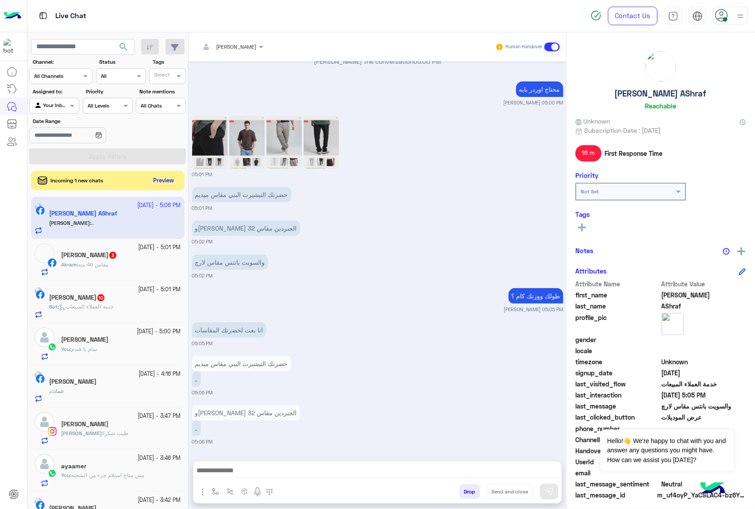
scroll to position [1162, 0]
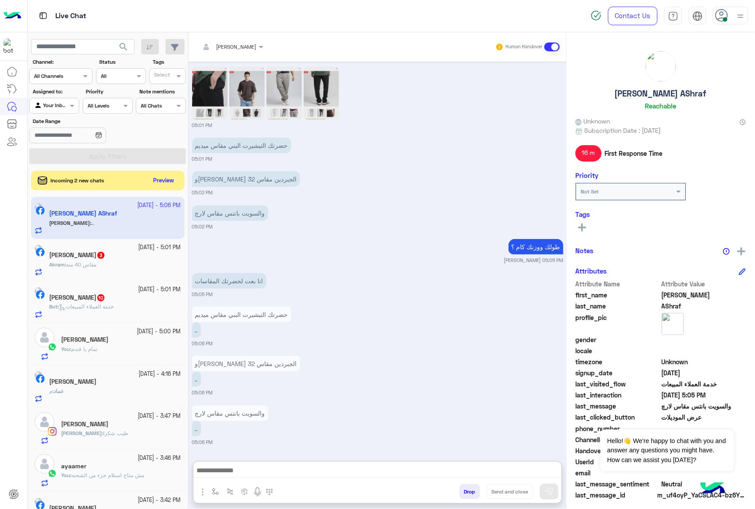
click at [275, 468] on textarea at bounding box center [377, 471] width 368 height 13
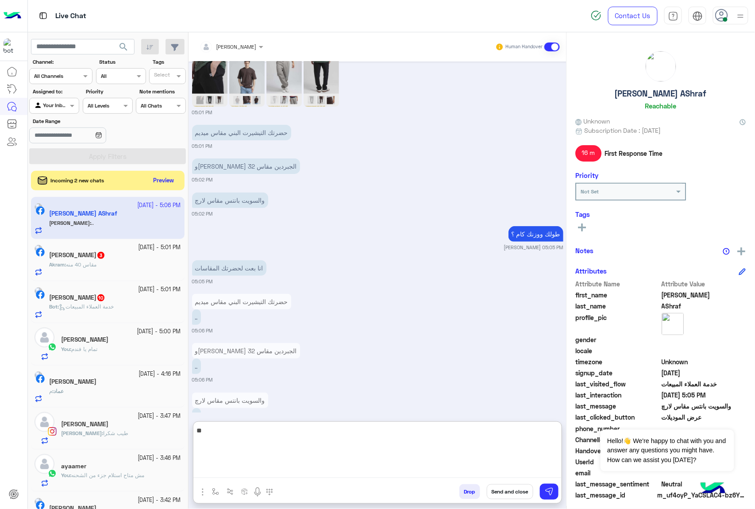
type textarea "*"
type textarea "**********"
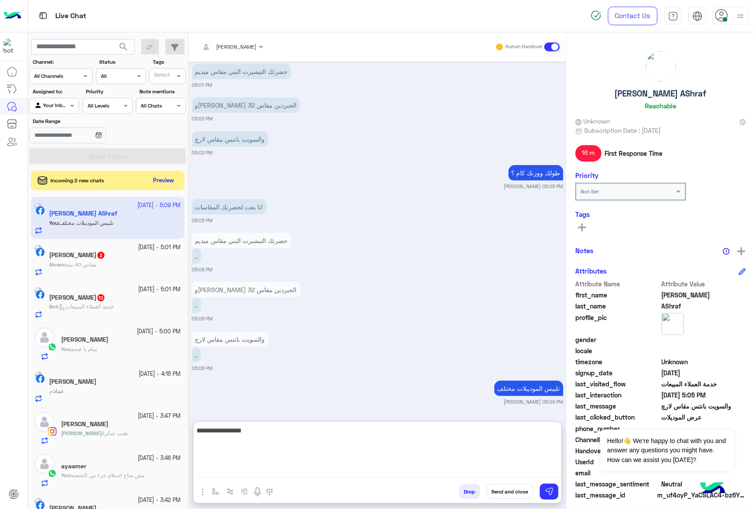
type textarea "**********"
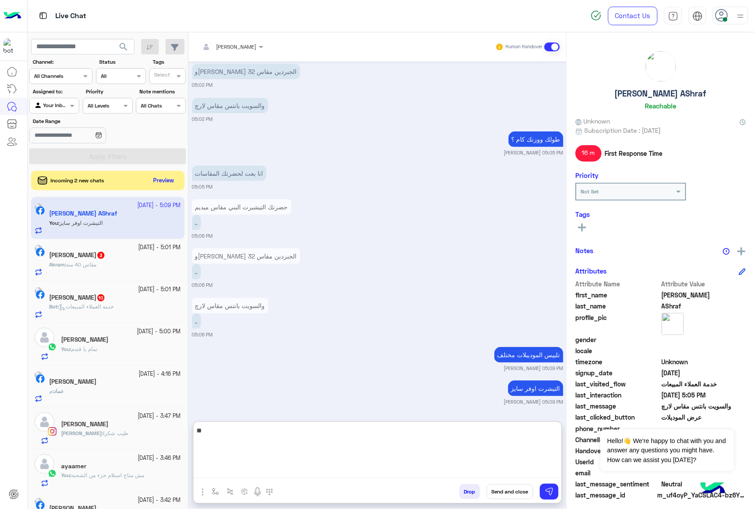
type textarea "*"
click at [160, 184] on button "Preview" at bounding box center [164, 180] width 27 height 12
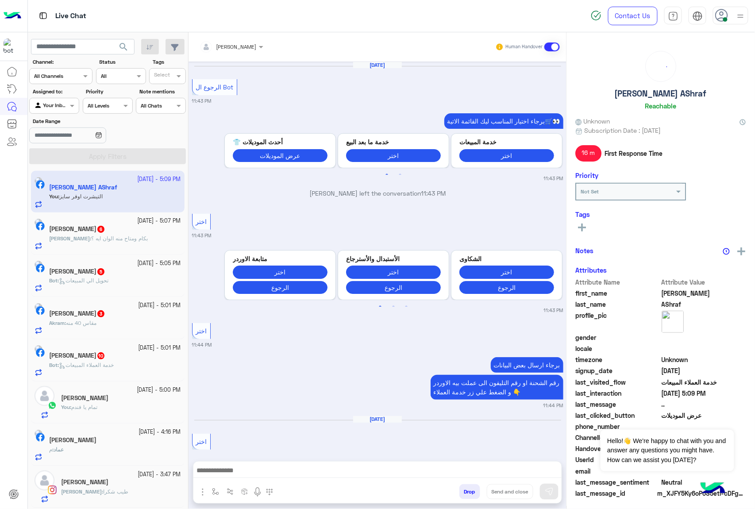
scroll to position [950, 0]
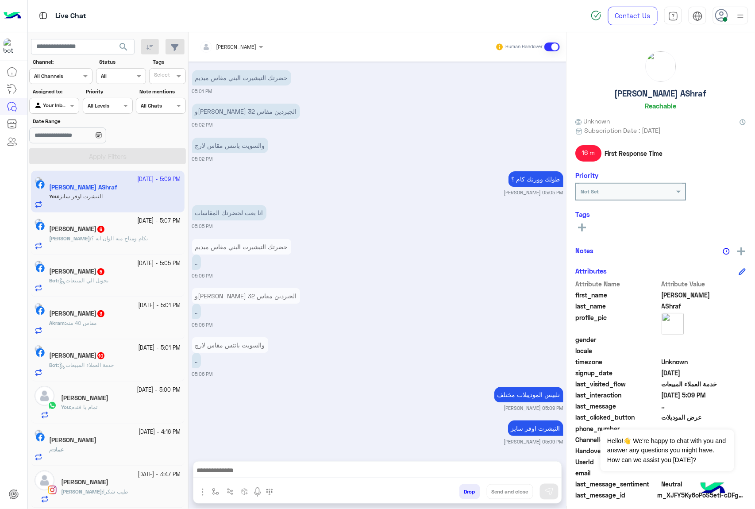
click at [105, 317] on h5 "[PERSON_NAME] 3" at bounding box center [77, 314] width 56 height 8
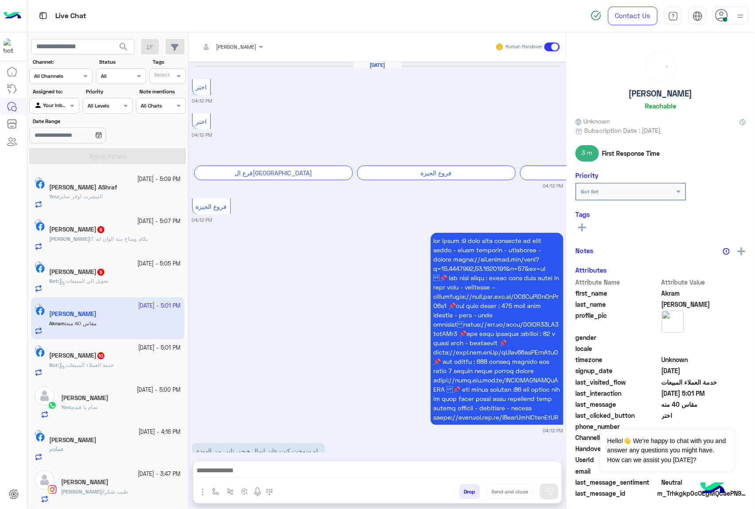
scroll to position [1496, 0]
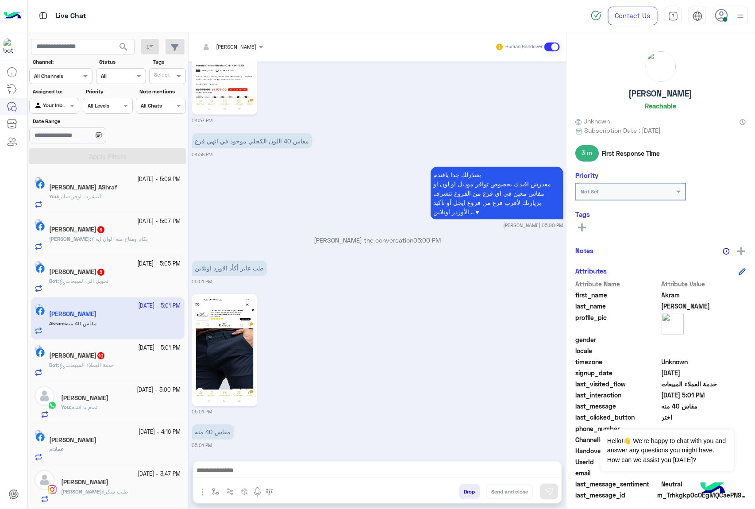
click at [254, 471] on textarea at bounding box center [377, 471] width 368 height 13
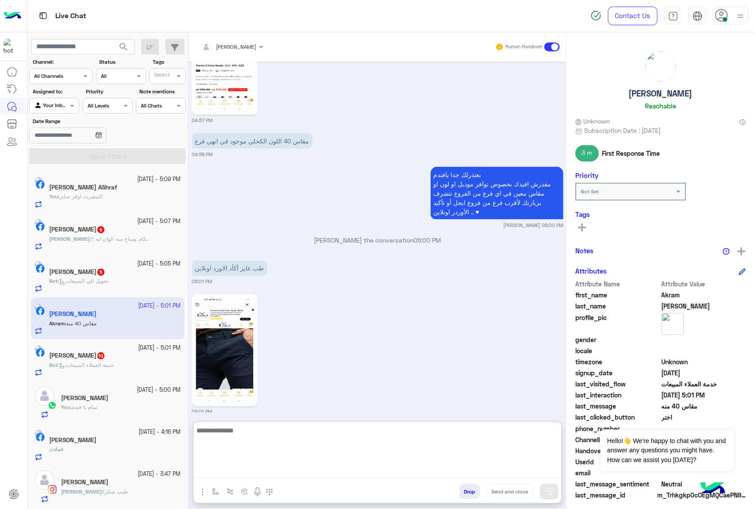
scroll to position [1536, 0]
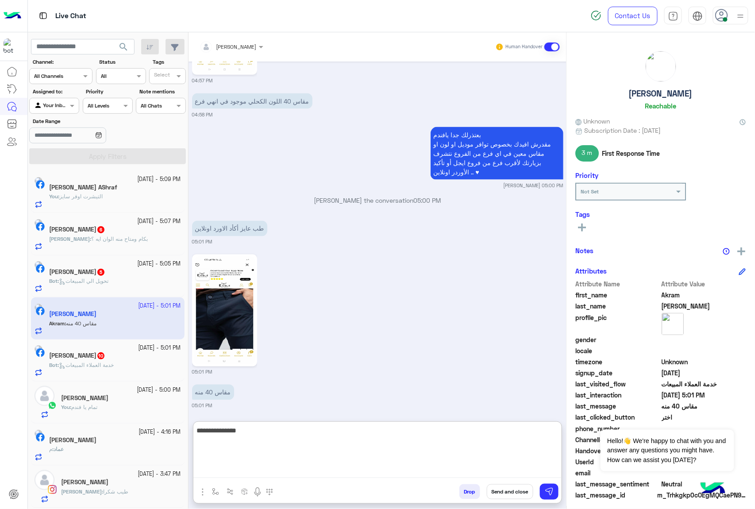
type textarea "**********"
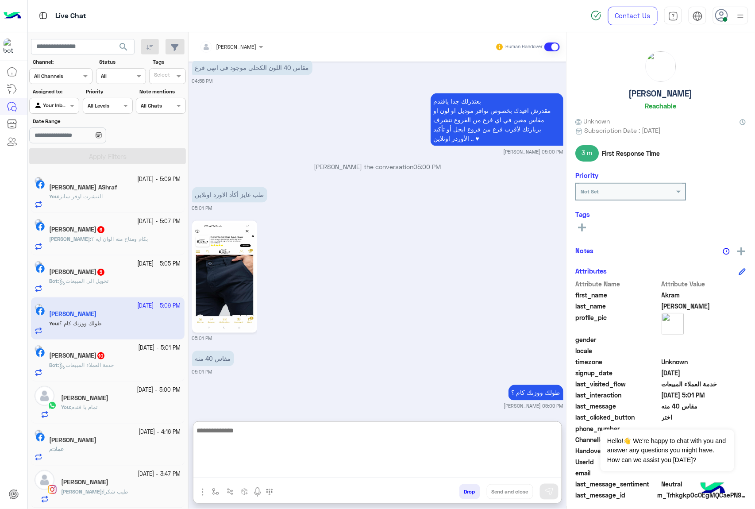
click at [89, 291] on div "Bot : تحويل الي المبيعات" at bounding box center [115, 284] width 132 height 15
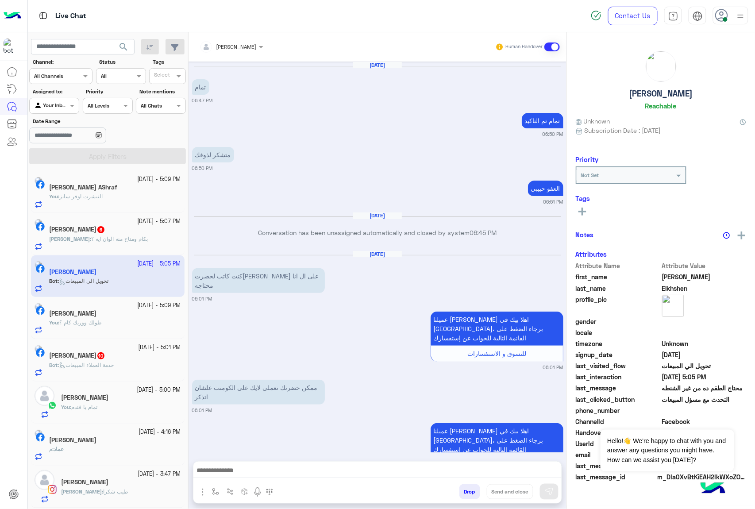
scroll to position [1255, 0]
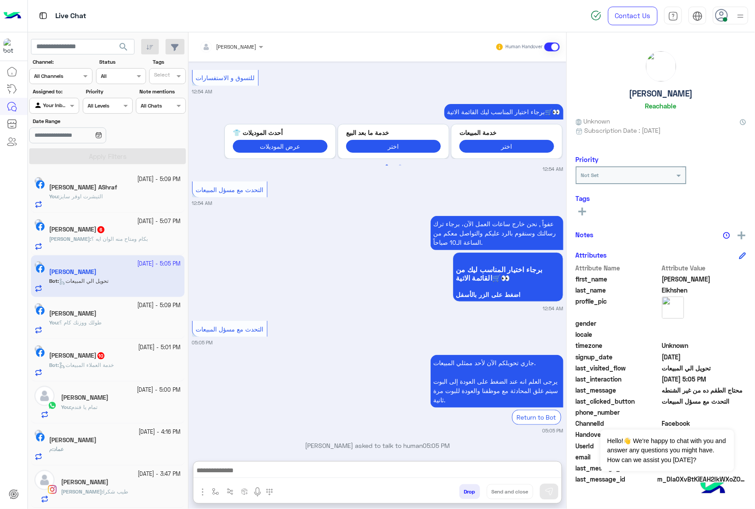
click at [248, 473] on textarea at bounding box center [377, 471] width 368 height 13
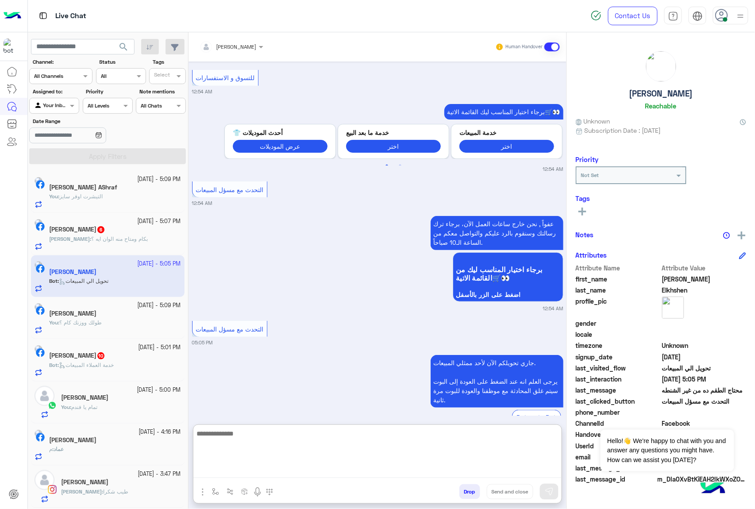
paste textarea "**********"
type textarea "**********"
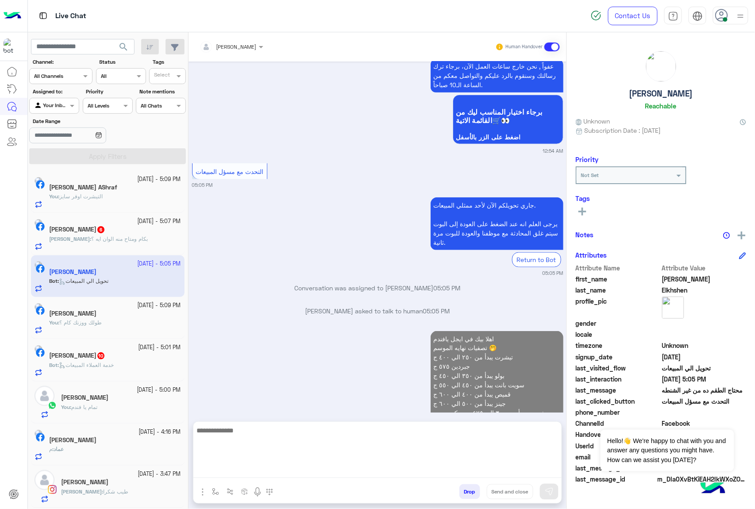
click at [106, 225] on div "[DATE] - 5:07 PM" at bounding box center [115, 221] width 132 height 8
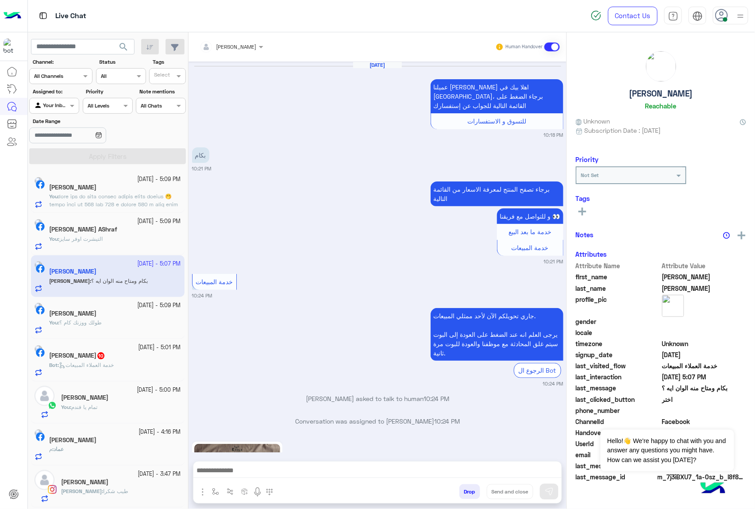
scroll to position [1300, 0]
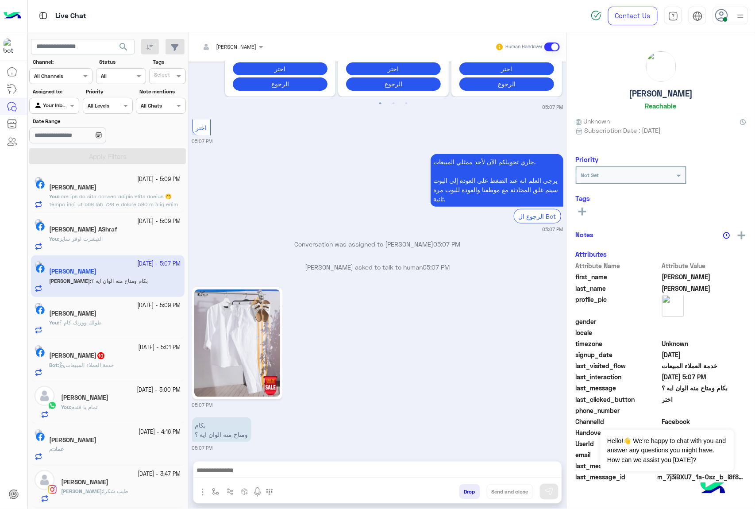
click at [250, 471] on textarea at bounding box center [377, 471] width 368 height 13
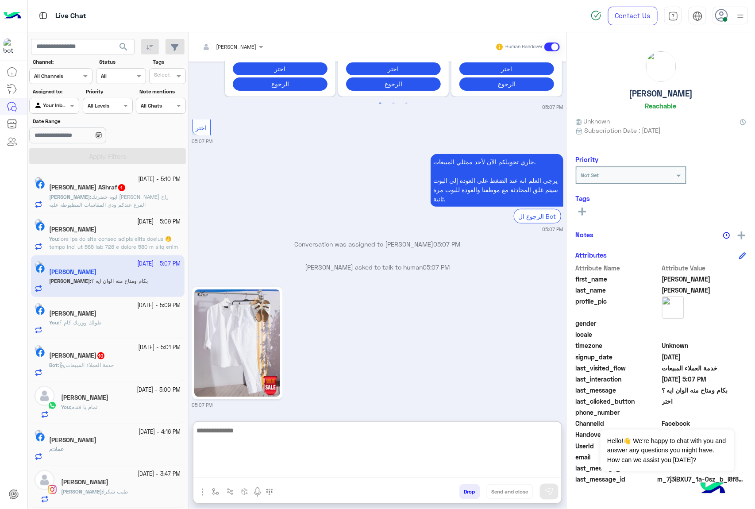
click at [163, 189] on div "[PERSON_NAME] 1" at bounding box center [115, 188] width 132 height 9
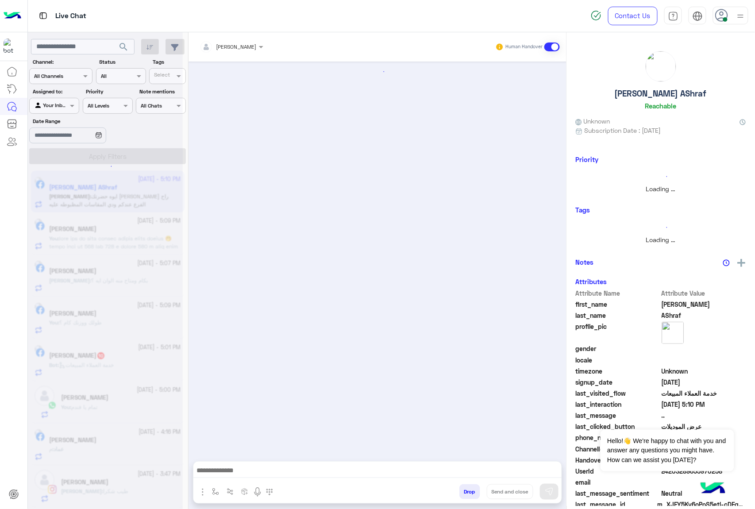
click at [258, 473] on textarea at bounding box center [377, 471] width 368 height 13
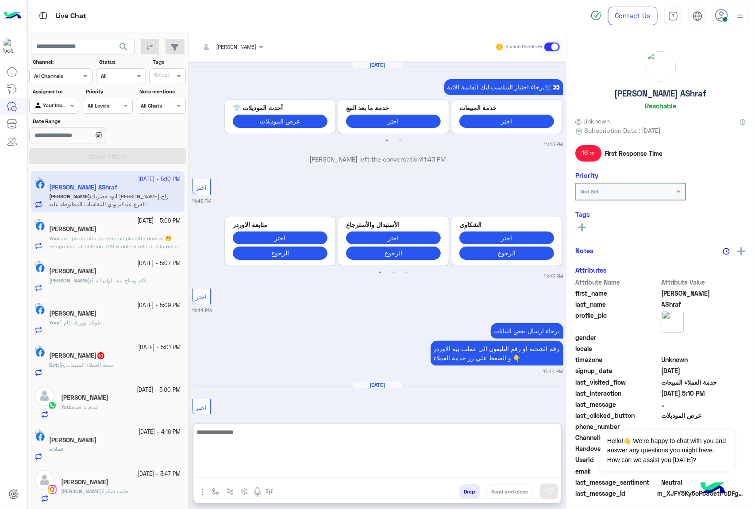
scroll to position [999, 0]
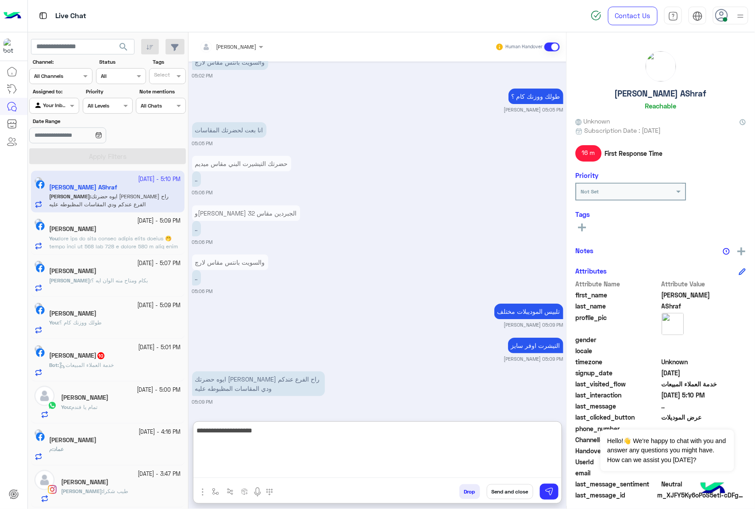
type textarea "**********"
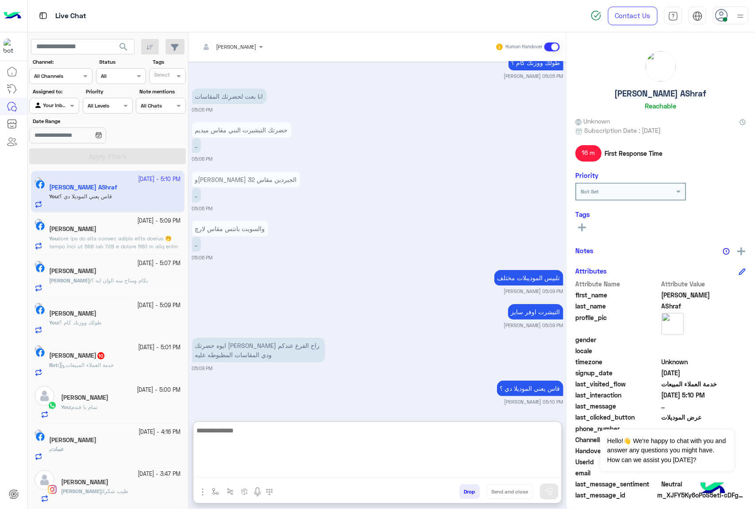
click at [97, 279] on span "بكام ومتاح منه الوان ايه ؟" at bounding box center [119, 280] width 57 height 7
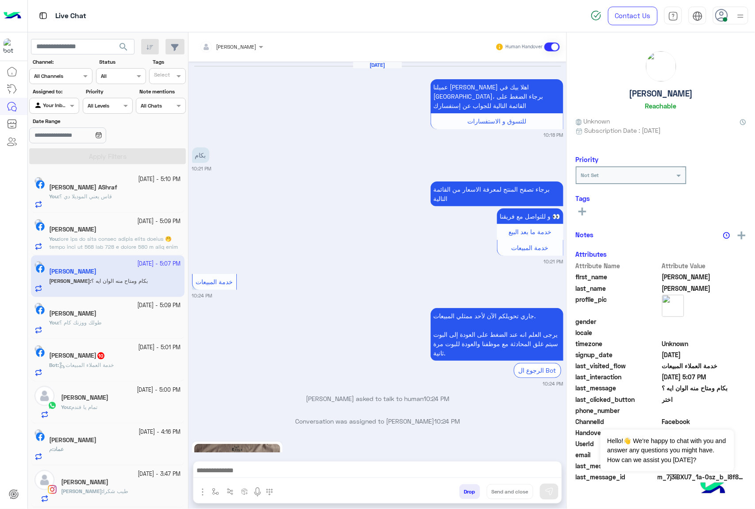
scroll to position [1300, 0]
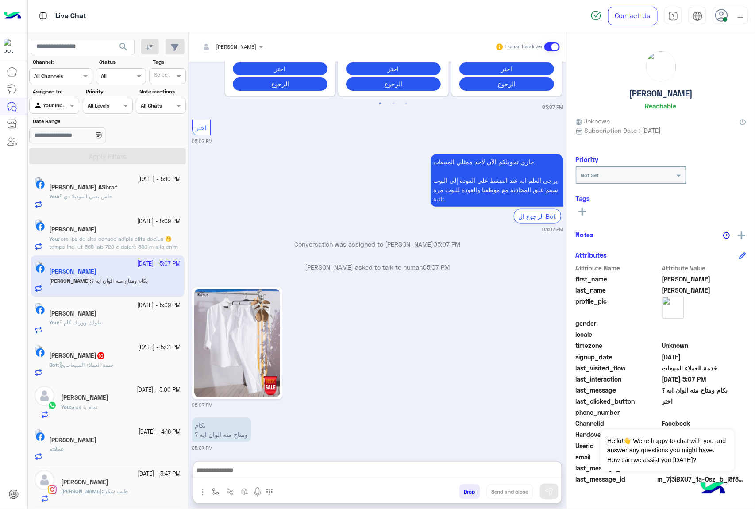
click at [262, 465] on textarea at bounding box center [377, 471] width 368 height 13
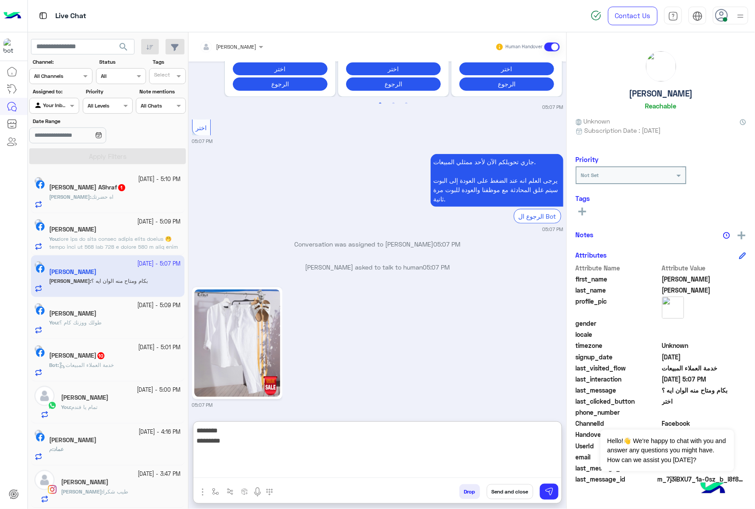
type textarea "**********"
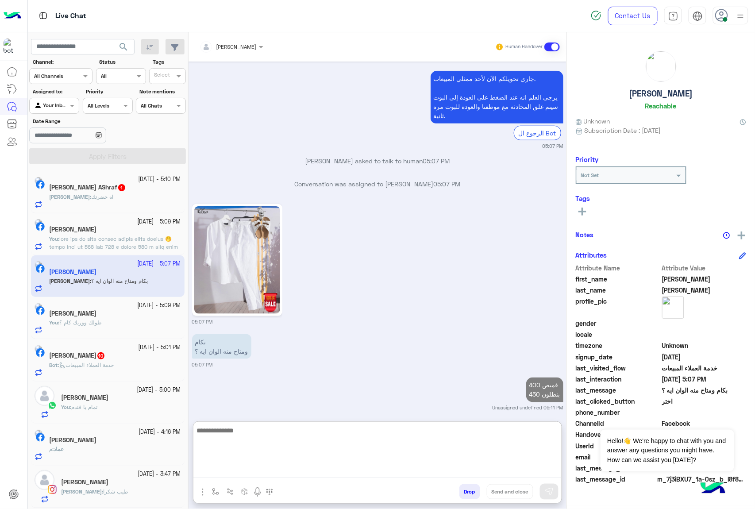
click at [105, 195] on div "Haneen : اه حضرت[PERSON_NAME]" at bounding box center [115, 200] width 132 height 15
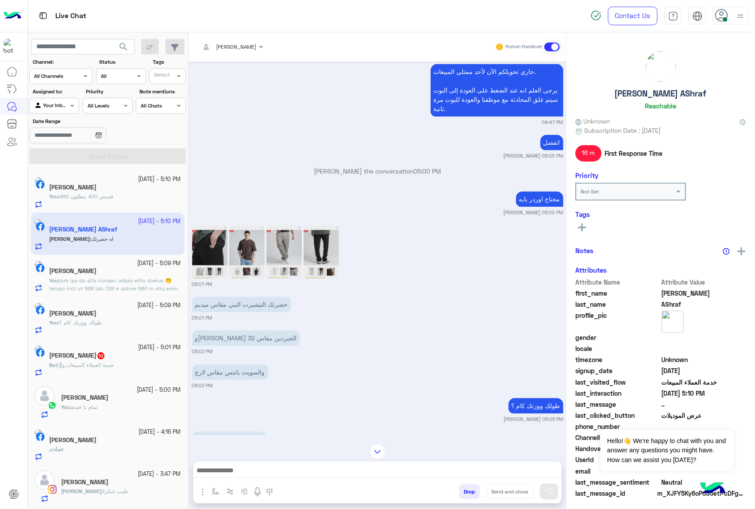
scroll to position [571, 0]
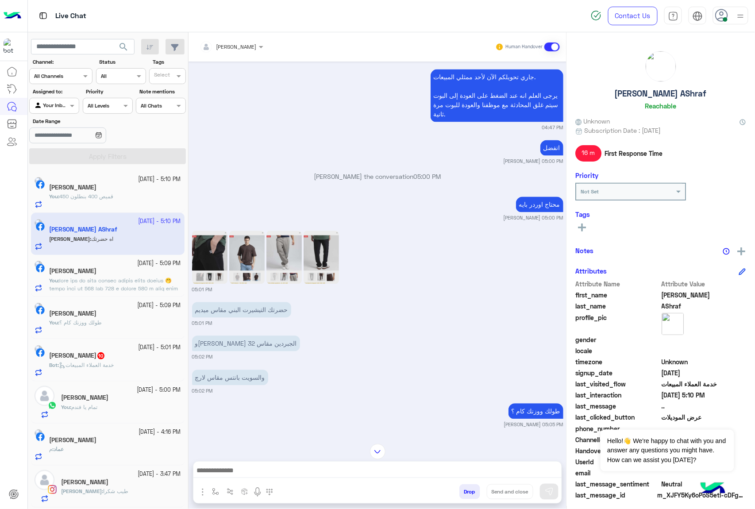
click at [247, 247] on img at bounding box center [246, 257] width 35 height 53
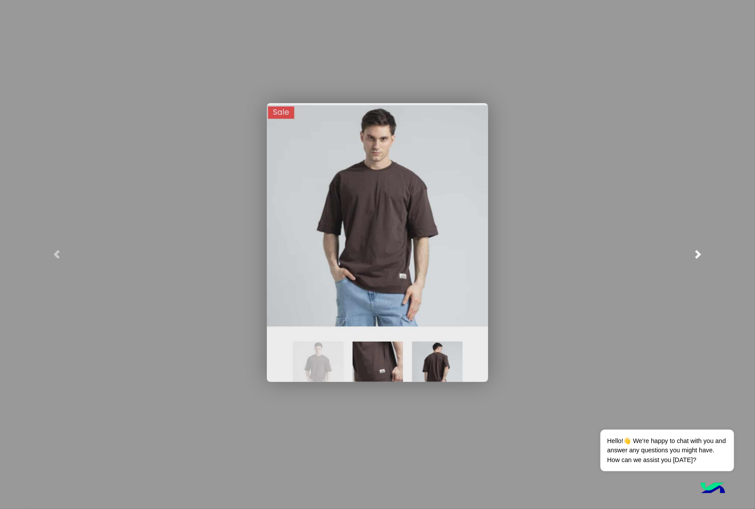
click at [694, 247] on link at bounding box center [698, 254] width 113 height 509
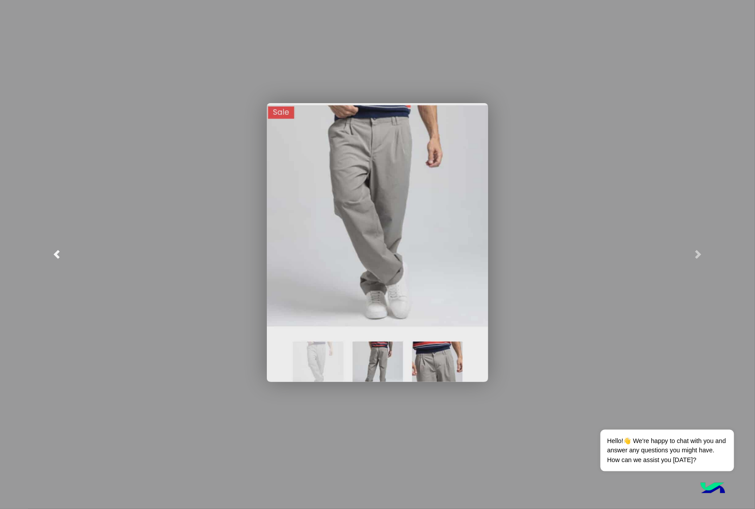
click at [65, 250] on link at bounding box center [56, 254] width 113 height 509
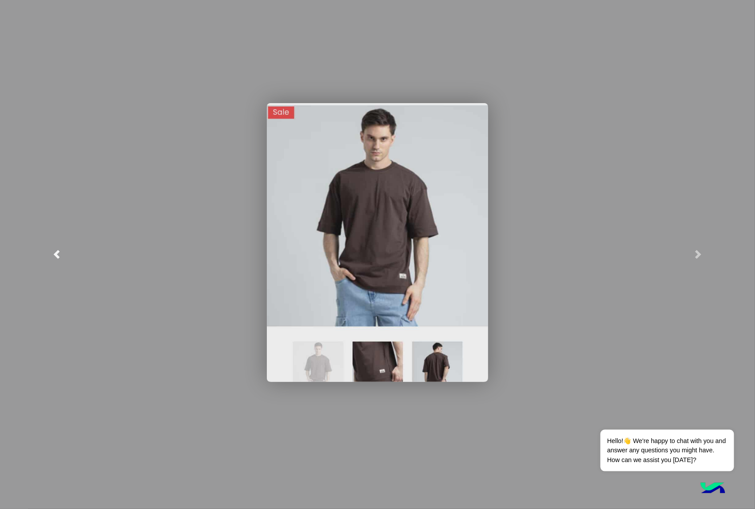
click at [65, 250] on link at bounding box center [56, 254] width 113 height 509
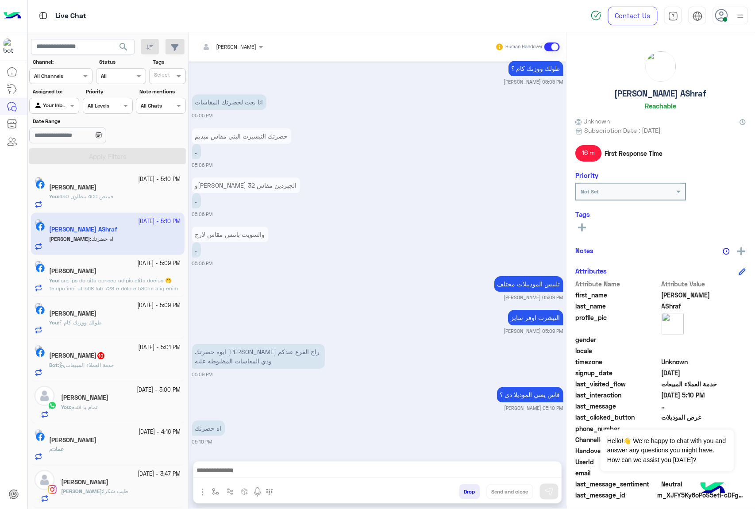
scroll to position [925, 0]
click at [243, 468] on textarea at bounding box center [377, 471] width 368 height 13
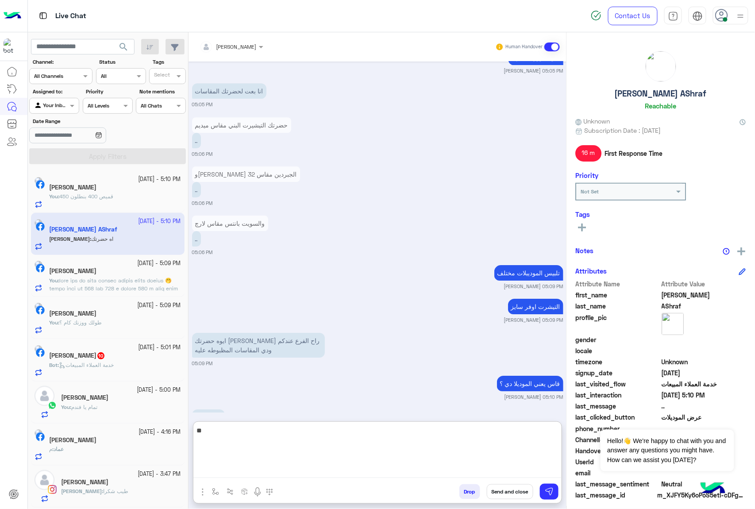
type textarea "*"
type textarea "**********"
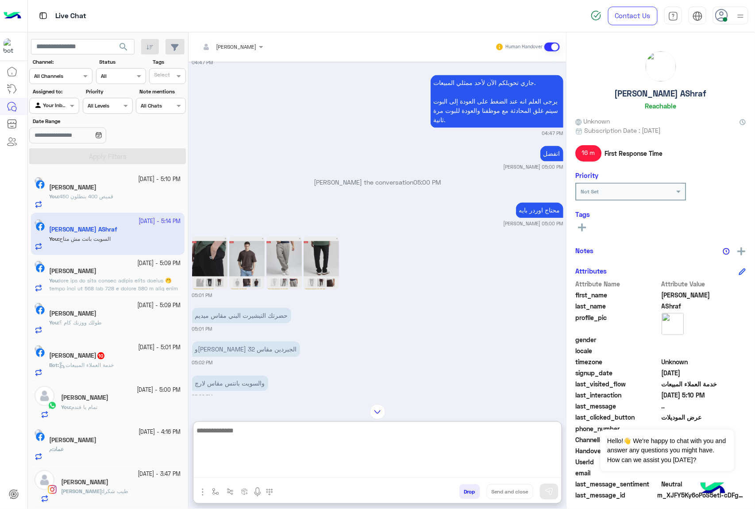
scroll to position [560, 0]
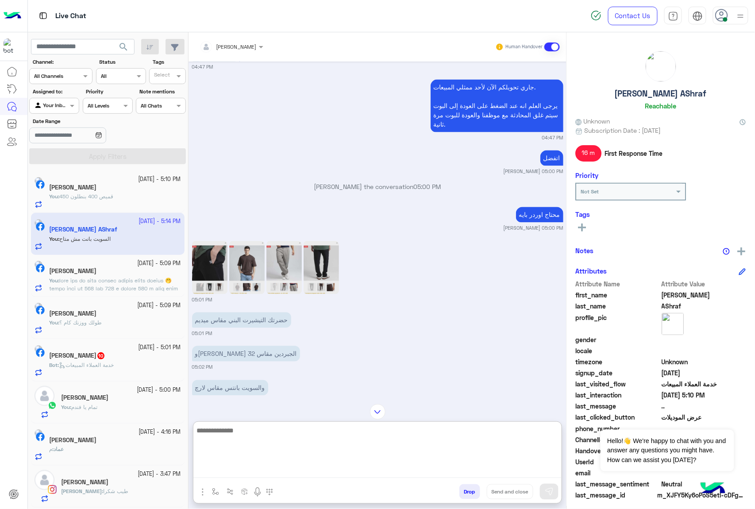
click at [321, 286] on img at bounding box center [321, 267] width 35 height 53
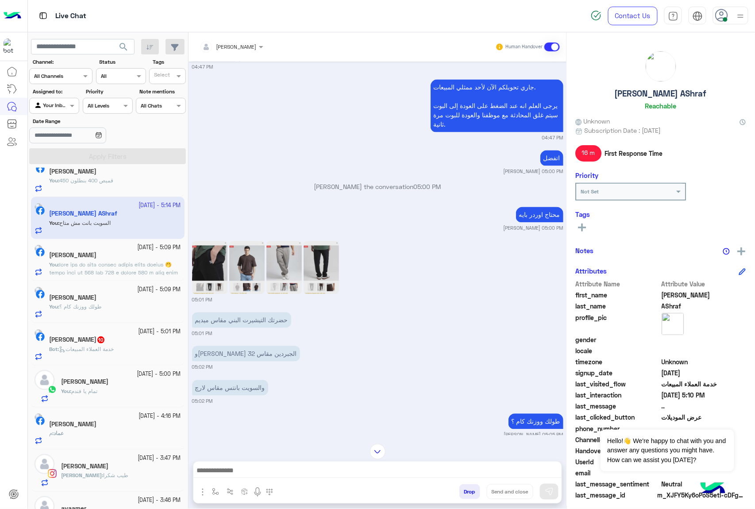
scroll to position [0, 0]
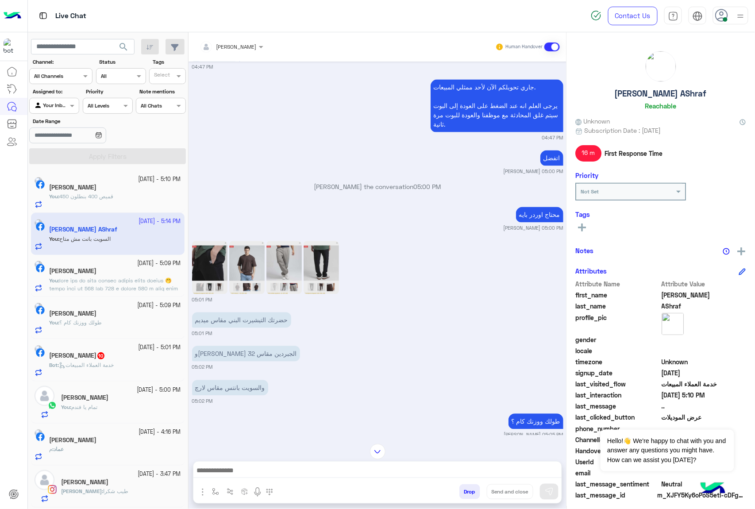
click at [107, 362] on span "Bot : خدمة العملاء المبيعات" at bounding box center [81, 365] width 65 height 7
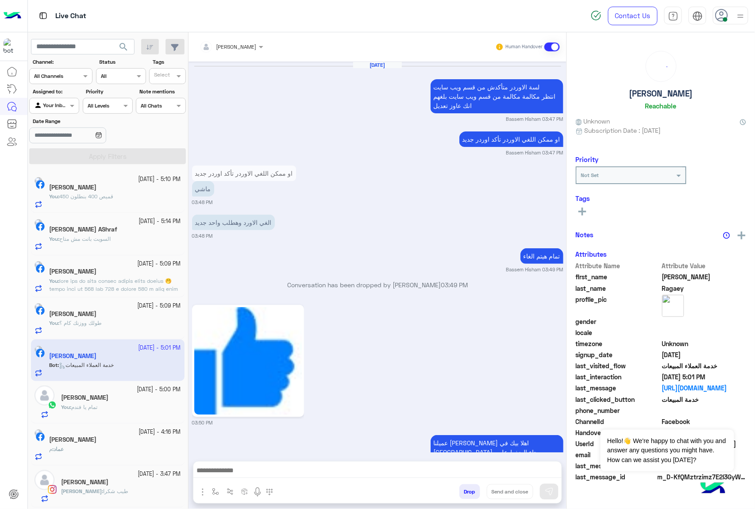
scroll to position [1071, 0]
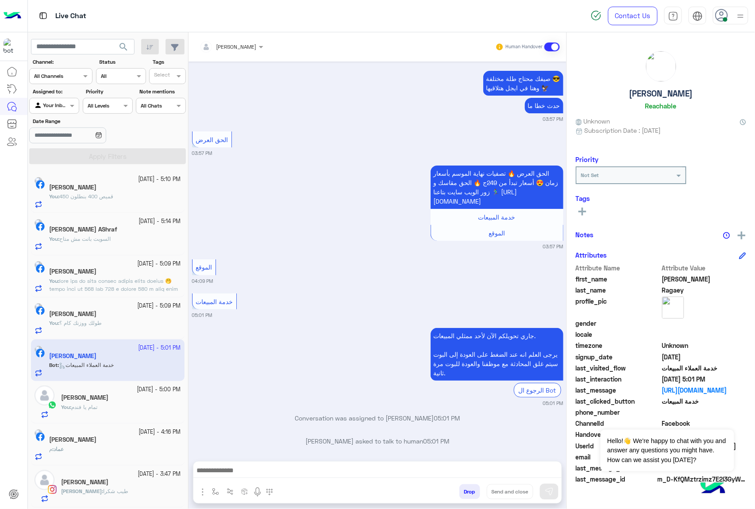
click at [263, 484] on div "Attachements Images enter flow name Drop Send and close" at bounding box center [377, 493] width 368 height 19
click at [267, 468] on textarea at bounding box center [377, 471] width 368 height 13
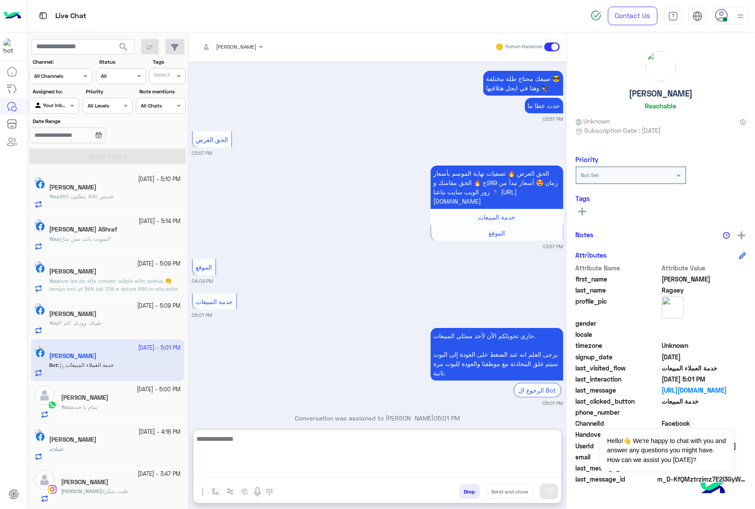
paste textarea "**********"
type textarea "**********"
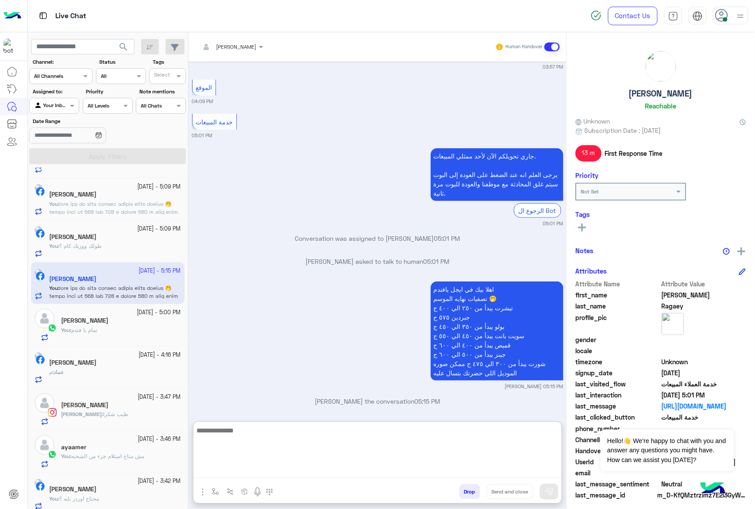
scroll to position [0, 0]
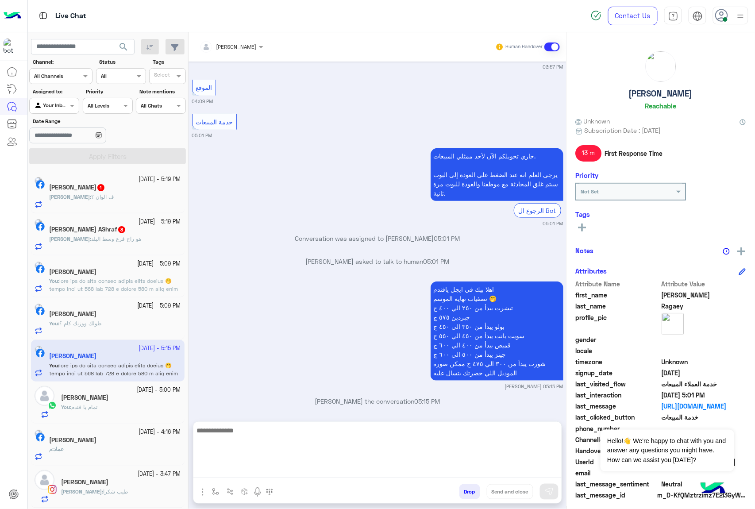
click at [118, 239] on span "هو راح فرع وسط البلد" at bounding box center [116, 239] width 50 height 7
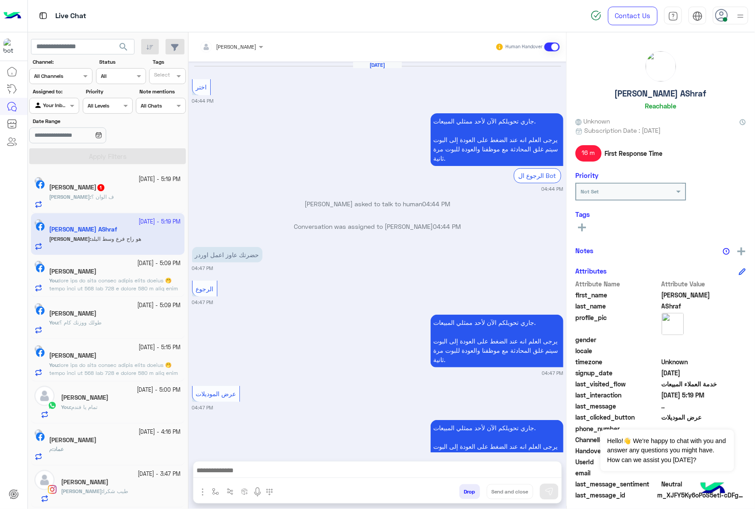
scroll to position [864, 0]
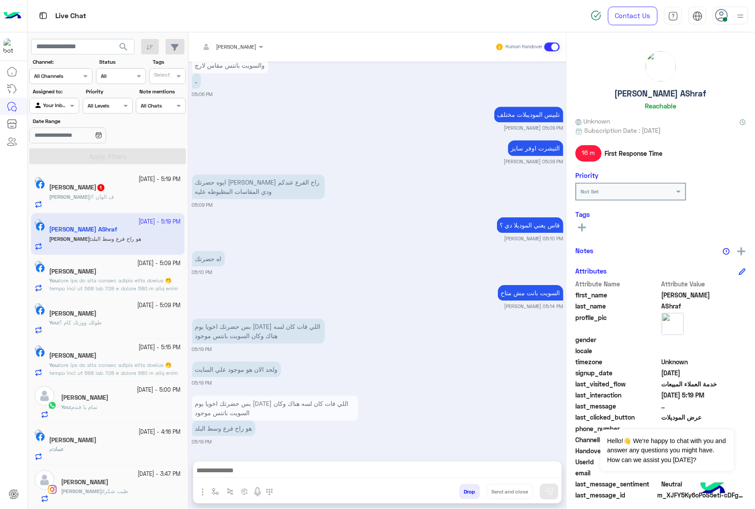
click at [264, 470] on textarea at bounding box center [377, 471] width 368 height 13
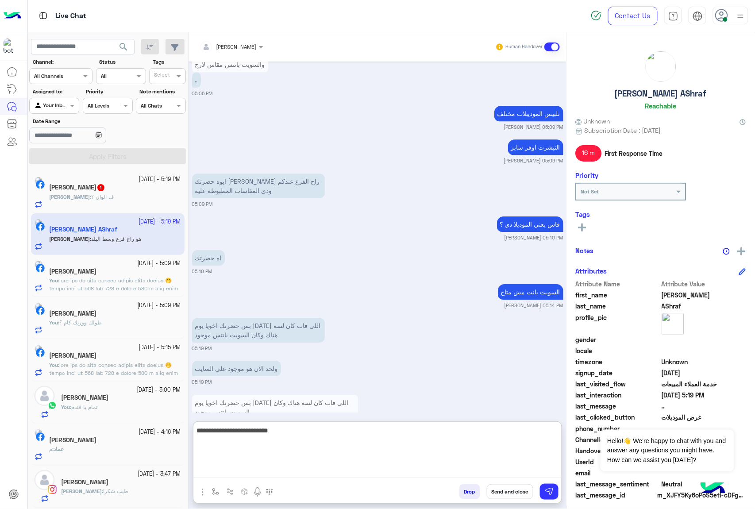
type textarea "**********"
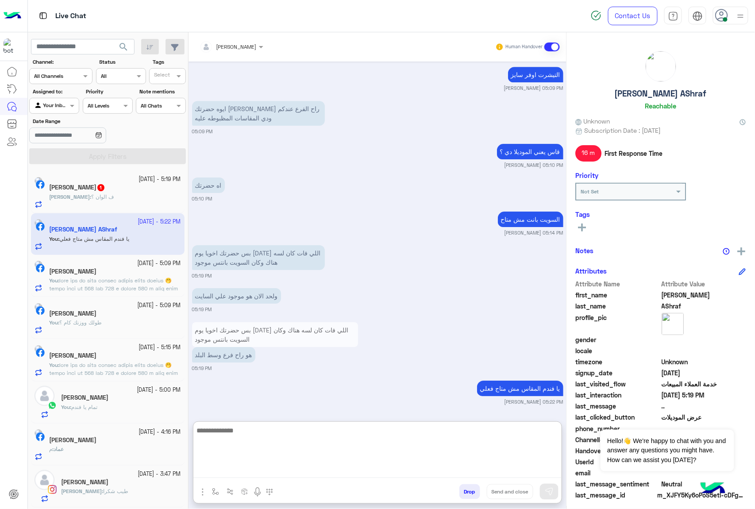
click at [101, 182] on div "[DATE] - 5:19 PM" at bounding box center [115, 179] width 132 height 8
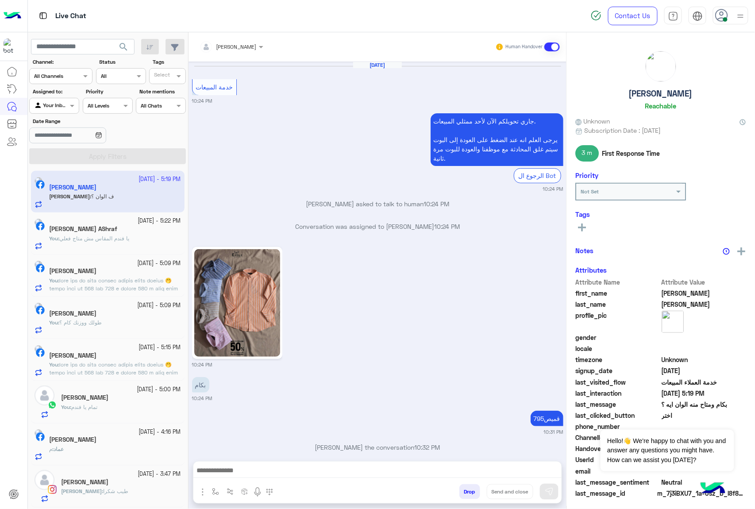
scroll to position [1214, 0]
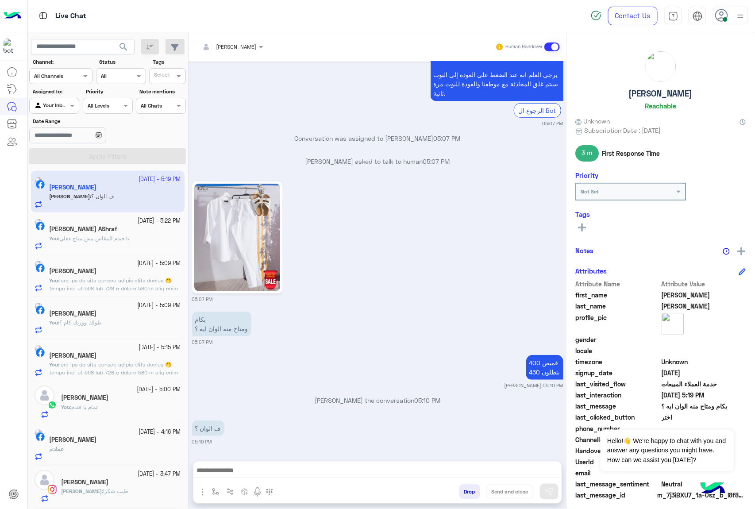
click at [225, 471] on textarea at bounding box center [377, 471] width 368 height 13
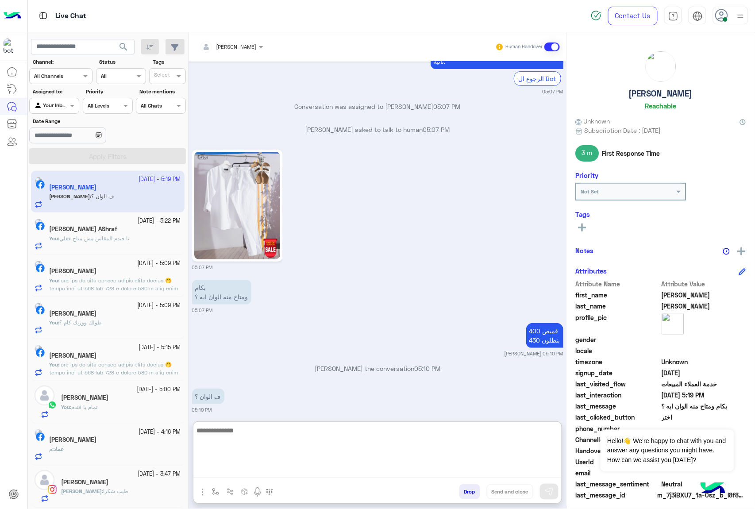
scroll to position [1254, 0]
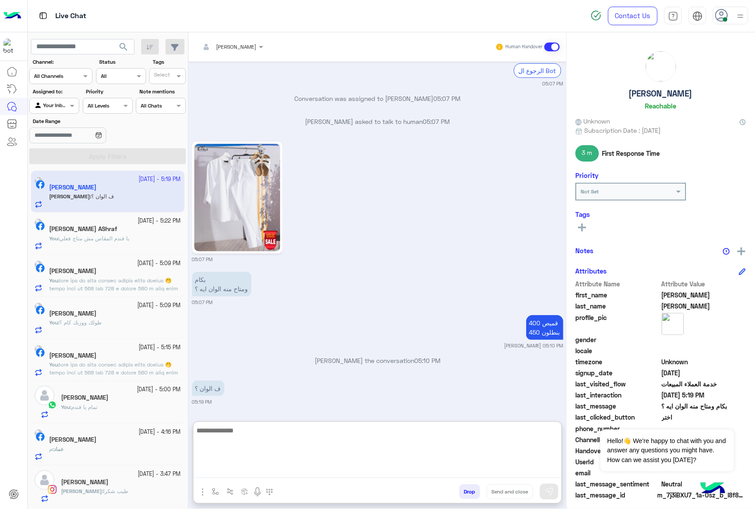
click at [243, 435] on textarea at bounding box center [377, 451] width 368 height 53
type textarea "**********"
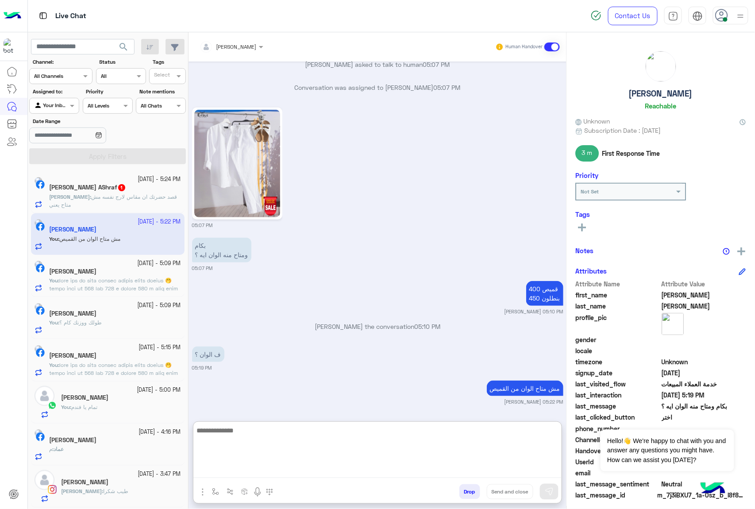
scroll to position [1288, 0]
click at [97, 200] on span "قصد حضرتك ان مقاس لارج نفسه مش متاح يعني" at bounding box center [113, 200] width 128 height 15
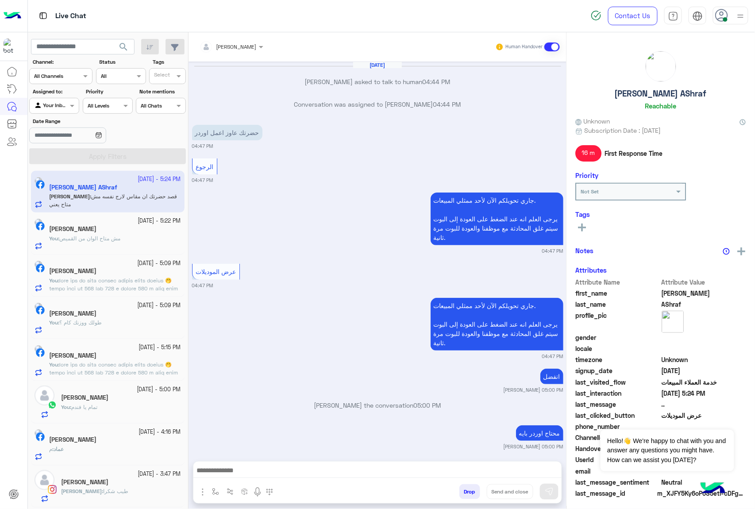
scroll to position [818, 0]
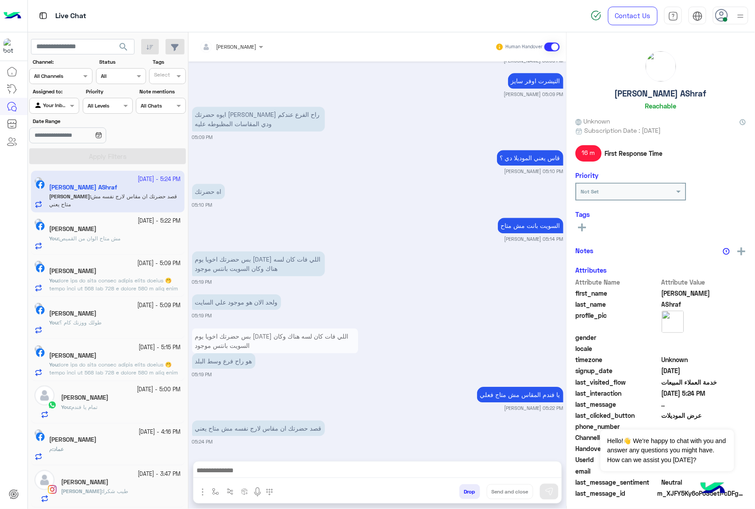
click at [262, 466] on textarea at bounding box center [377, 471] width 368 height 13
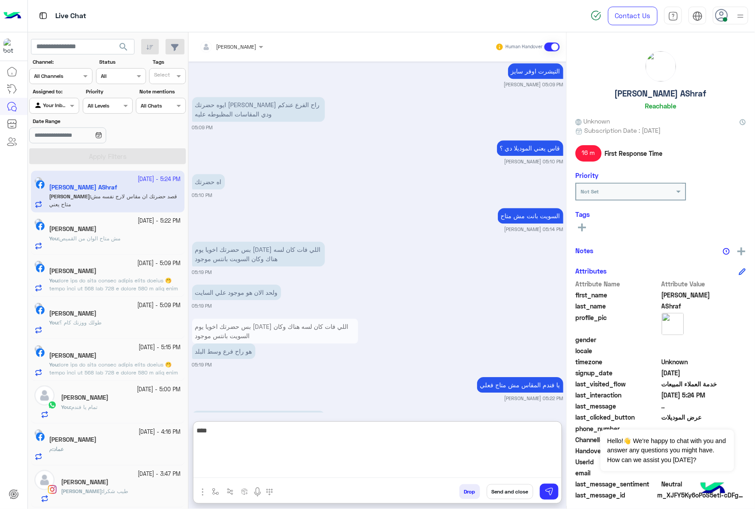
type textarea "****"
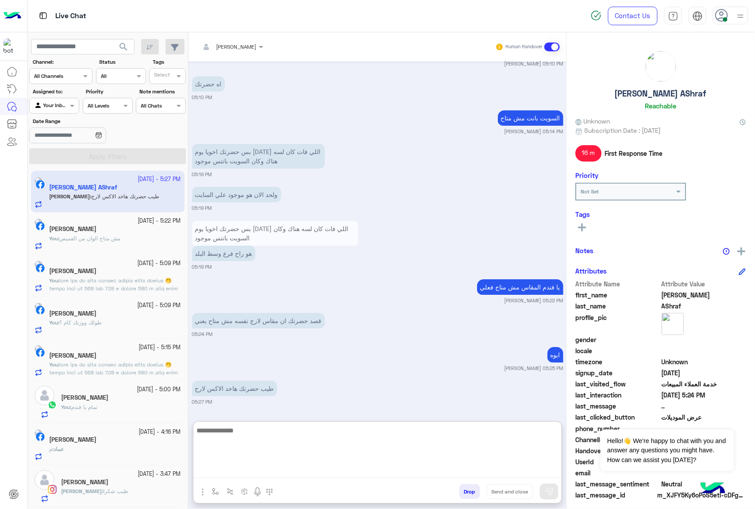
scroll to position [926, 0]
click at [267, 433] on textarea at bounding box center [377, 451] width 368 height 53
type textarea "**********"
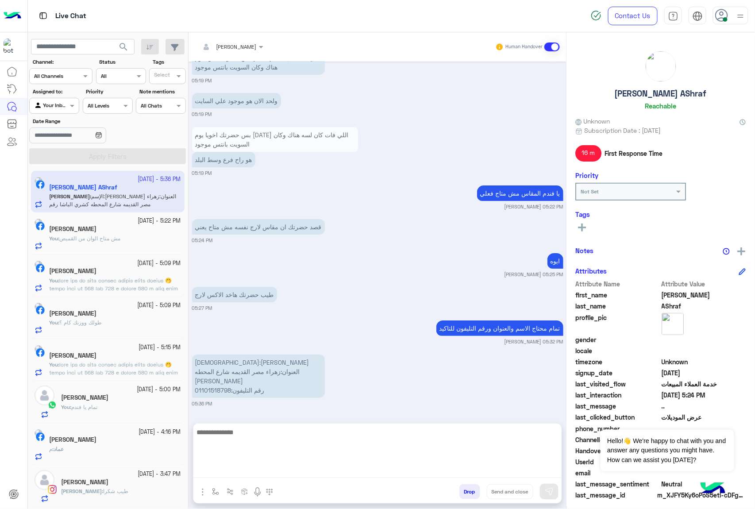
scroll to position [981, 0]
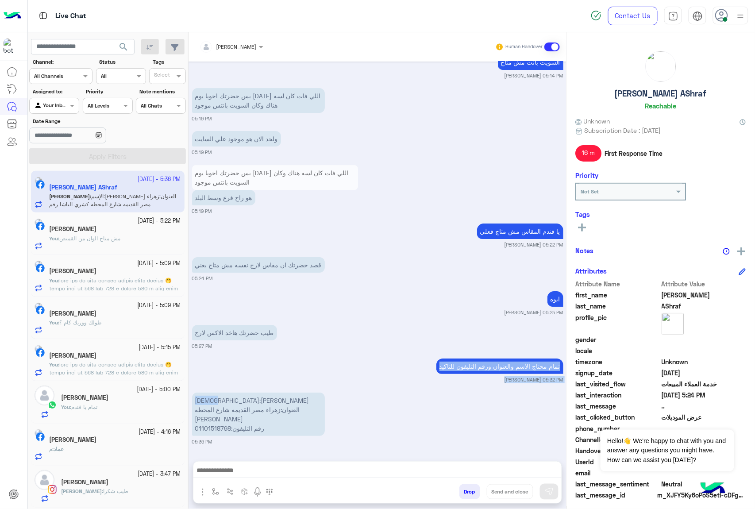
drag, startPoint x: 249, startPoint y: 359, endPoint x: 190, endPoint y: 360, distance: 58.4
click at [190, 360] on div "[DATE] [PERSON_NAME] asked to talk to human 04:44 PM Conversation was assigned …" at bounding box center [378, 257] width 378 height 391
click at [241, 390] on div "الإسم:[PERSON_NAME] العنوان:زهراء مصر القديمه شارع المحطه كشري الباشا رقم التلي…" at bounding box center [258, 414] width 133 height 48
drag, startPoint x: 250, startPoint y: 401, endPoint x: 193, endPoint y: 397, distance: 56.4
click at [193, 397] on p "الإسم:[PERSON_NAME] العنوان:زهراء مصر القديمه شارع المحطه كشري الباشا رقم التلي…" at bounding box center [258, 414] width 133 height 43
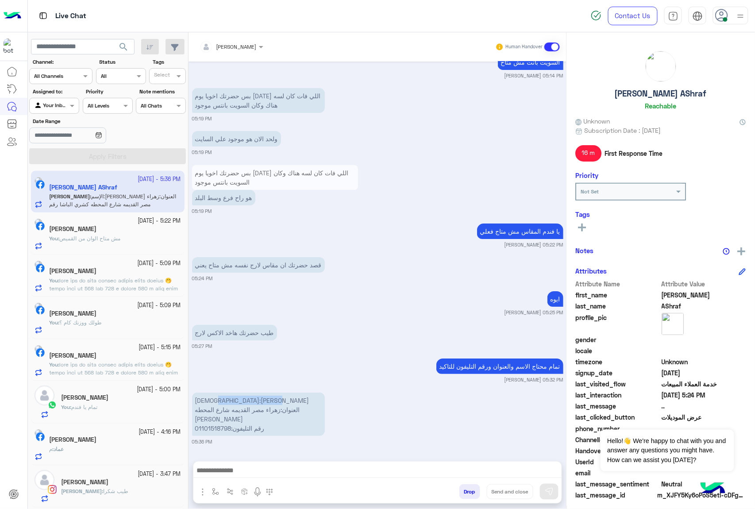
copy p "حنين [PERSON_NAME]"
click at [234, 412] on p "الإسم:[PERSON_NAME] العنوان:زهراء مصر القديمه شارع المحطه كشري الباشا رقم التلي…" at bounding box center [258, 414] width 133 height 43
copy p "العنوان:زهراء مصر القديمه شارع المحطه [PERSON_NAME]"
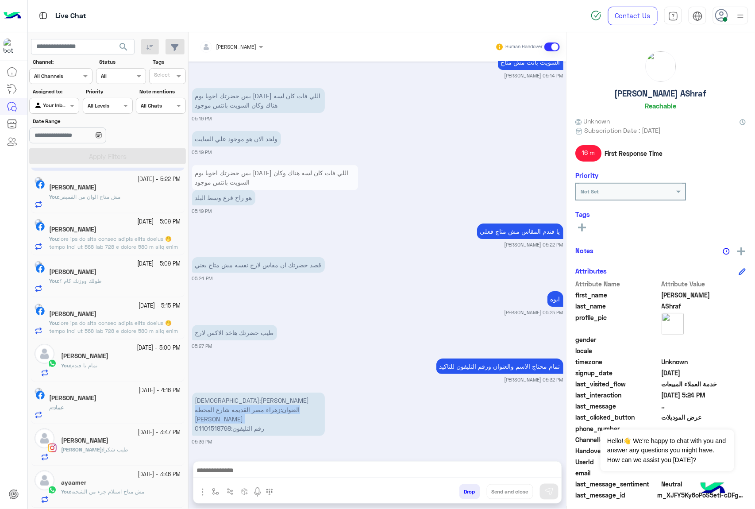
scroll to position [0, 0]
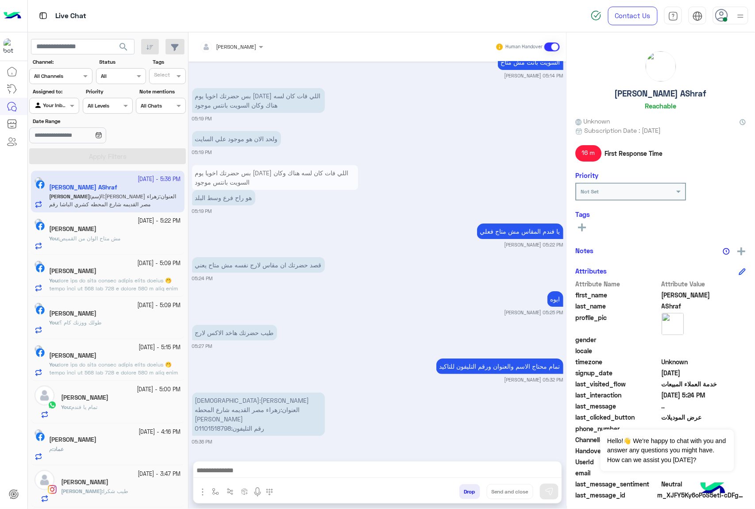
click at [64, 109] on div "Your Inbox" at bounding box center [51, 105] width 34 height 9
click at [49, 140] on b "Unassigned" at bounding box center [60, 140] width 34 height 8
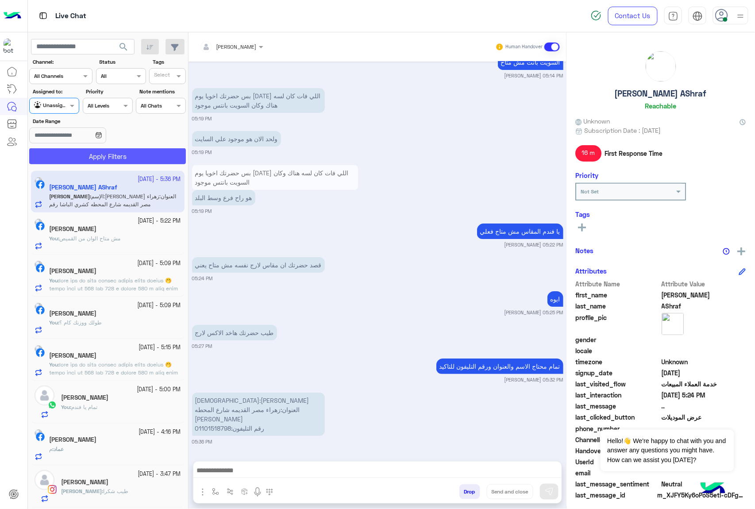
click at [90, 157] on button "Apply Filters" at bounding box center [107, 156] width 157 height 16
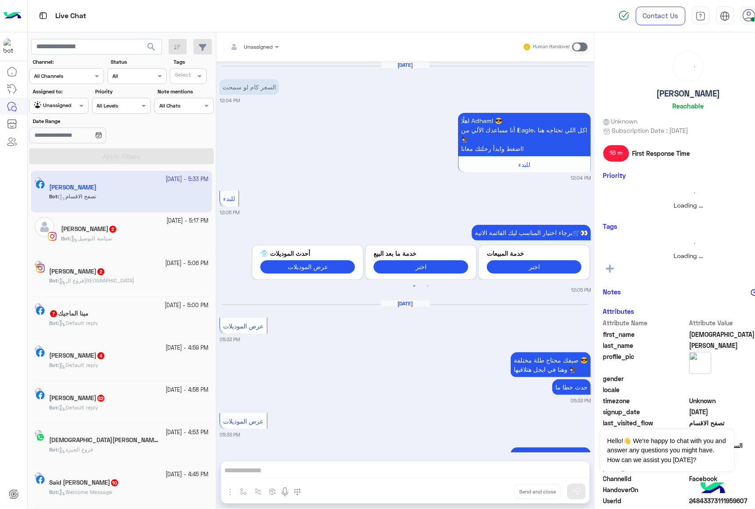
scroll to position [55, 0]
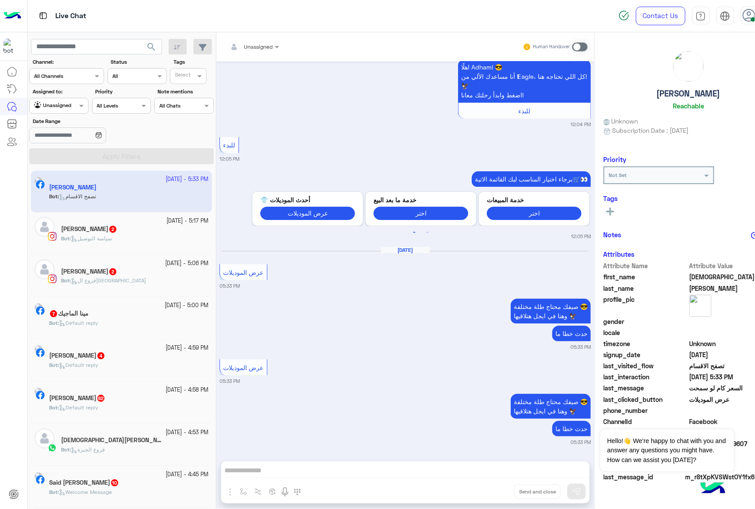
click at [90, 237] on span "سياسة التوصيل" at bounding box center [91, 238] width 41 height 7
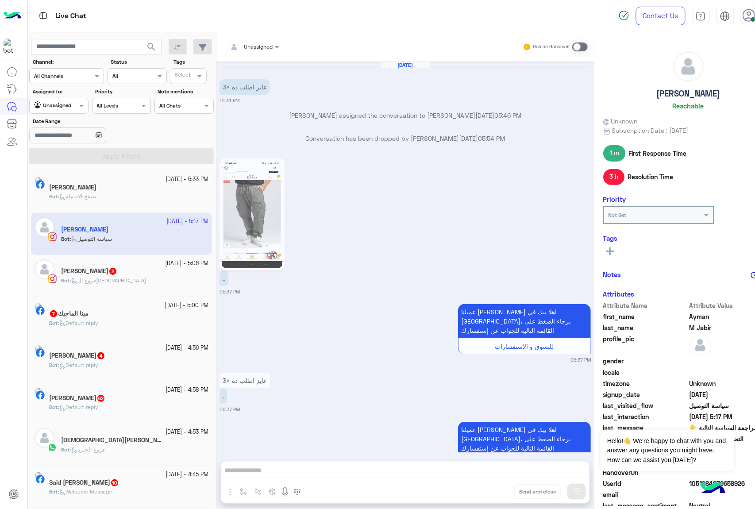
scroll to position [1683, 0]
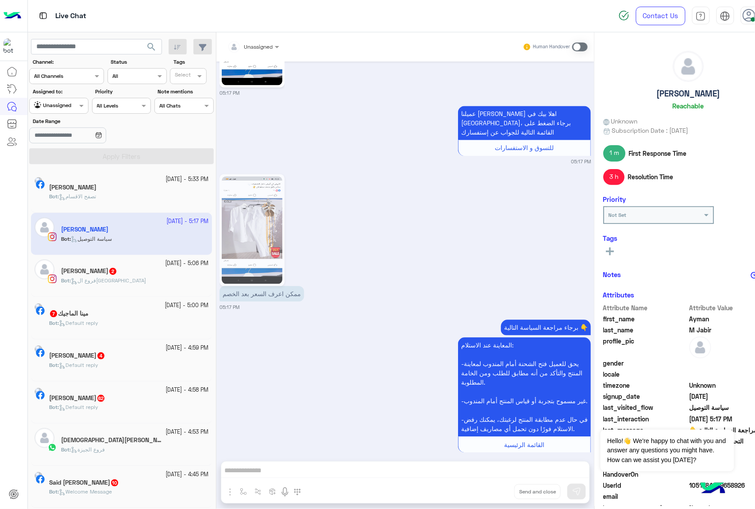
click at [106, 278] on span "فروع ال[GEOGRAPHIC_DATA]" at bounding box center [108, 280] width 75 height 7
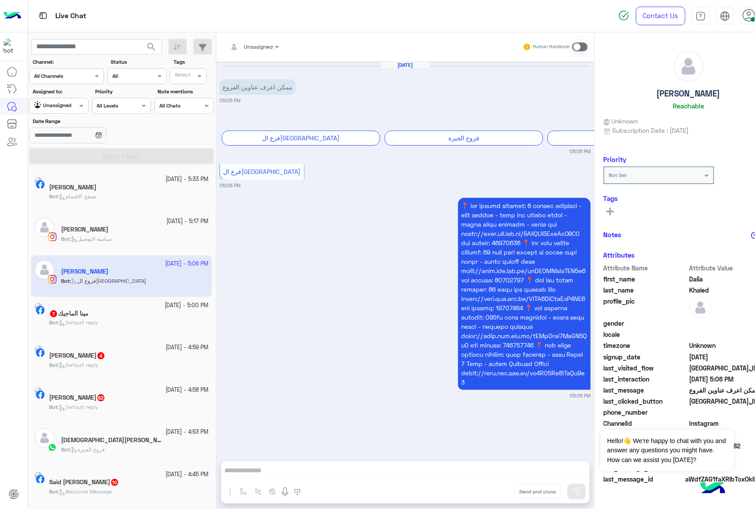
click at [60, 104] on div at bounding box center [59, 104] width 58 height 8
click at [54, 158] on b "Your Inbox" at bounding box center [58, 158] width 31 height 8
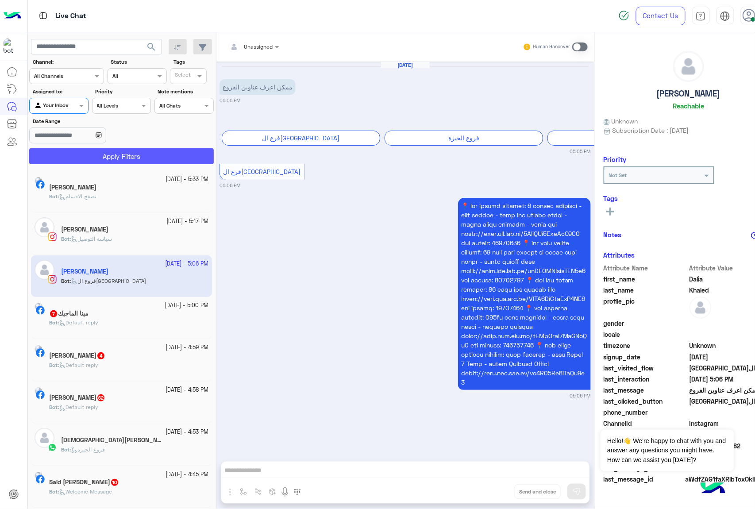
click at [85, 159] on button "Apply Filters" at bounding box center [121, 156] width 185 height 16
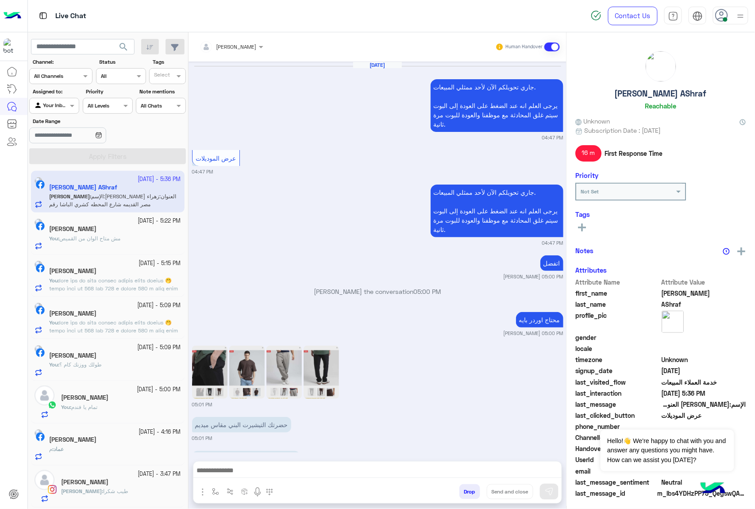
scroll to position [868, 0]
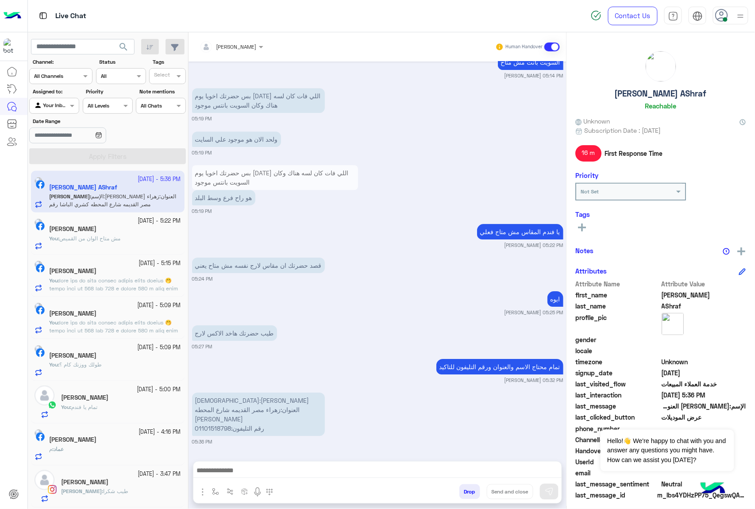
click at [215, 429] on p "الإسم:[PERSON_NAME] العنوان:زهراء مصر القديمه شارع المحطه كشري الباشا رقم التلي…" at bounding box center [258, 414] width 133 height 43
copy p "01101518798"
click at [329, 349] on small "05:27 PM" at bounding box center [377, 346] width 371 height 7
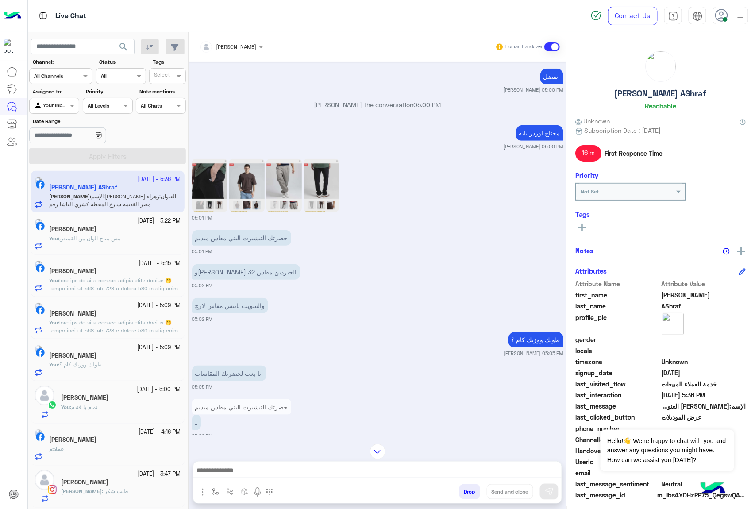
scroll to position [159, 0]
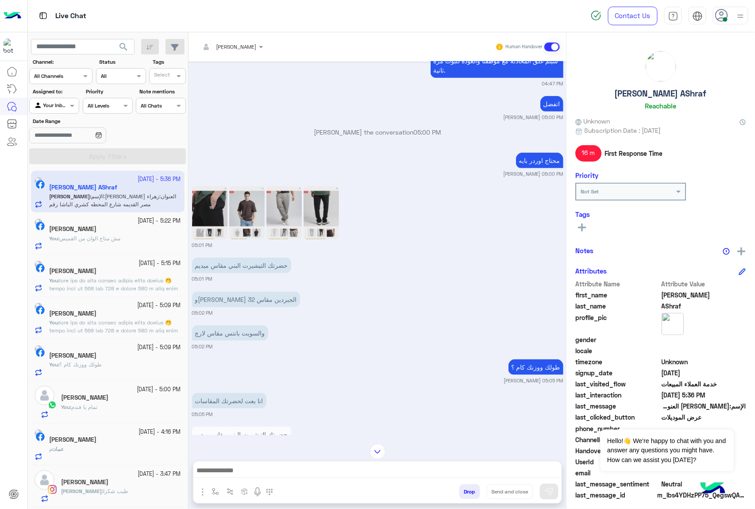
click at [280, 212] on img at bounding box center [284, 212] width 35 height 53
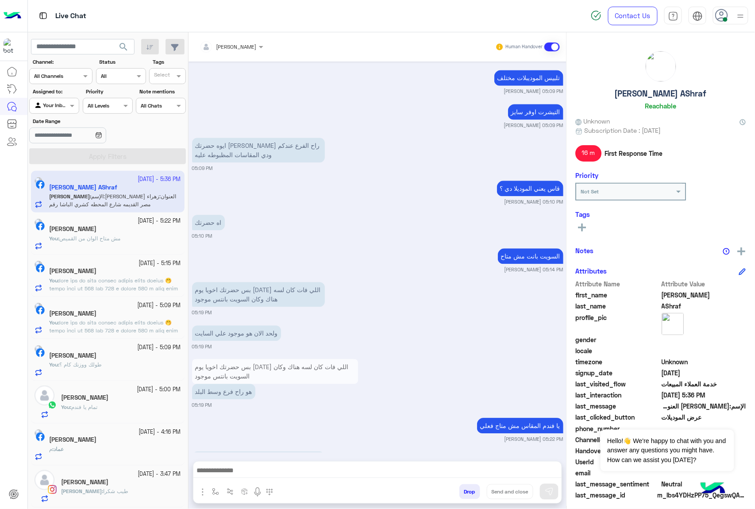
scroll to position [868, 0]
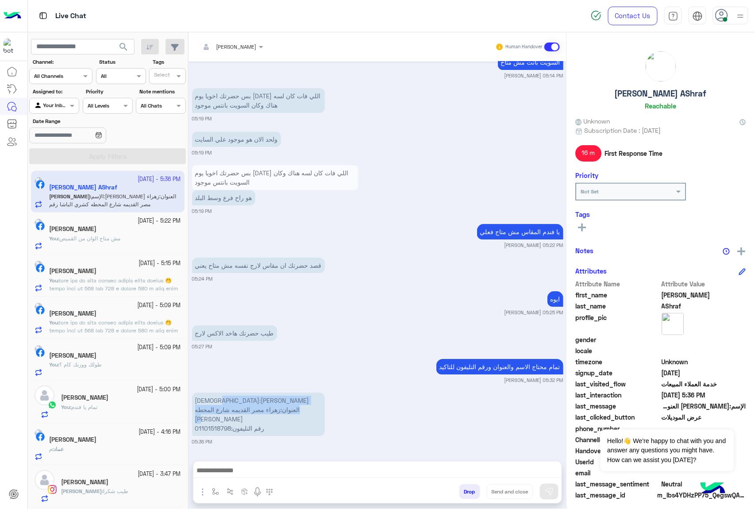
drag, startPoint x: 248, startPoint y: 397, endPoint x: 206, endPoint y: 408, distance: 43.9
click at [206, 408] on p "الإسم:[PERSON_NAME] العنوان:زهراء مصر القديمه شارع المحطه كشري الباشا رقم التلي…" at bounding box center [258, 414] width 133 height 43
click at [249, 403] on p "الإسم:[PERSON_NAME] العنوان:زهراء مصر القديمه شارع المحطه كشري الباشا رقم التلي…" at bounding box center [258, 414] width 133 height 43
drag, startPoint x: 250, startPoint y: 402, endPoint x: 196, endPoint y: 402, distance: 54.0
click at [196, 402] on p "الإسم:[PERSON_NAME] العنوان:زهراء مصر القديمه شارع المحطه كشري الباشا رقم التلي…" at bounding box center [258, 414] width 133 height 43
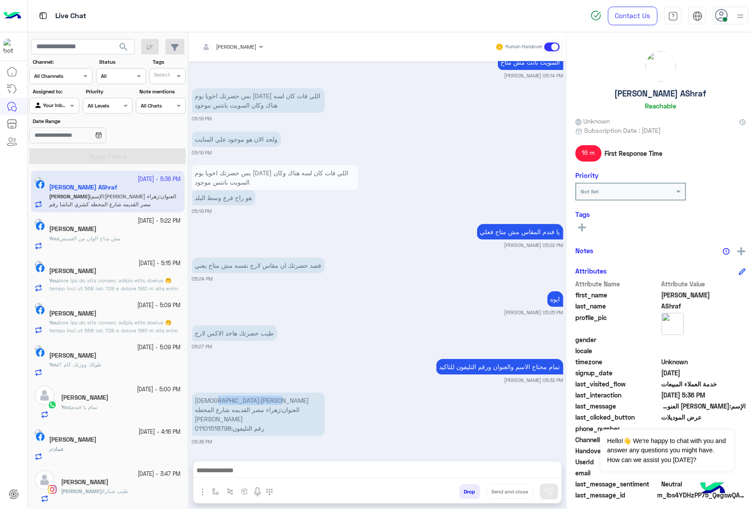
copy p "حنين [PERSON_NAME]"
click at [236, 408] on p "الإسم:[PERSON_NAME] العنوان:زهراء مصر القديمه شارع المحطه كشري الباشا رقم التلي…" at bounding box center [258, 414] width 133 height 43
copy p "العنوان:زهراء مصر القديمه شارع المحطه [PERSON_NAME]"
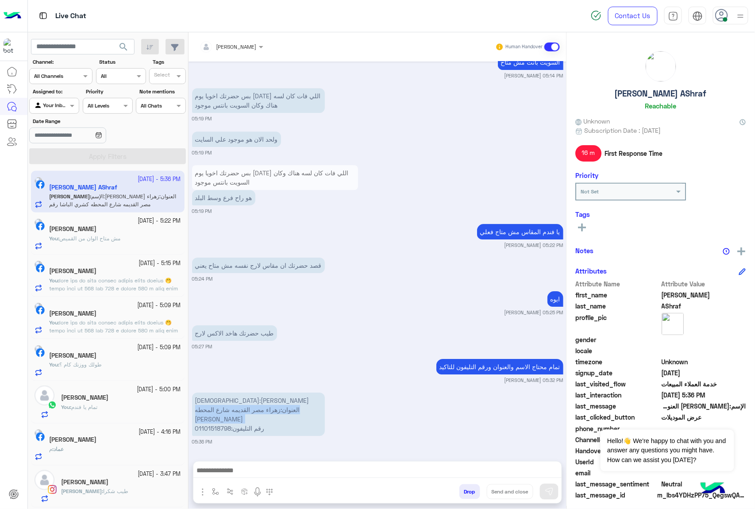
click at [224, 427] on p "الإسم:[PERSON_NAME] العنوان:زهراء مصر القديمه شارع المحطه كشري الباشا رقم التلي…" at bounding box center [258, 414] width 133 height 43
copy p "01101518798"
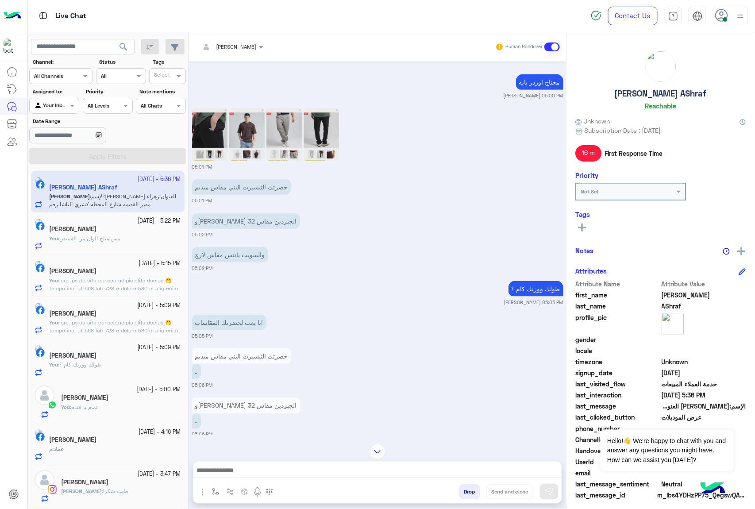
scroll to position [218, 0]
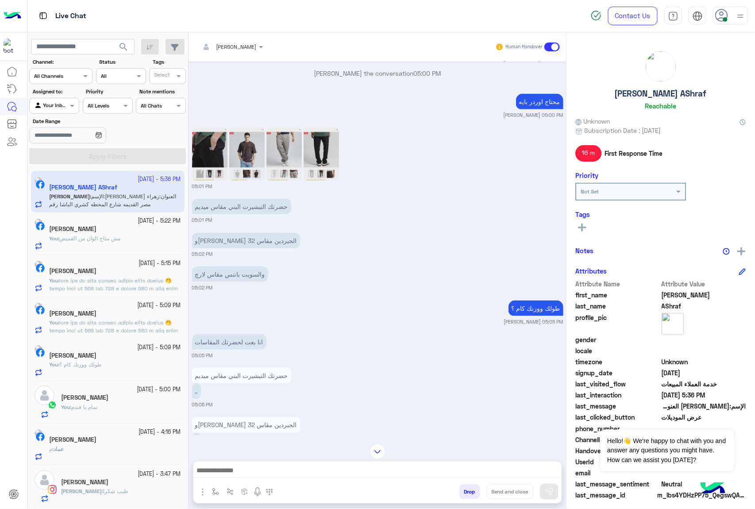
click at [221, 154] on img at bounding box center [209, 153] width 35 height 53
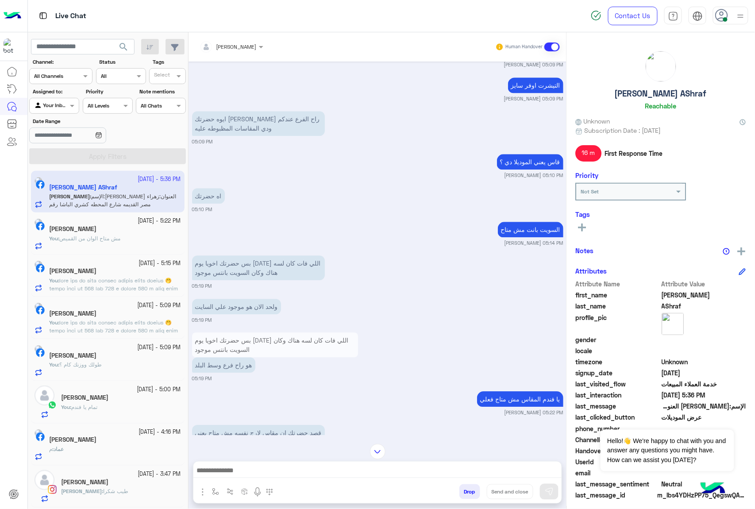
scroll to position [868, 0]
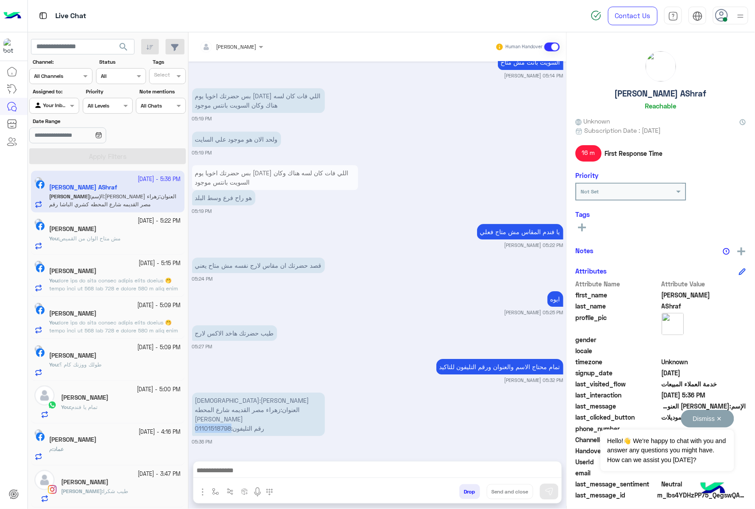
click at [718, 418] on button "Dismiss ✕" at bounding box center [707, 419] width 53 height 18
click at [684, 464] on span "24203289655970258" at bounding box center [704, 461] width 85 height 9
copy span "24203289655970258"
click at [209, 471] on textarea at bounding box center [377, 471] width 368 height 13
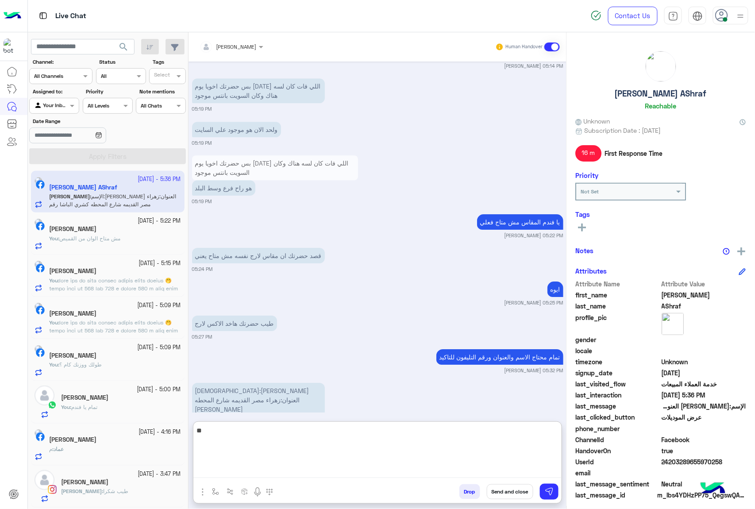
type textarea "*"
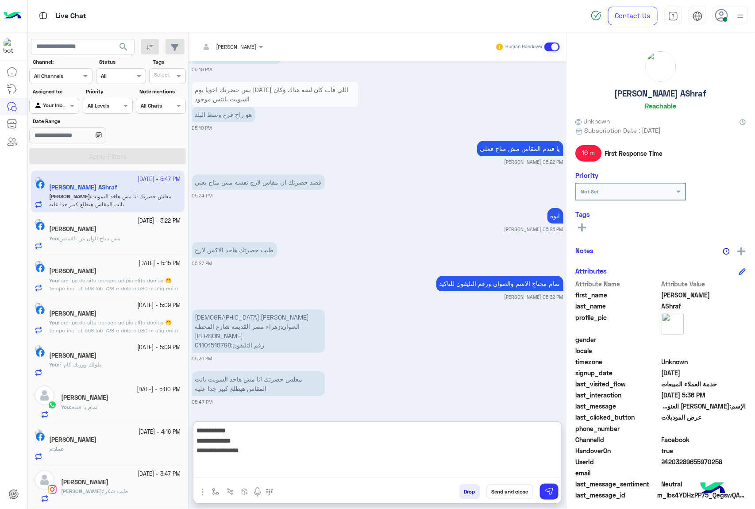
paste textarea "**********"
type textarea "**********"
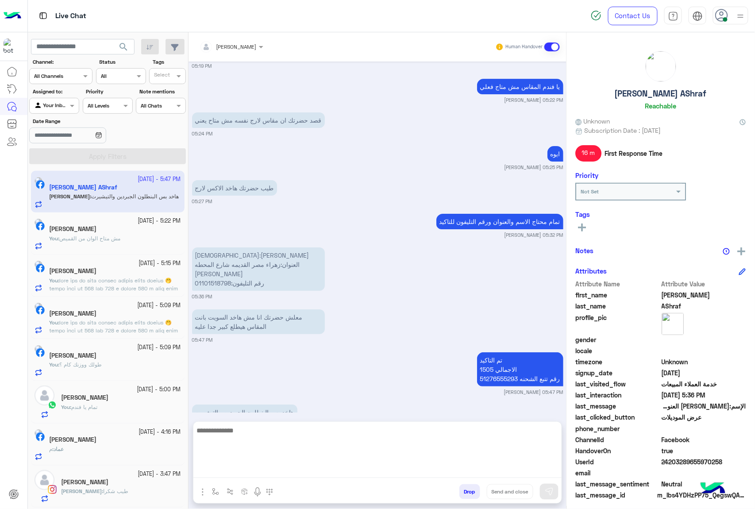
scroll to position [1037, 0]
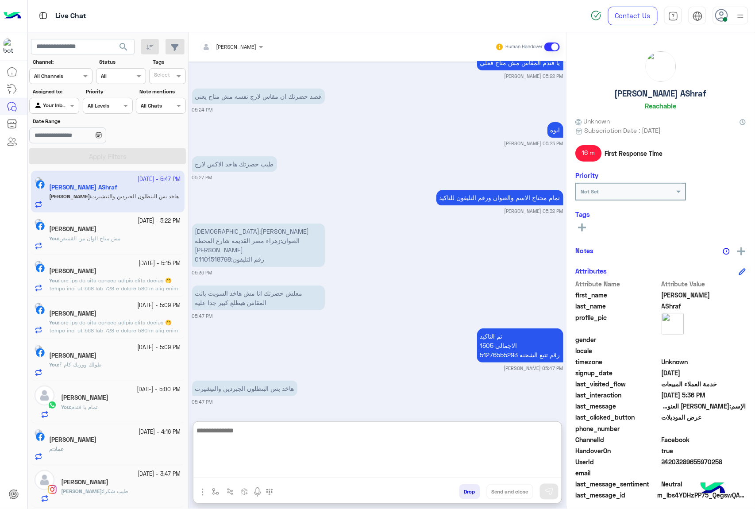
click at [224, 434] on textarea at bounding box center [377, 451] width 368 height 53
type textarea "****"
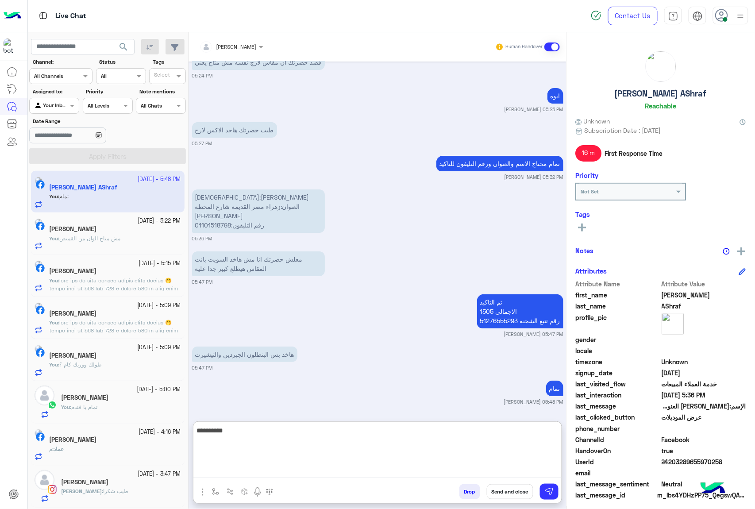
type textarea "**********"
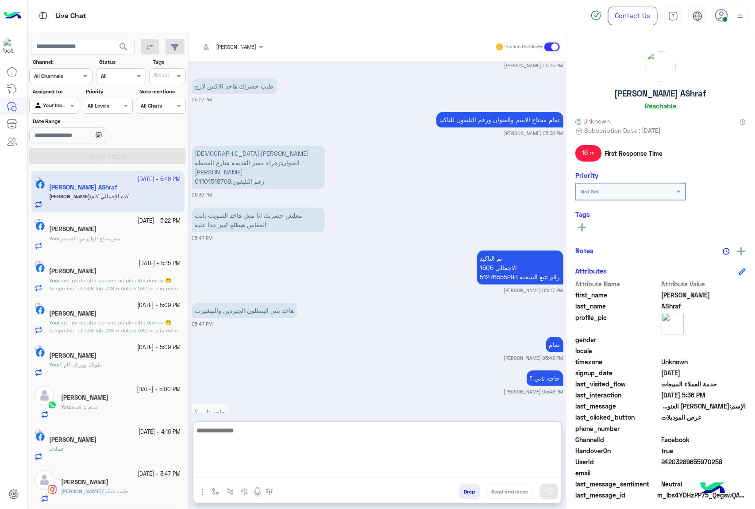
scroll to position [1188, 0]
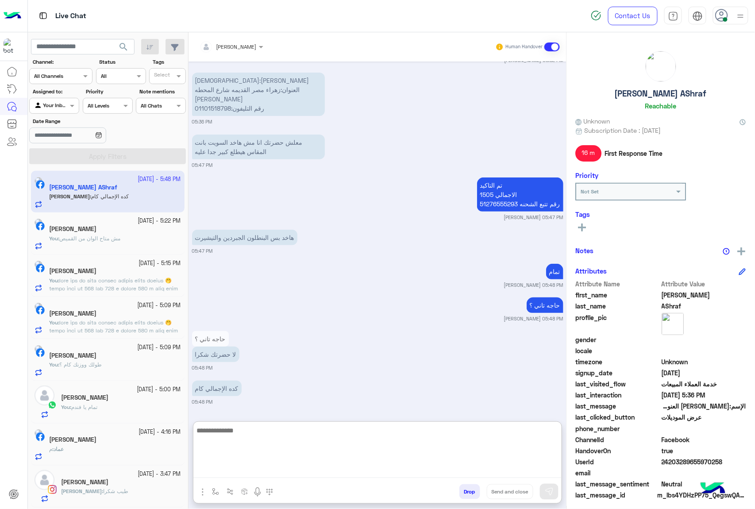
click at [246, 429] on textarea at bounding box center [377, 451] width 368 height 53
type textarea "****"
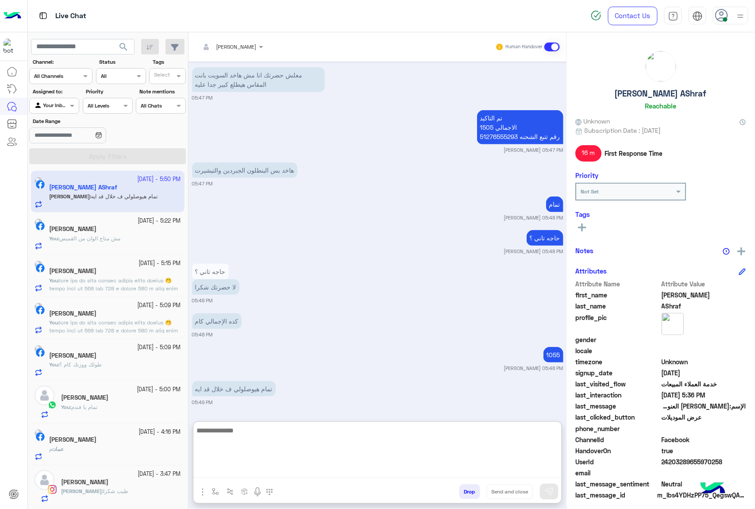
scroll to position [1255, 0]
type textarea "**********"
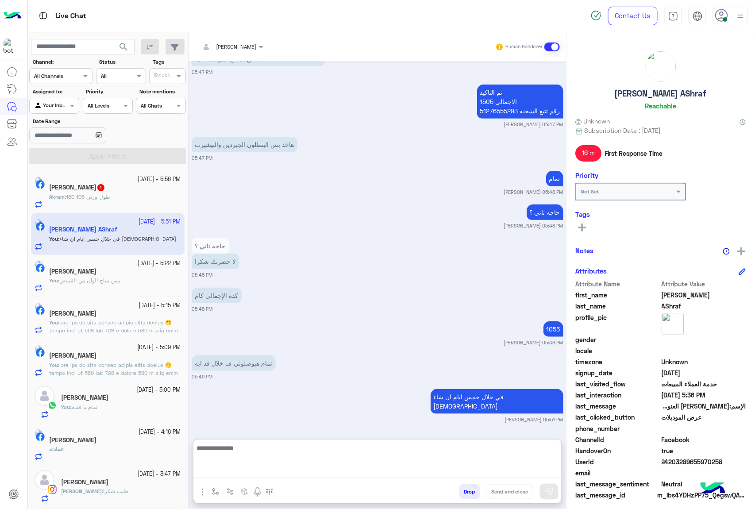
scroll to position [1290, 0]
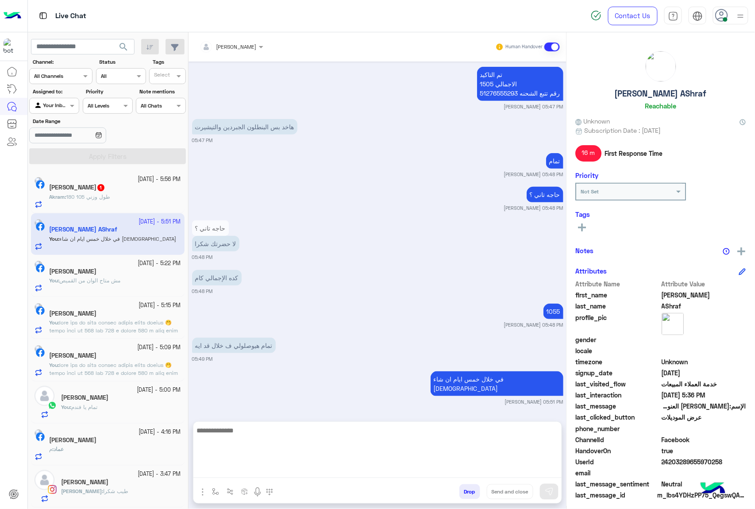
click at [469, 486] on button "Drop" at bounding box center [470, 491] width 21 height 15
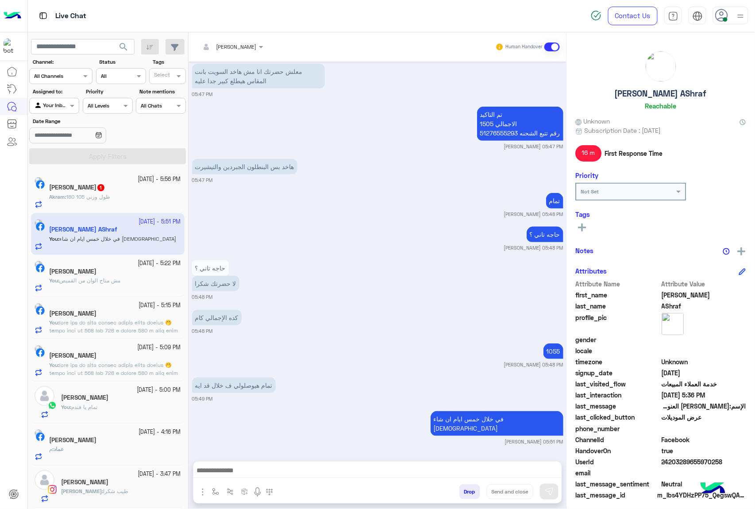
scroll to position [1249, 0]
click at [469, 486] on button "Drop" at bounding box center [470, 491] width 21 height 15
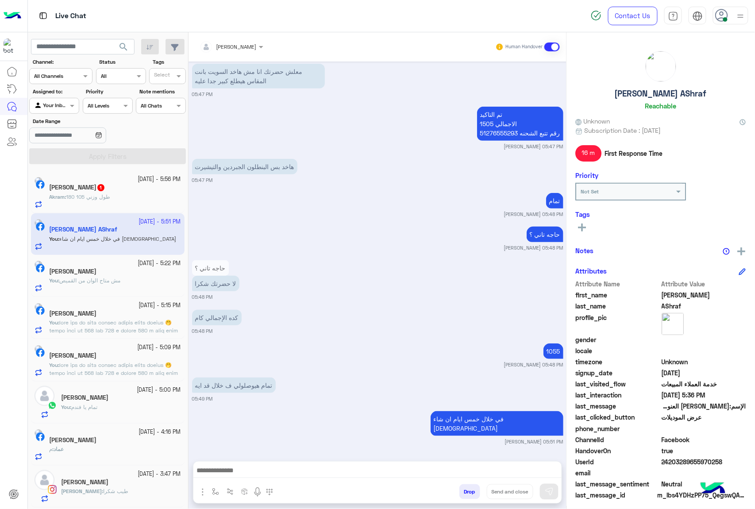
click at [469, 486] on button "Drop" at bounding box center [470, 491] width 21 height 15
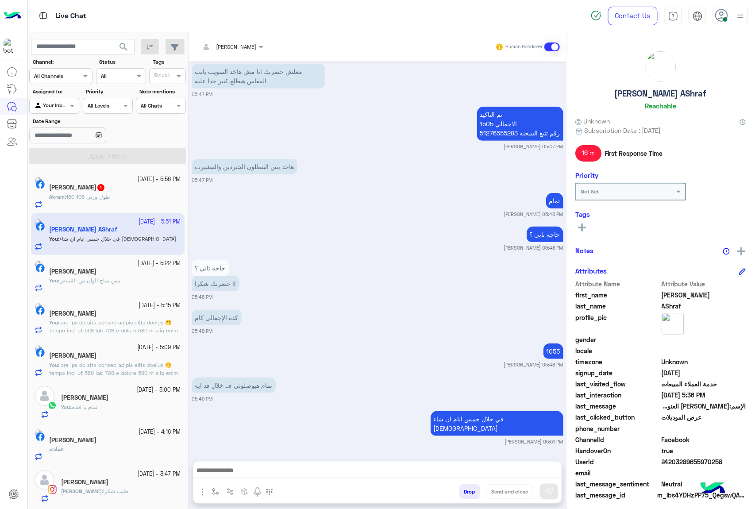
click at [469, 486] on button "Drop" at bounding box center [470, 491] width 21 height 15
click at [469, 486] on div "[PERSON_NAME] Human Handover [DATE] جاري تحويلكم الآن لأحد ممثلي المبيعات. يرجى…" at bounding box center [378, 272] width 378 height 480
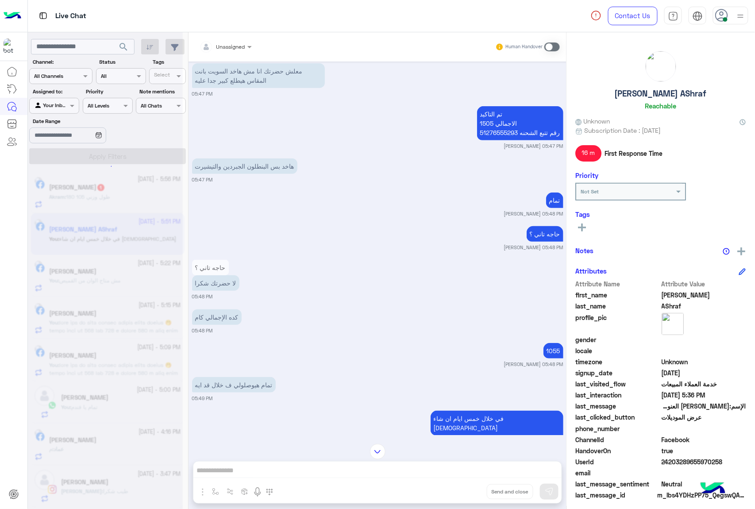
scroll to position [1340, 0]
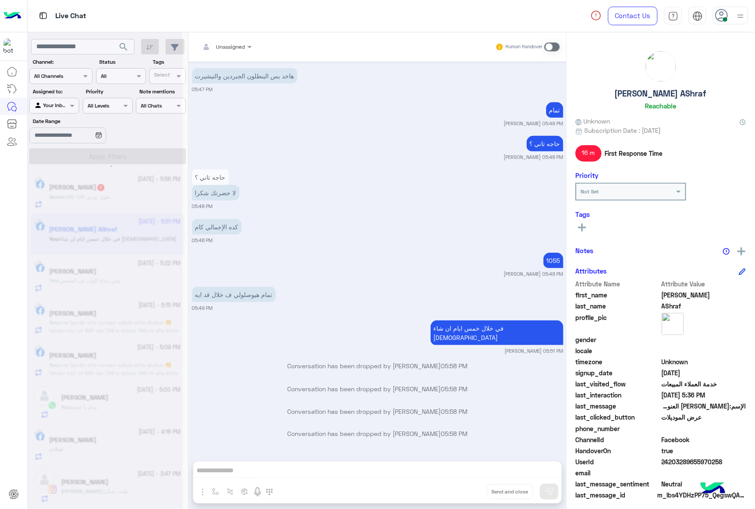
click at [469, 486] on div "Unassigned Human Handover [DATE] جاري تحويلكم الآن لأحد ممثلي المبيعات. يرجى ال…" at bounding box center [378, 272] width 378 height 480
click at [470, 493] on div "Unassigned Human Handover [DATE] جاري تحويلكم الآن لأحد ممثلي المبيعات. يرجى ال…" at bounding box center [378, 272] width 378 height 480
click at [0, 0] on button "Drop" at bounding box center [0, 0] width 0 height 0
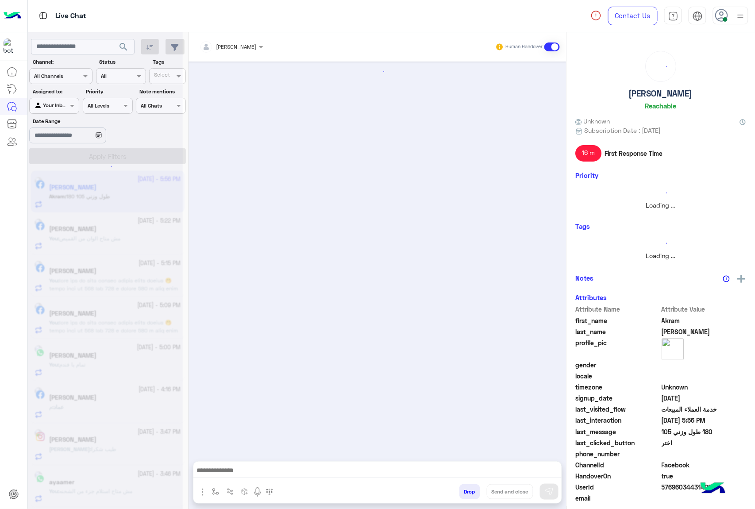
click at [470, 493] on button "Drop" at bounding box center [470, 491] width 21 height 15
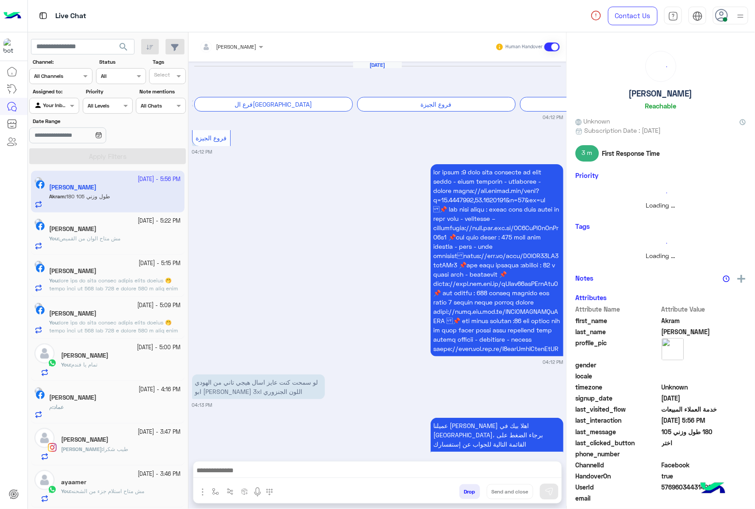
click at [470, 493] on button "Drop" at bounding box center [470, 491] width 21 height 15
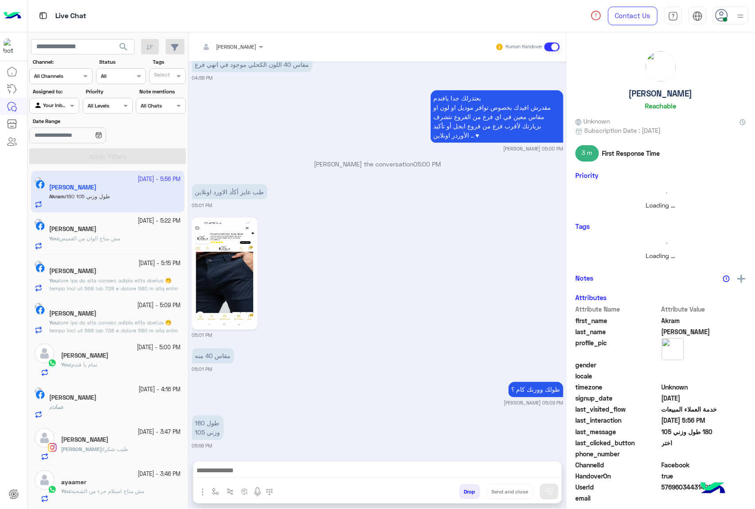
click at [470, 493] on div "[PERSON_NAME] Human Handover [DATE] برجاء إختيار المحافظة فرع [GEOGRAPHIC_DATA]…" at bounding box center [378, 272] width 378 height 480
click at [470, 493] on button "Drop" at bounding box center [470, 491] width 21 height 15
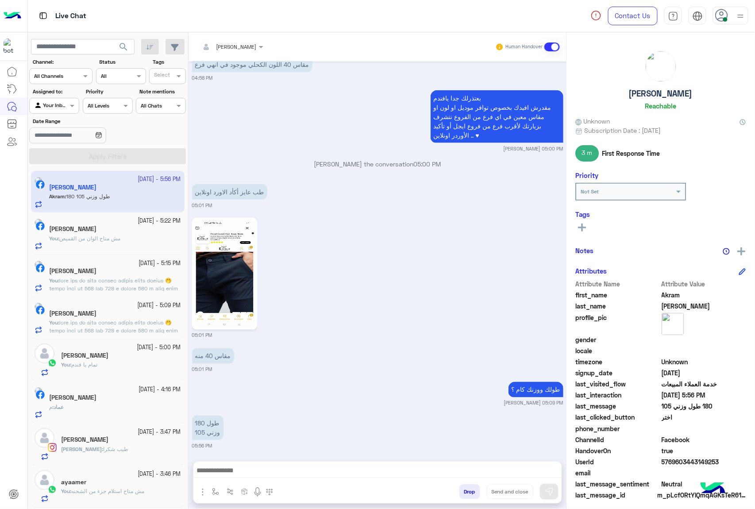
click at [470, 493] on button "Drop" at bounding box center [470, 491] width 21 height 15
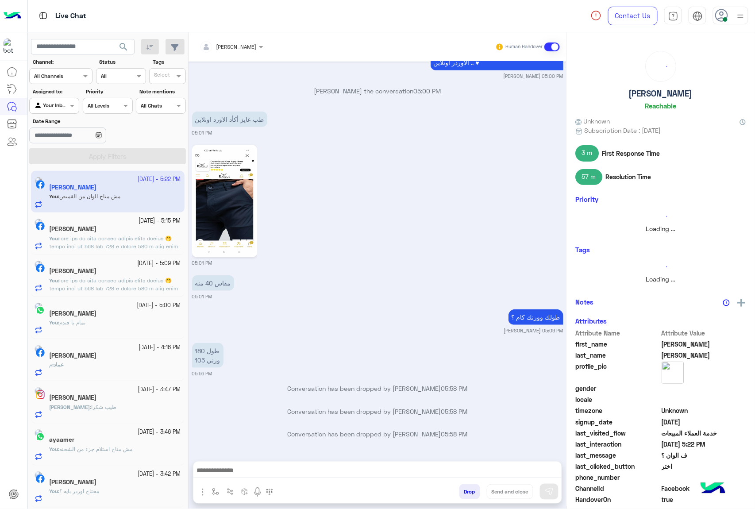
scroll to position [1265, 0]
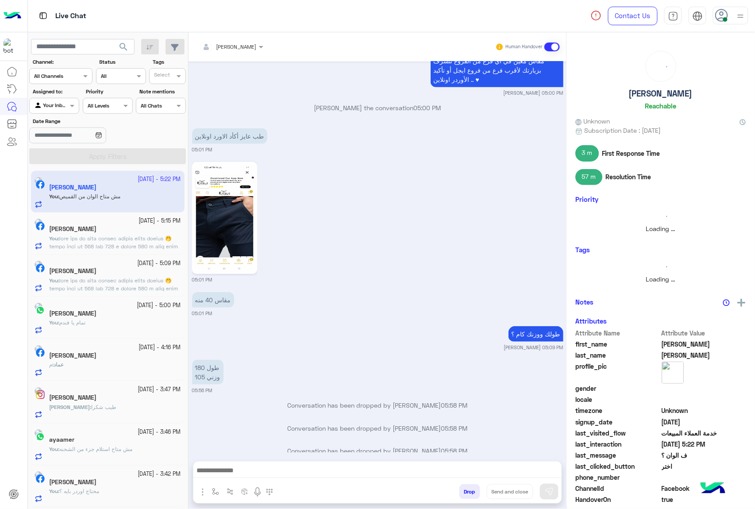
click at [470, 493] on button "Drop" at bounding box center [470, 491] width 21 height 15
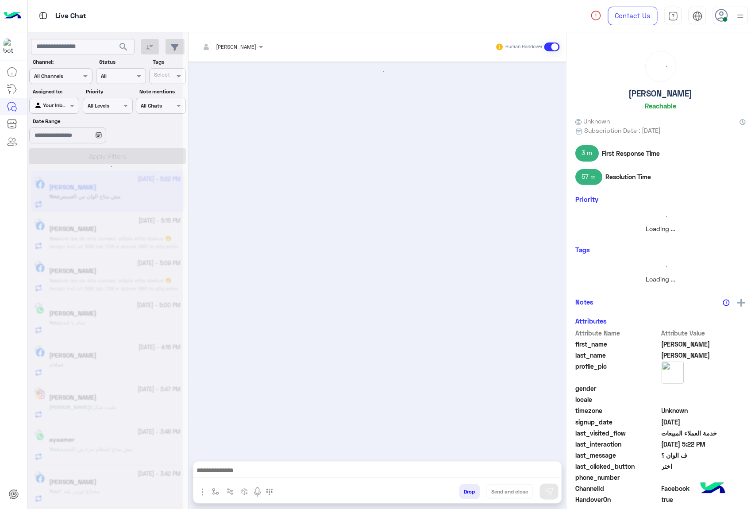
scroll to position [0, 0]
click at [470, 493] on button "Drop" at bounding box center [470, 491] width 21 height 15
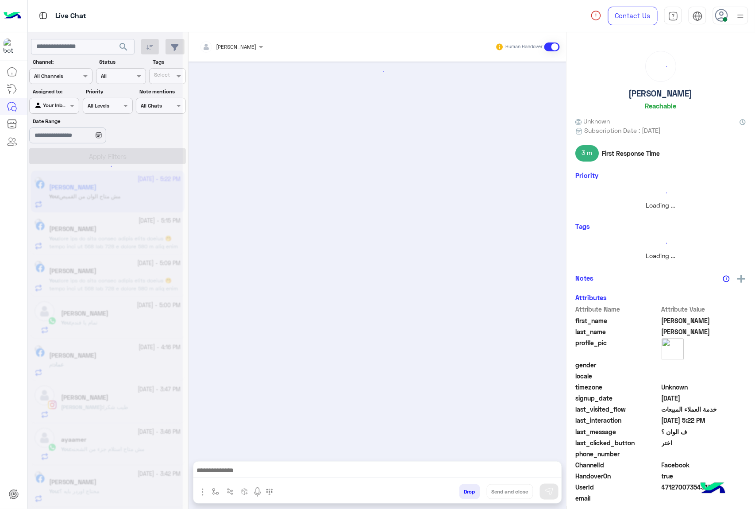
click at [470, 493] on div "[PERSON_NAME] Human Handover Attachements Images enter flow name Drop Send and …" at bounding box center [378, 272] width 378 height 480
click at [470, 493] on div "Unassigned Human Handover [DATE] Conversation has been dropped by [PERSON_NAME]…" at bounding box center [378, 272] width 378 height 480
click at [0, 0] on button "Drop" at bounding box center [0, 0] width 0 height 0
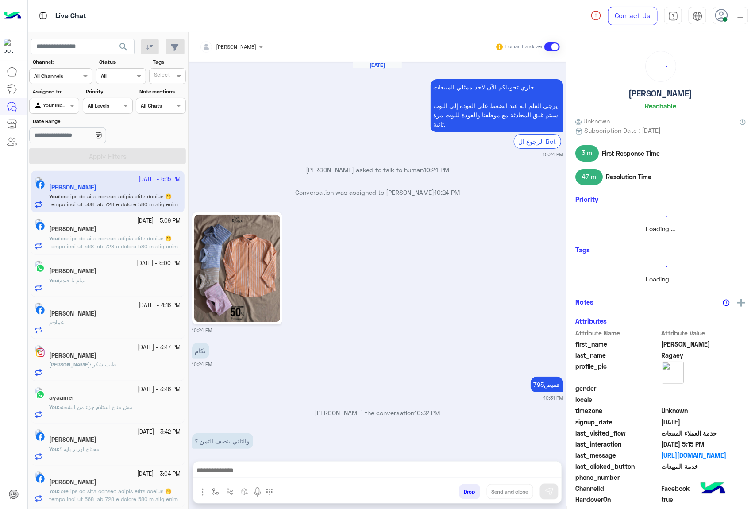
click at [470, 493] on button "Drop" at bounding box center [470, 491] width 21 height 15
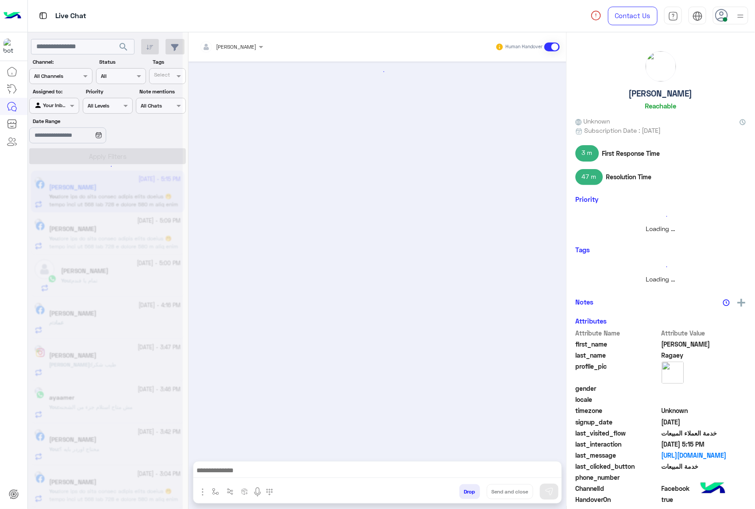
click at [470, 493] on button "Drop" at bounding box center [470, 491] width 21 height 15
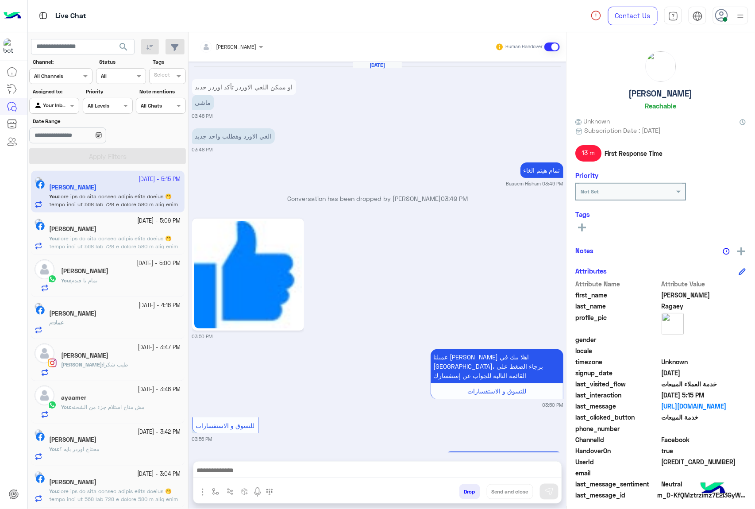
click at [470, 493] on button "Drop" at bounding box center [470, 491] width 21 height 15
click at [470, 493] on div "[PERSON_NAME] Human Handover [DATE] او ممكن اللغي الاوردر تأكد اوردر جديد ماشي …" at bounding box center [378, 272] width 378 height 480
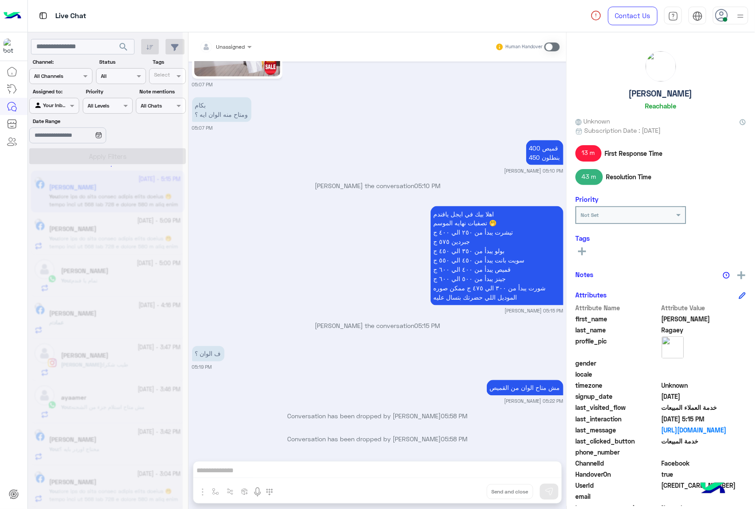
scroll to position [2694, 0]
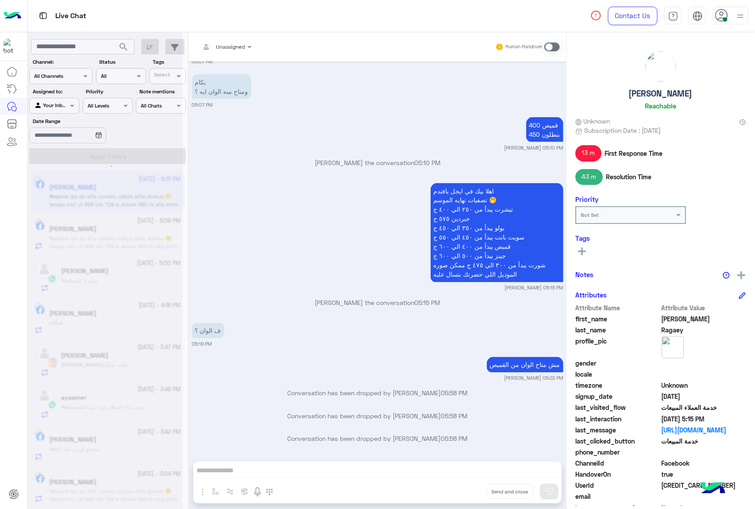
click at [470, 493] on div "Unassigned Human Handover [DATE] Conversation was assigned to [PERSON_NAME] 10:…" at bounding box center [378, 272] width 378 height 480
click at [470, 493] on div "Unassigned Human Handover [DATE] [PERSON_NAME] asked to talk to human 10:24 PM …" at bounding box center [378, 272] width 378 height 480
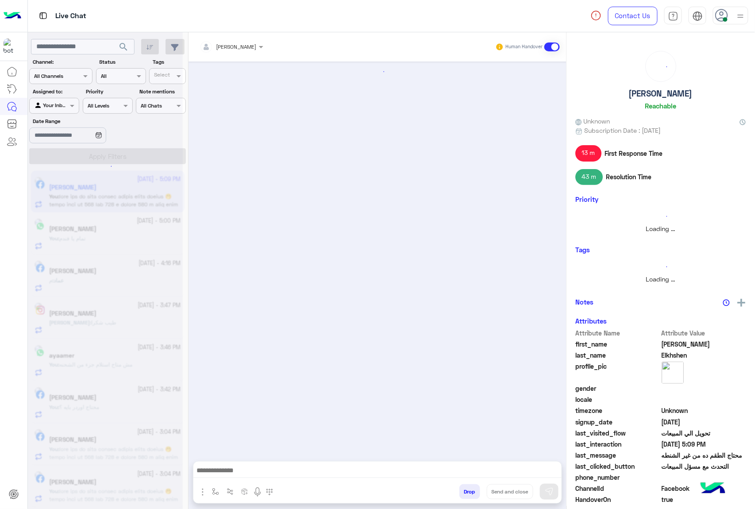
click at [470, 493] on button "Drop" at bounding box center [470, 491] width 21 height 15
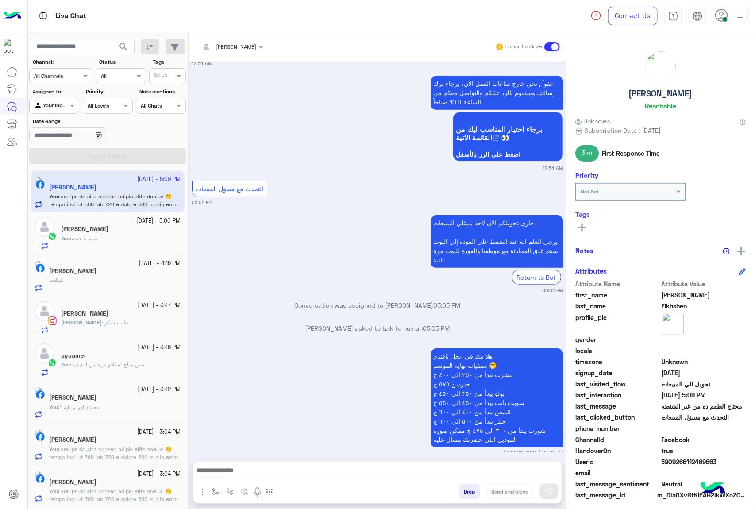
click at [470, 493] on button "Drop" at bounding box center [470, 491] width 21 height 15
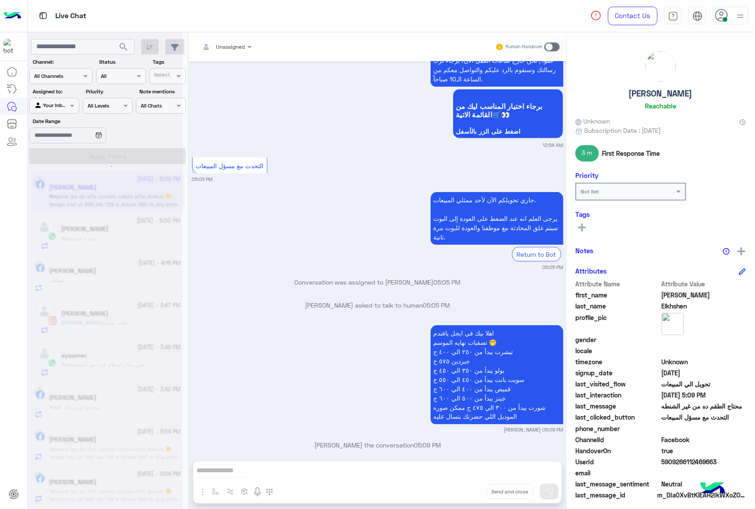
click at [470, 493] on div "Unassigned Human Handover [DATE] متشكر لذوقك 06:50 PM العفو حبيبي 06:51 PM [DAT…" at bounding box center [378, 272] width 378 height 480
click at [470, 491] on div "Unassigned Human Handover [DATE] متشكر لذوقك 06:50 PM العفو حبيبي 06:51 PM [DAT…" at bounding box center [378, 272] width 378 height 480
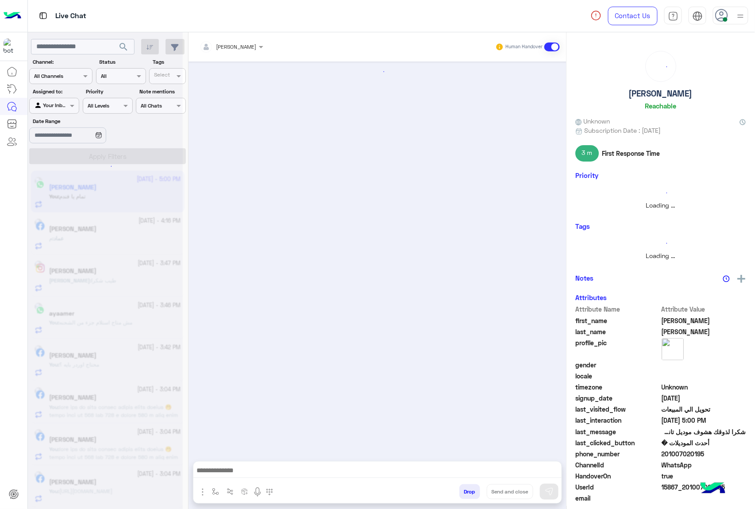
click at [470, 491] on button "Drop" at bounding box center [470, 491] width 21 height 15
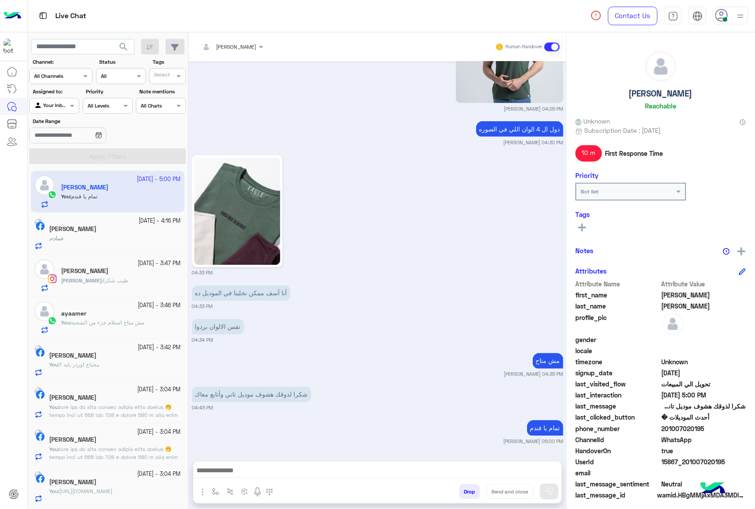
click at [470, 491] on button "Drop" at bounding box center [470, 491] width 21 height 15
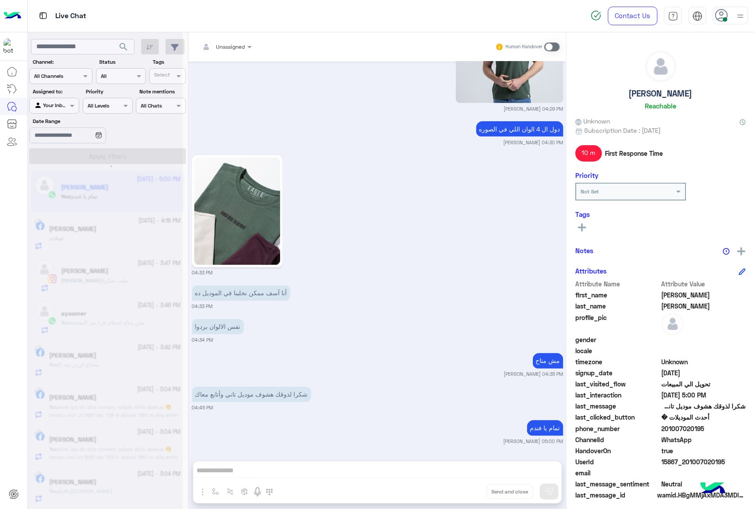
scroll to position [1513, 0]
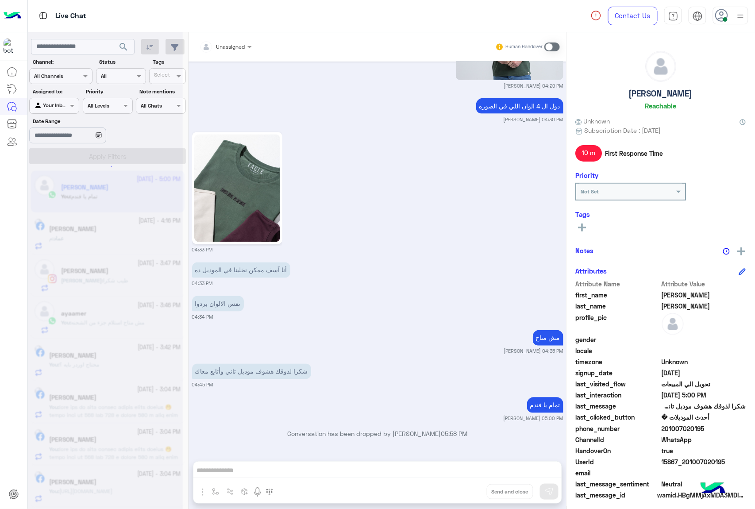
click at [470, 491] on div "Unassigned Human Handover [DATE] جاري تحويلكم الآن لأحد ممثلي المبيعات. يرجى ال…" at bounding box center [378, 272] width 378 height 480
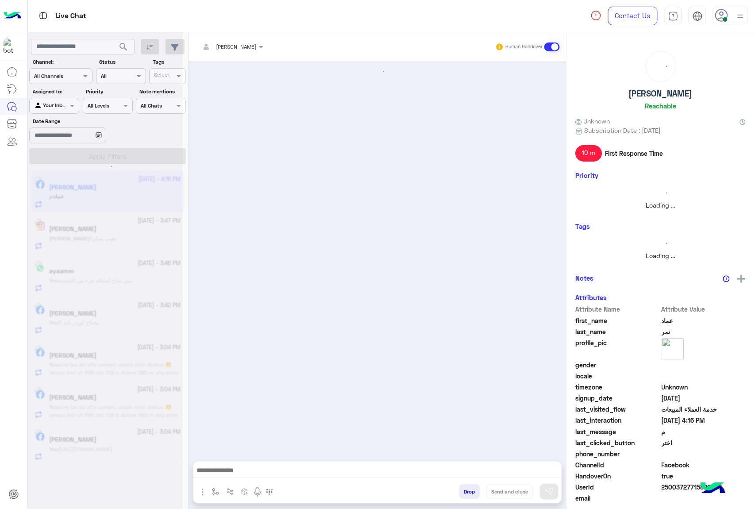
click at [470, 491] on button "Drop" at bounding box center [470, 491] width 21 height 15
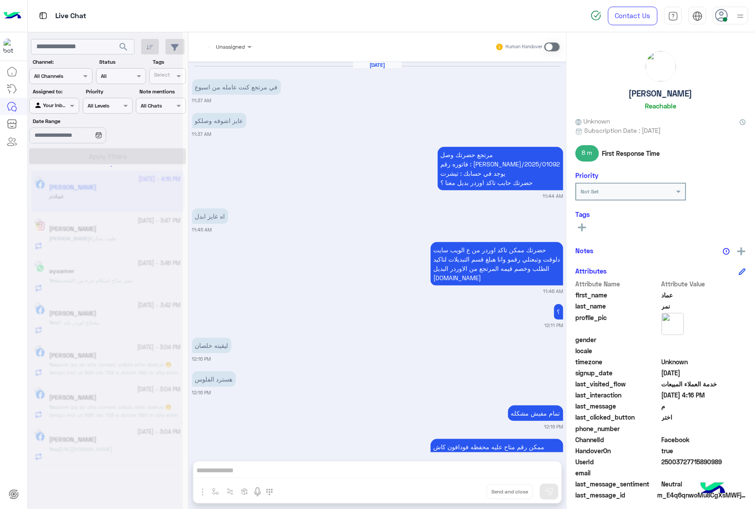
click at [470, 491] on div "Unassigned Human Handover [DATE] في مرتجع كنت عامله من اسبوع 11:37 AM عايز اشوف…" at bounding box center [378, 272] width 378 height 480
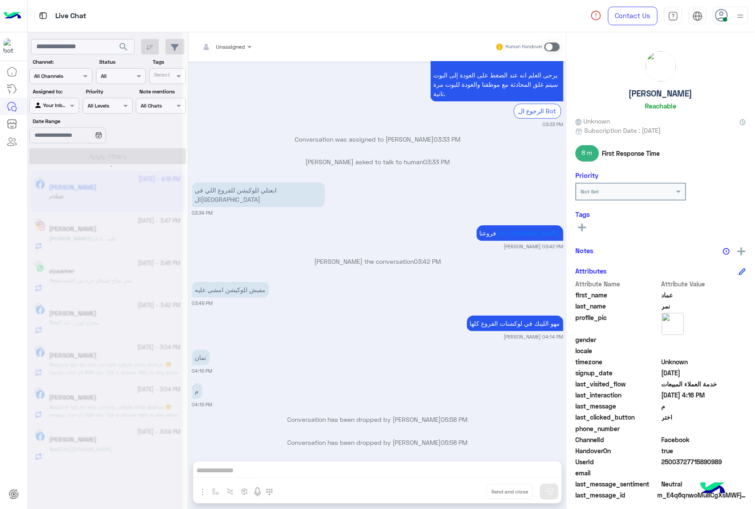
click at [0, 0] on button "Drop" at bounding box center [0, 0] width 0 height 0
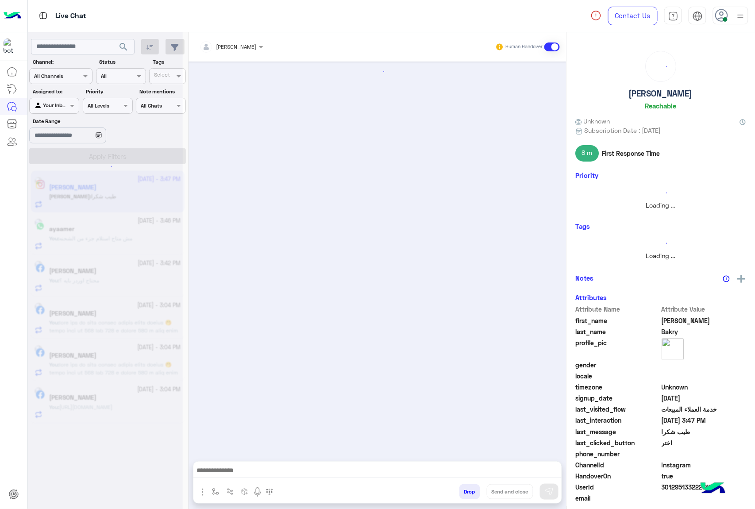
click at [470, 491] on button "Drop" at bounding box center [470, 491] width 21 height 15
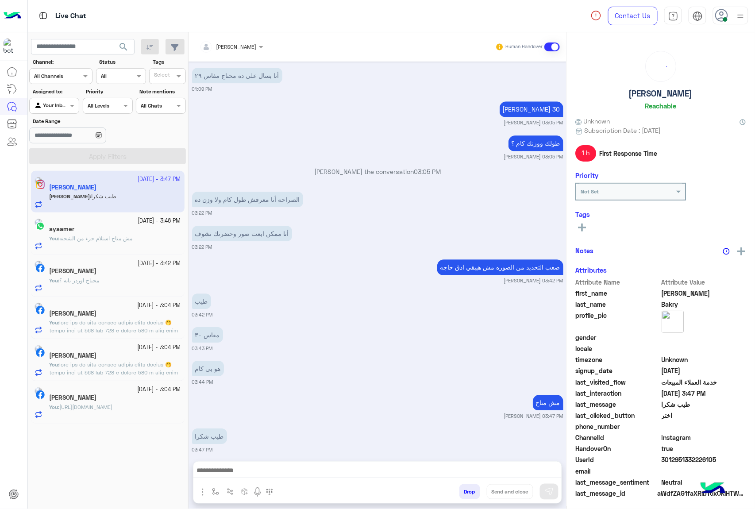
click at [470, 491] on div "[PERSON_NAME] Human Handover [DATE] 01:07 PM عميلنا [PERSON_NAME] اهلا بيك في […" at bounding box center [378, 272] width 378 height 480
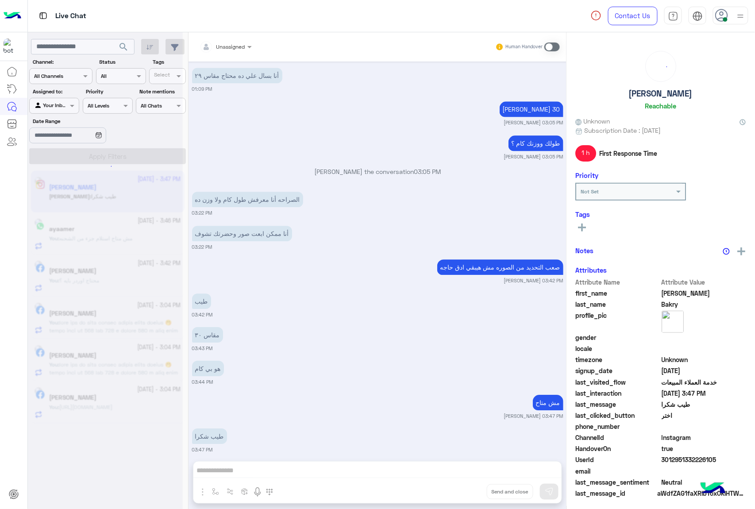
scroll to position [771, 0]
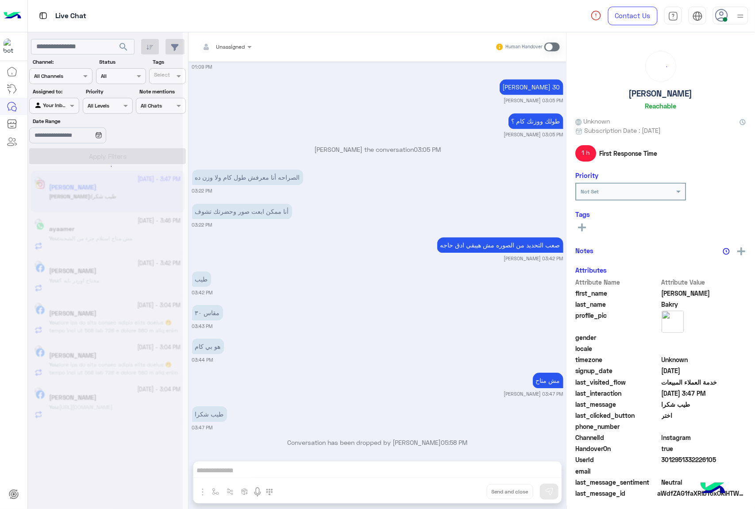
click at [470, 491] on div "Unassigned Human Handover [DATE] 01:07 PM عميلنا [PERSON_NAME] اهلا بيك في [GEO…" at bounding box center [378, 272] width 378 height 480
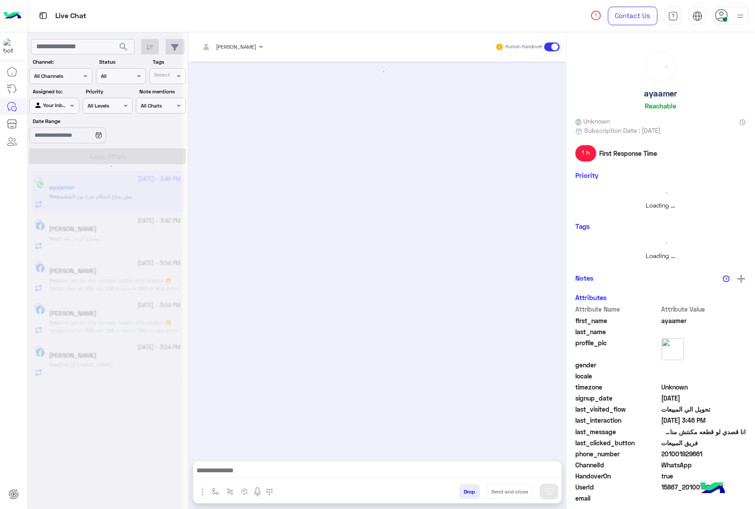
click at [470, 491] on button "Drop" at bounding box center [470, 491] width 21 height 15
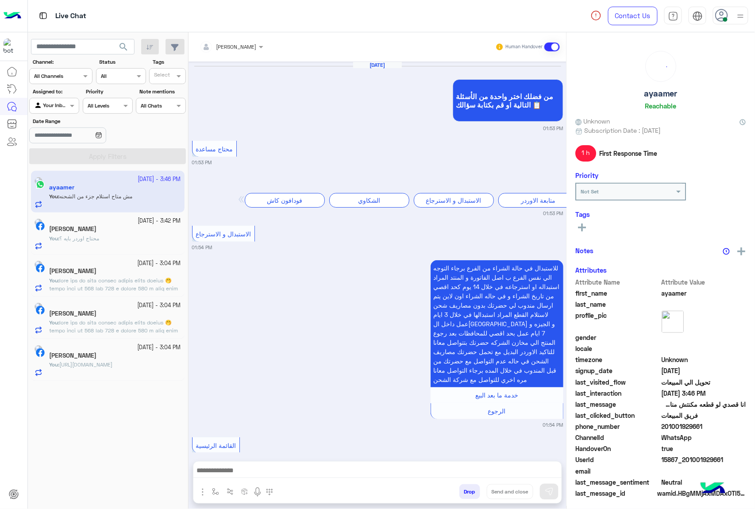
click at [470, 491] on button "Drop" at bounding box center [470, 491] width 21 height 15
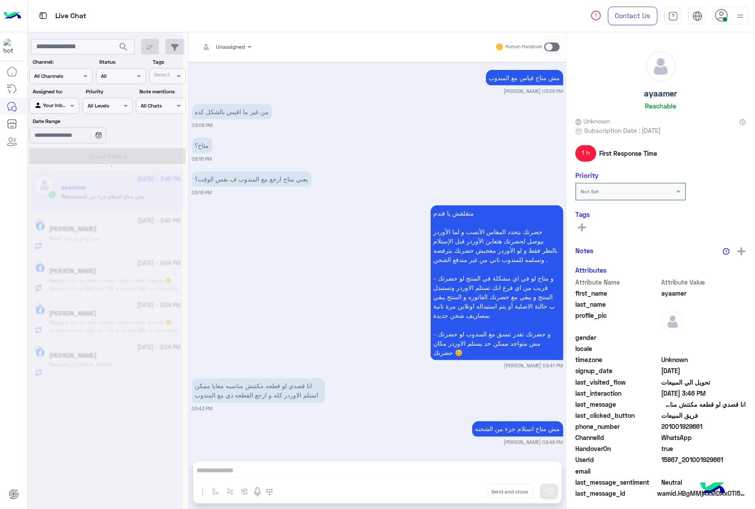
click at [470, 491] on div "Unassigned Human Handover [DATE] من فضلك اختر واحدة من الأسئلة التالية او قم بك…" at bounding box center [378, 272] width 378 height 480
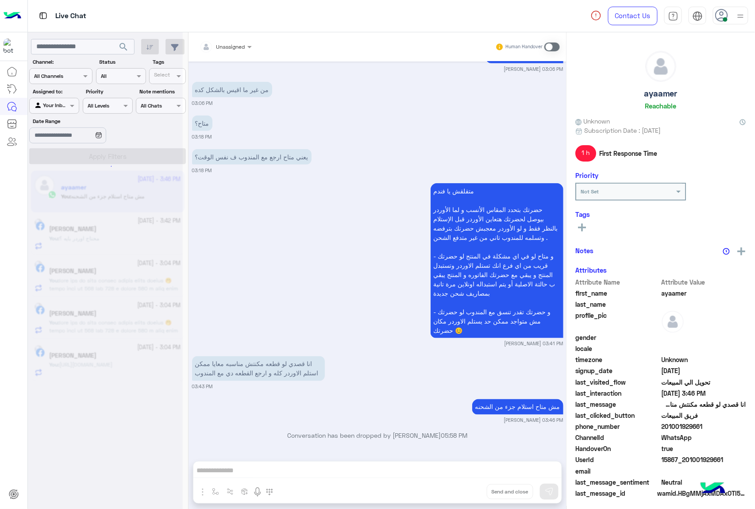
click at [0, 0] on button "Drop" at bounding box center [0, 0] width 0 height 0
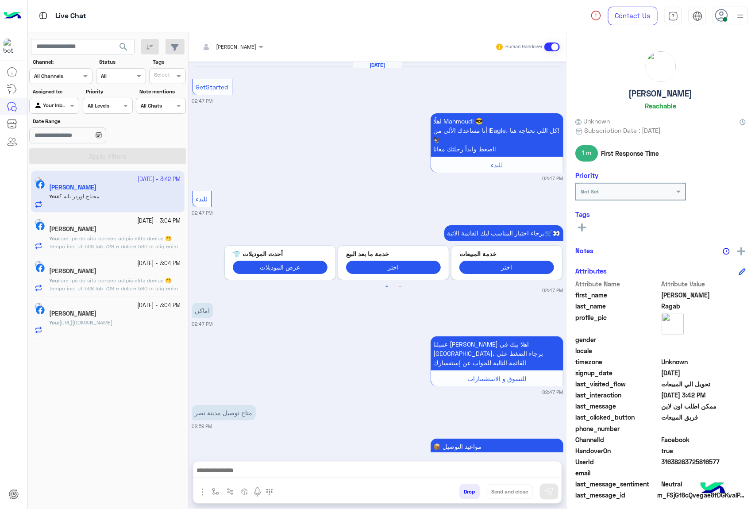
click at [470, 491] on button "Drop" at bounding box center [470, 491] width 21 height 15
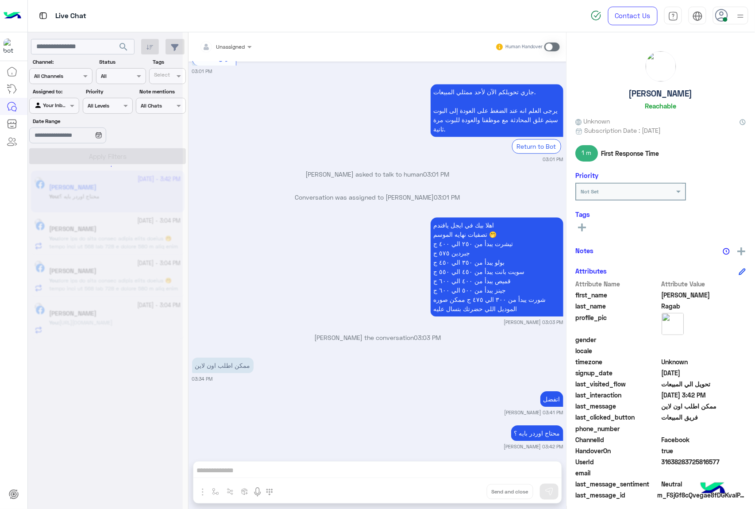
scroll to position [832, 0]
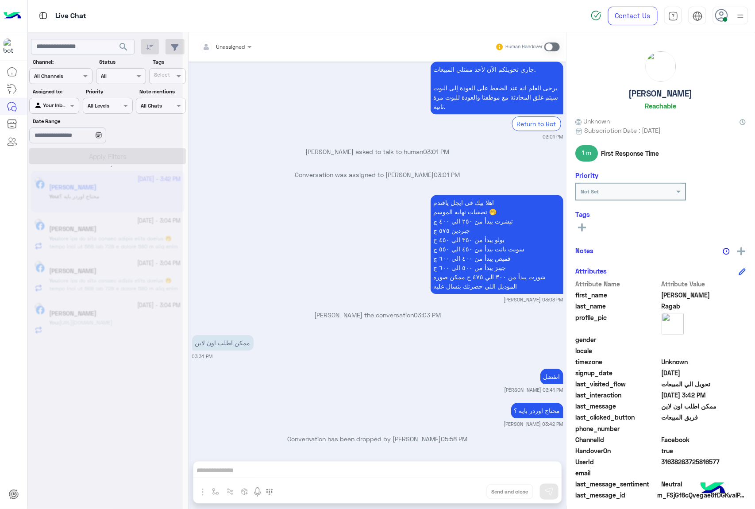
click at [470, 491] on div "Unassigned Human Handover [DATE] GetStarted 02:47 PM اهلًا Mahmoud! 😎 أنا مساعد…" at bounding box center [378, 272] width 378 height 480
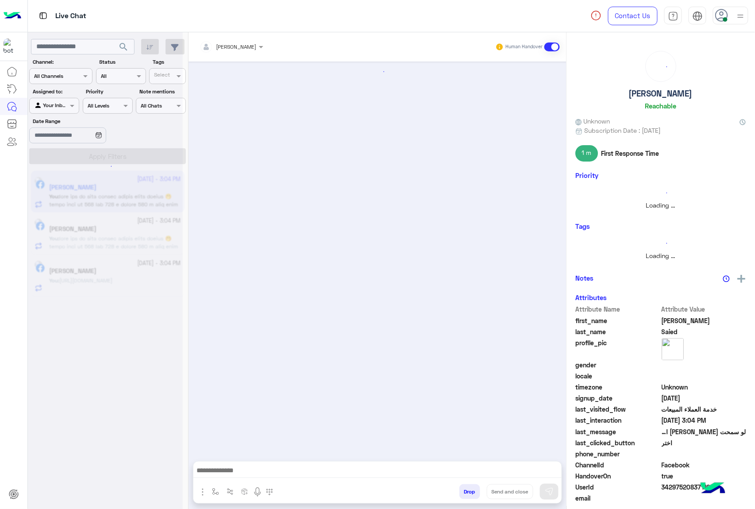
click at [470, 491] on button "Drop" at bounding box center [470, 491] width 21 height 15
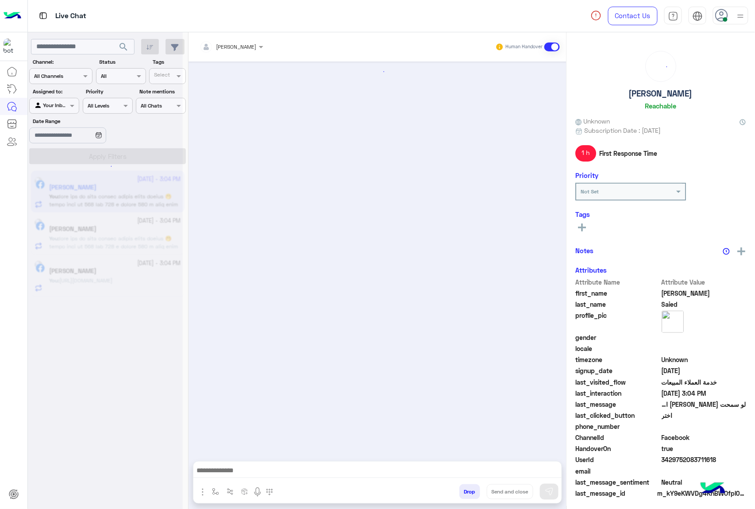
click at [470, 491] on button "Drop" at bounding box center [470, 491] width 21 height 15
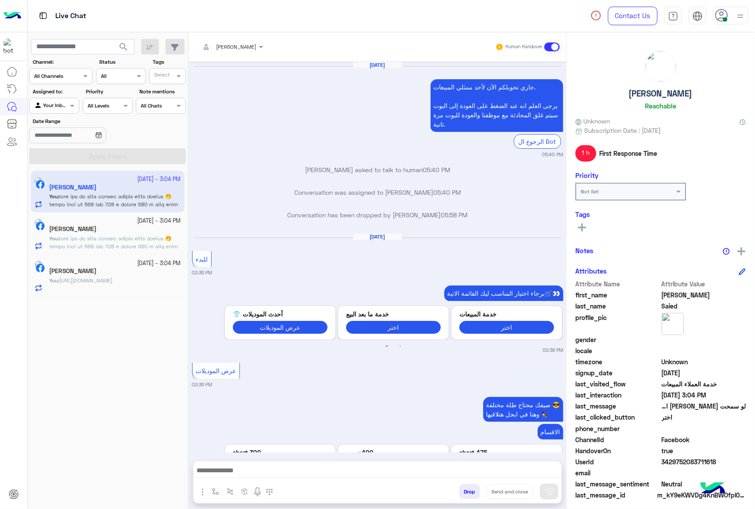
scroll to position [1392, 0]
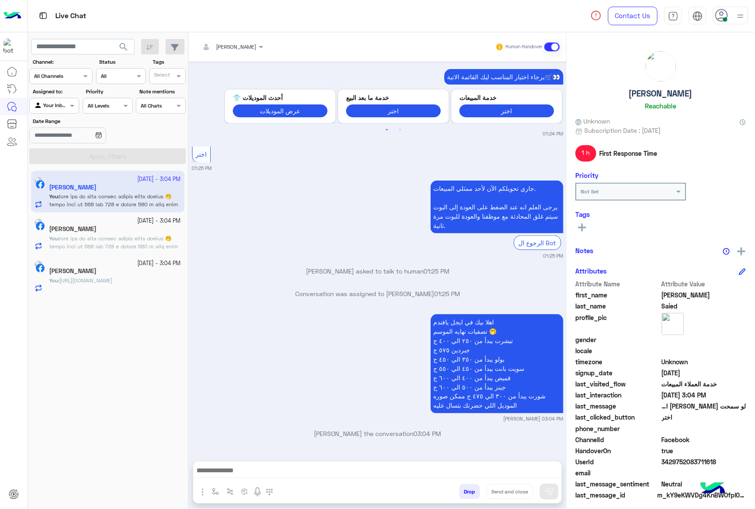
click at [470, 491] on div "[PERSON_NAME] Human Handover [DATE] جاري تحويلكم الآن لأحد ممثلي المبيعات. يرجى…" at bounding box center [378, 272] width 378 height 480
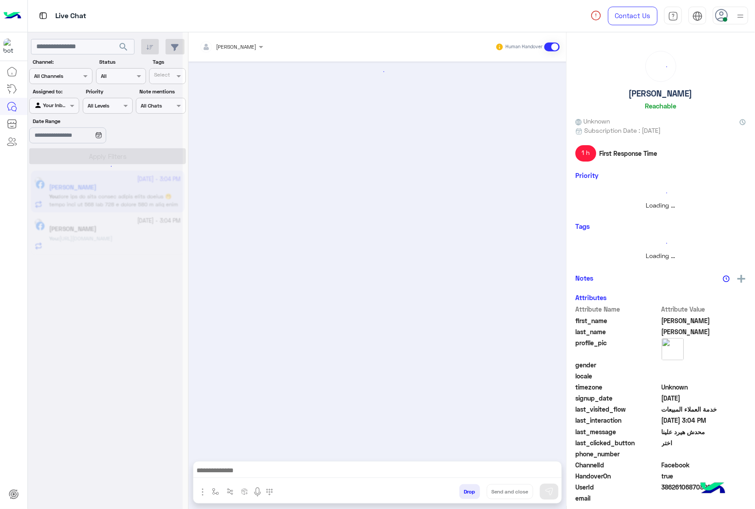
click at [470, 491] on button "Drop" at bounding box center [470, 491] width 21 height 15
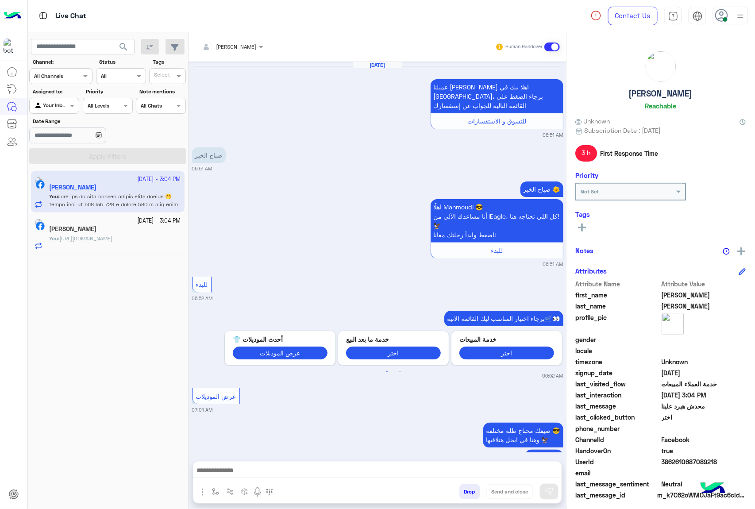
scroll to position [1318, 0]
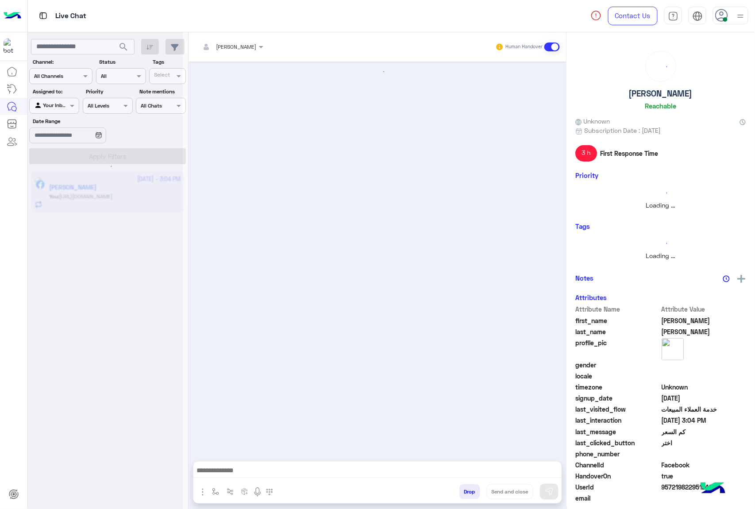
click at [470, 488] on button "Drop" at bounding box center [470, 491] width 21 height 15
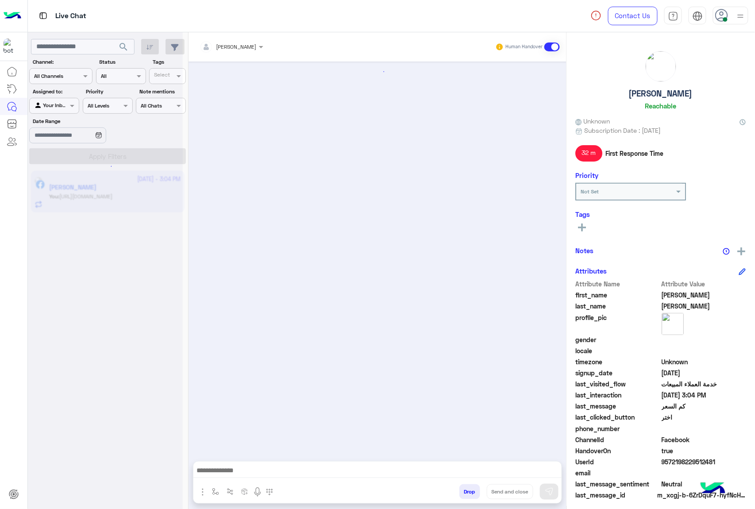
click at [470, 488] on button "Drop" at bounding box center [470, 491] width 21 height 15
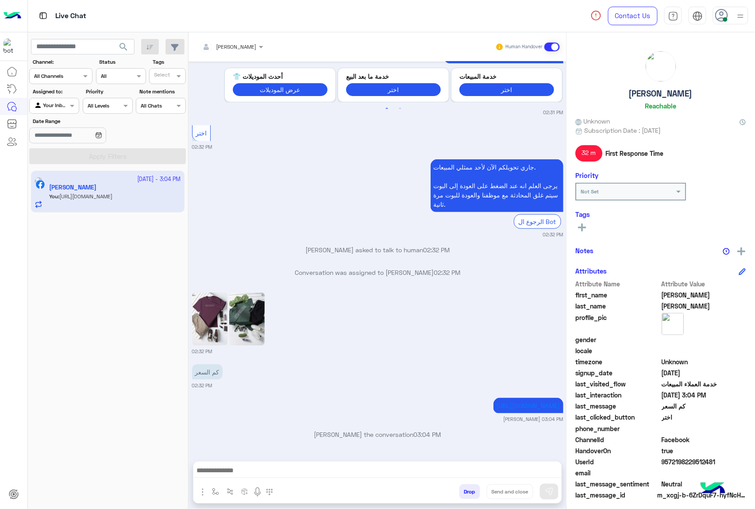
scroll to position [1326, 0]
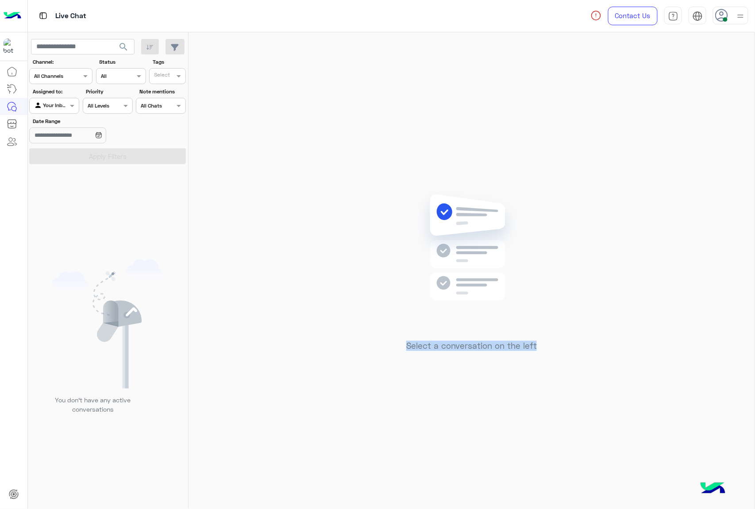
click at [470, 488] on div "Select a conversation on the left" at bounding box center [472, 272] width 566 height 480
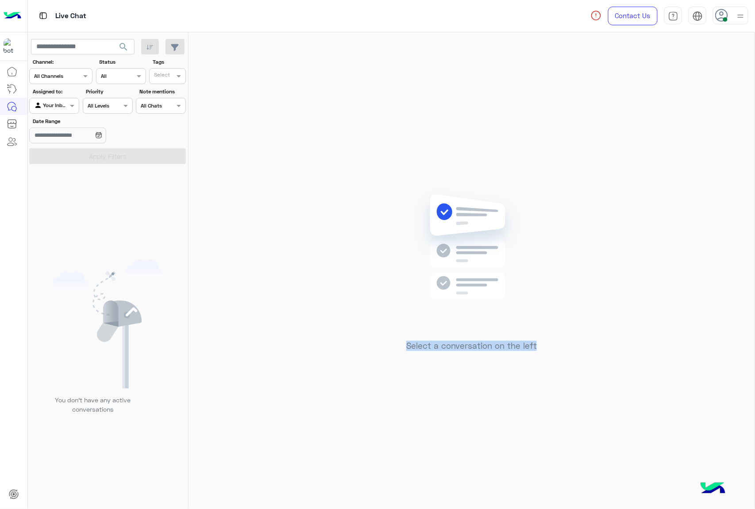
click at [470, 488] on div "Select a conversation on the left" at bounding box center [472, 272] width 566 height 480
click at [727, 17] on icon at bounding box center [721, 15] width 13 height 13
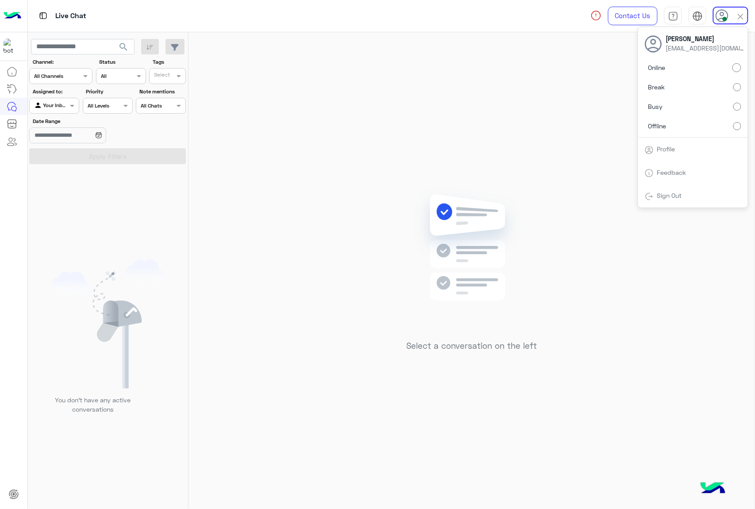
click at [680, 126] on label "Offline" at bounding box center [693, 126] width 97 height 16
click at [378, 314] on div "Select a conversation on the left" at bounding box center [472, 272] width 566 height 480
